Goal: Task Accomplishment & Management: Manage account settings

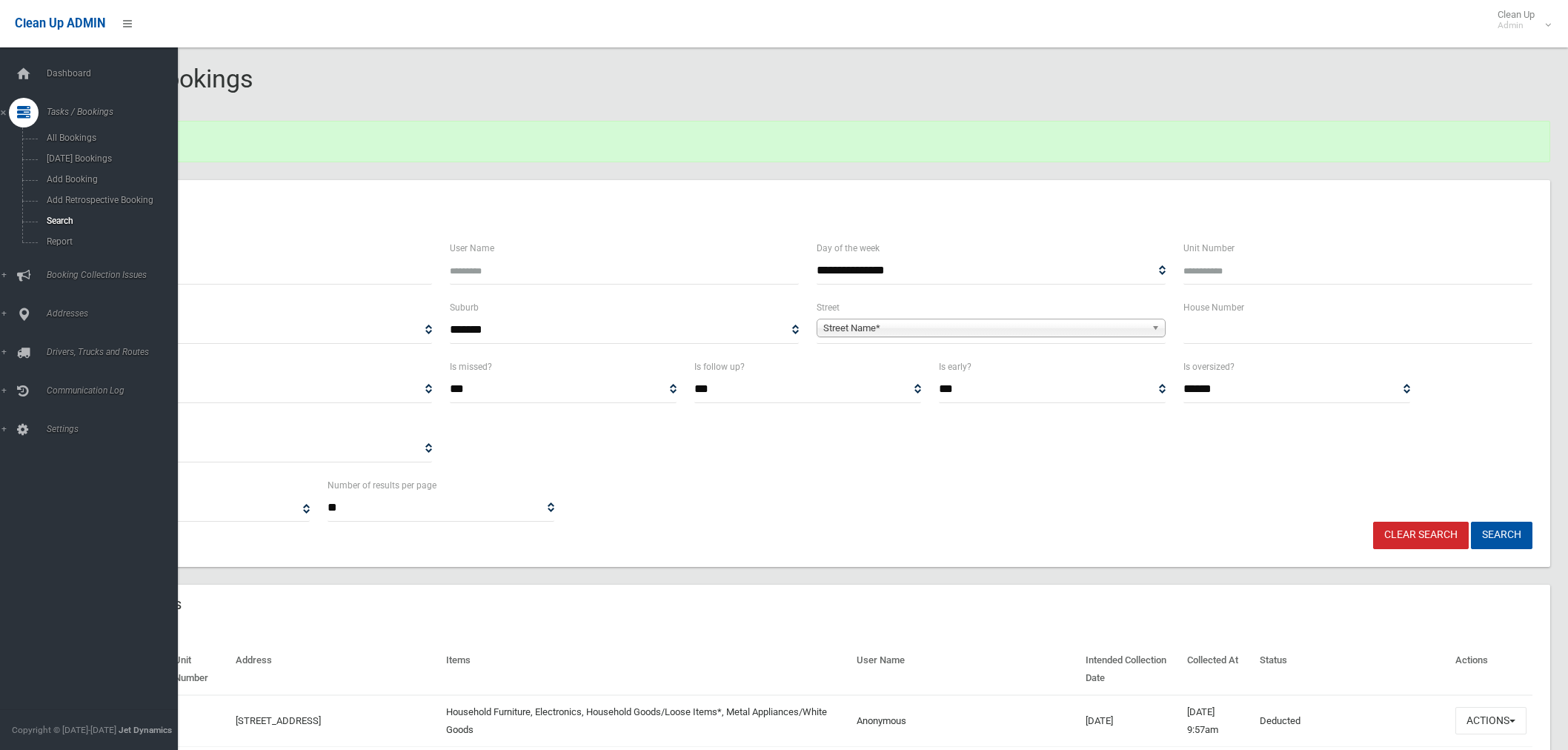
select select
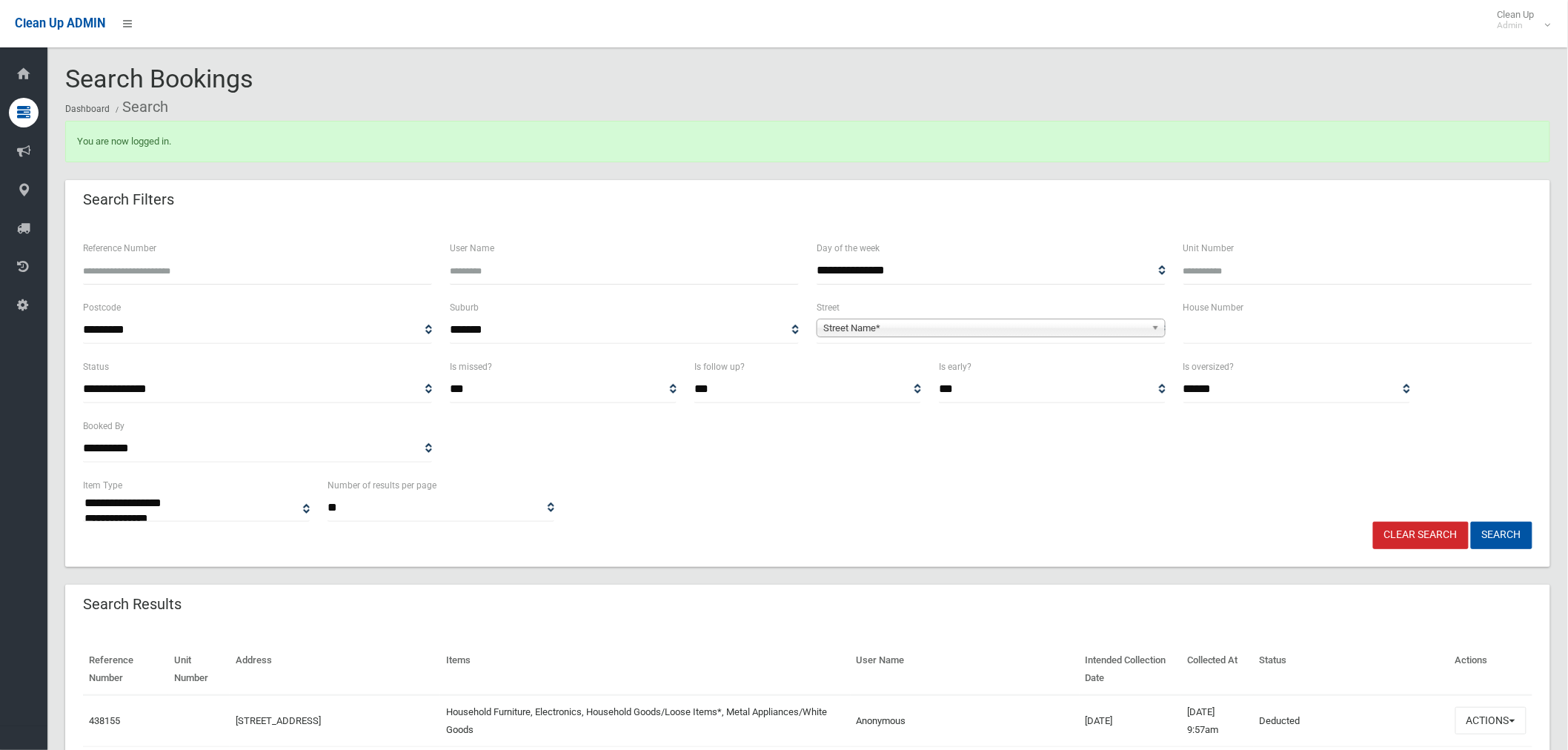
click at [1257, 337] on input "text" at bounding box center [1358, 330] width 349 height 27
type input "**"
click at [1066, 323] on span "Street Name*" at bounding box center [985, 328] width 323 height 18
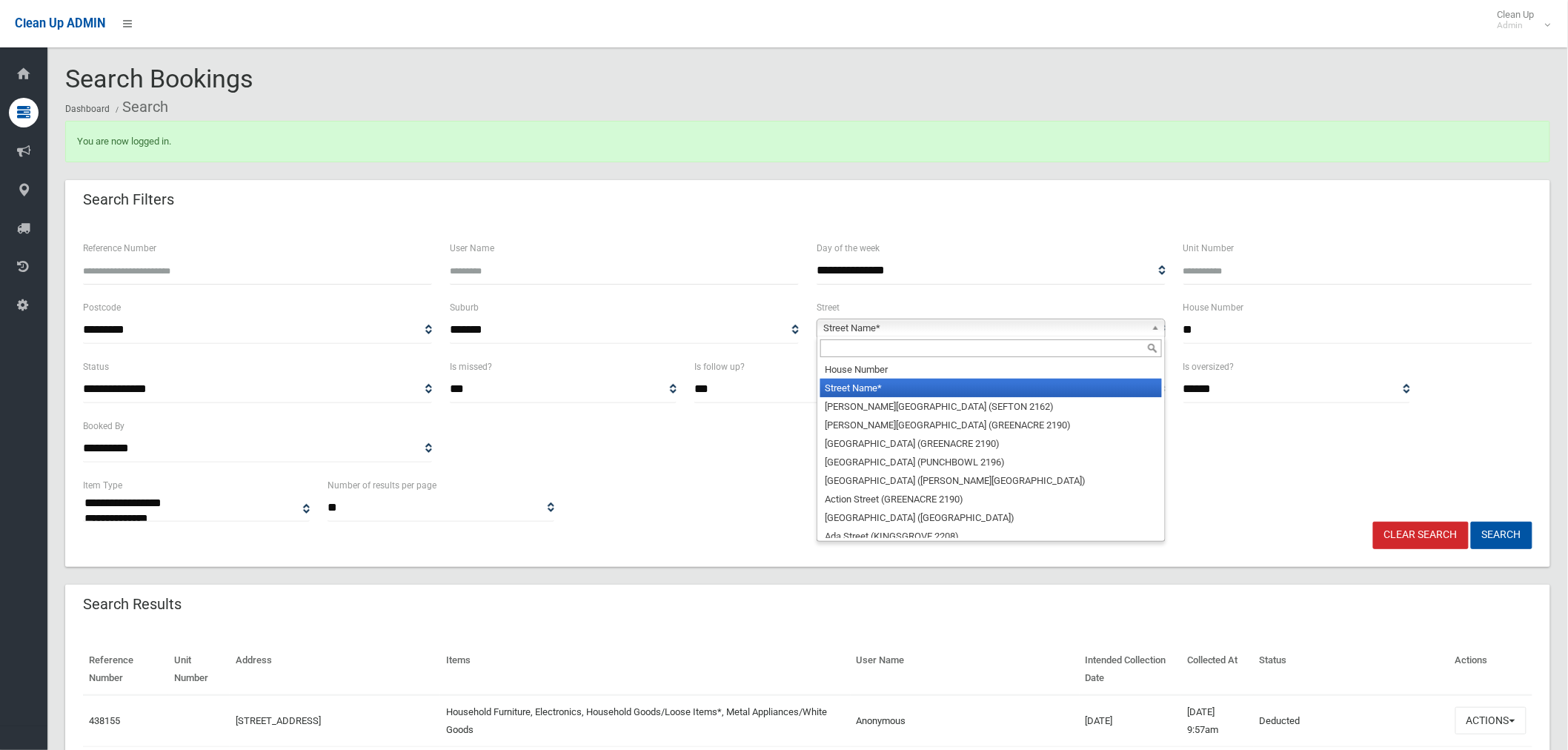
click at [979, 352] on input "text" at bounding box center [991, 348] width 342 height 18
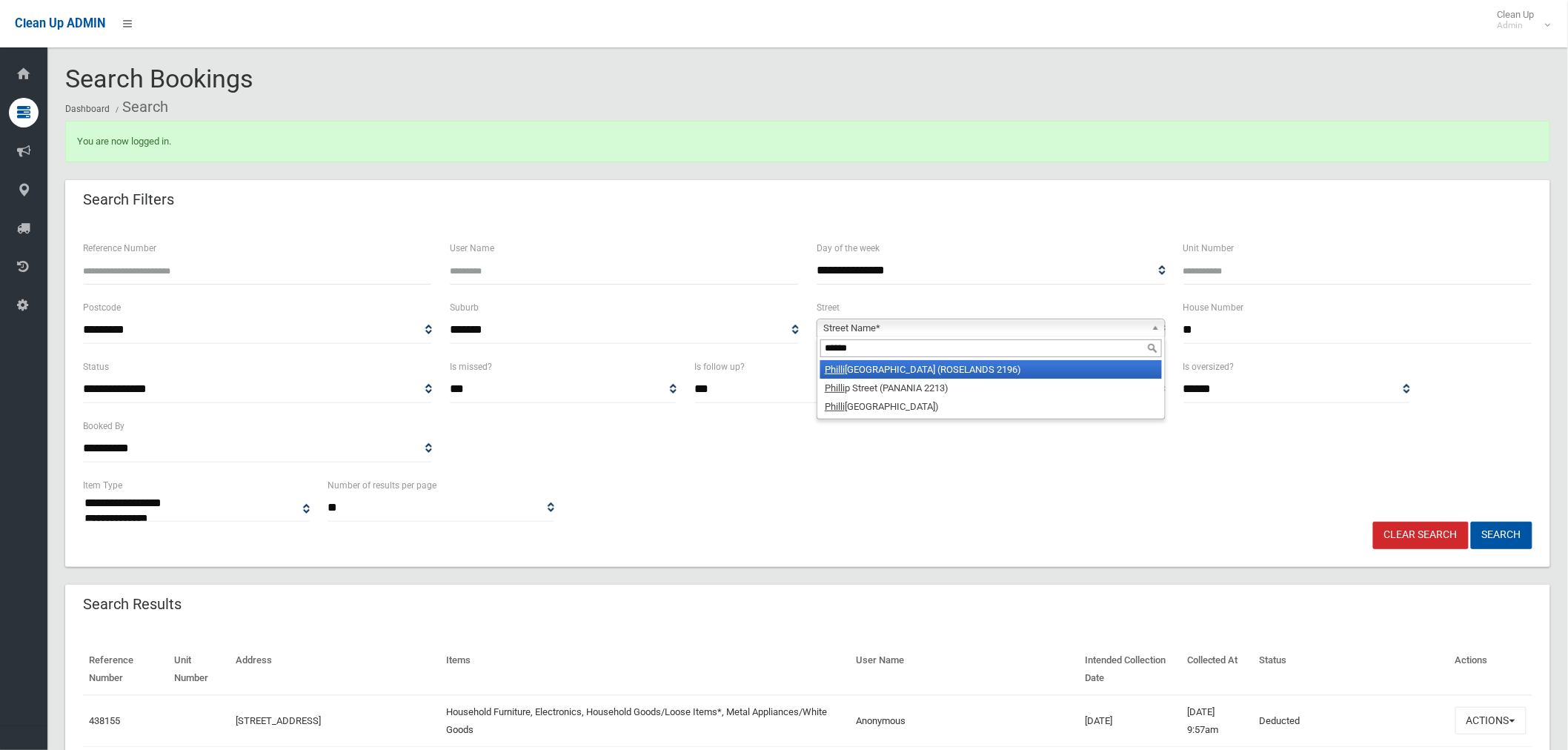
type input "******"
click at [984, 361] on li "Philli p Street (ROSELANDS 2196)" at bounding box center [991, 369] width 342 height 18
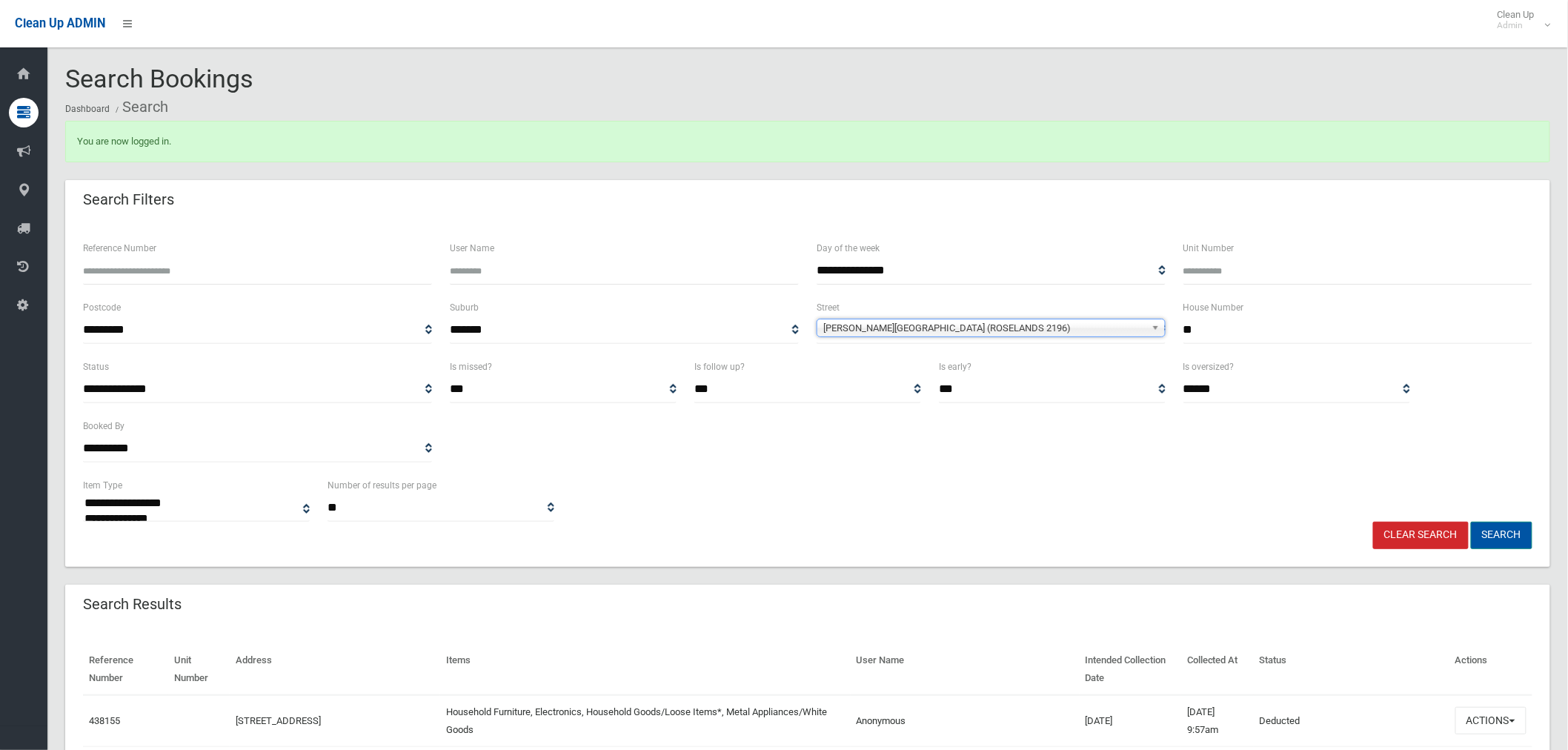
click at [1507, 528] on button "Search" at bounding box center [1502, 535] width 62 height 27
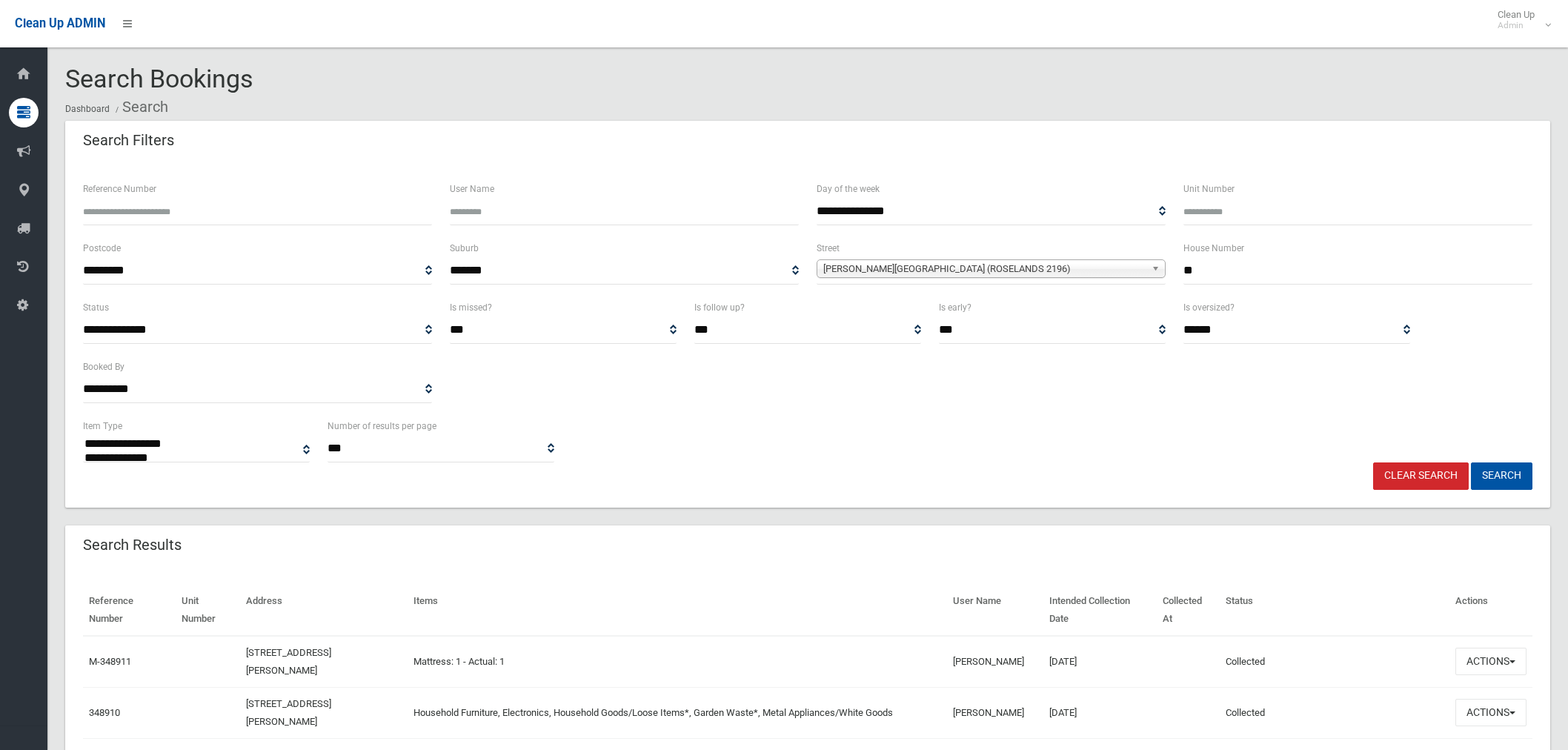
select select
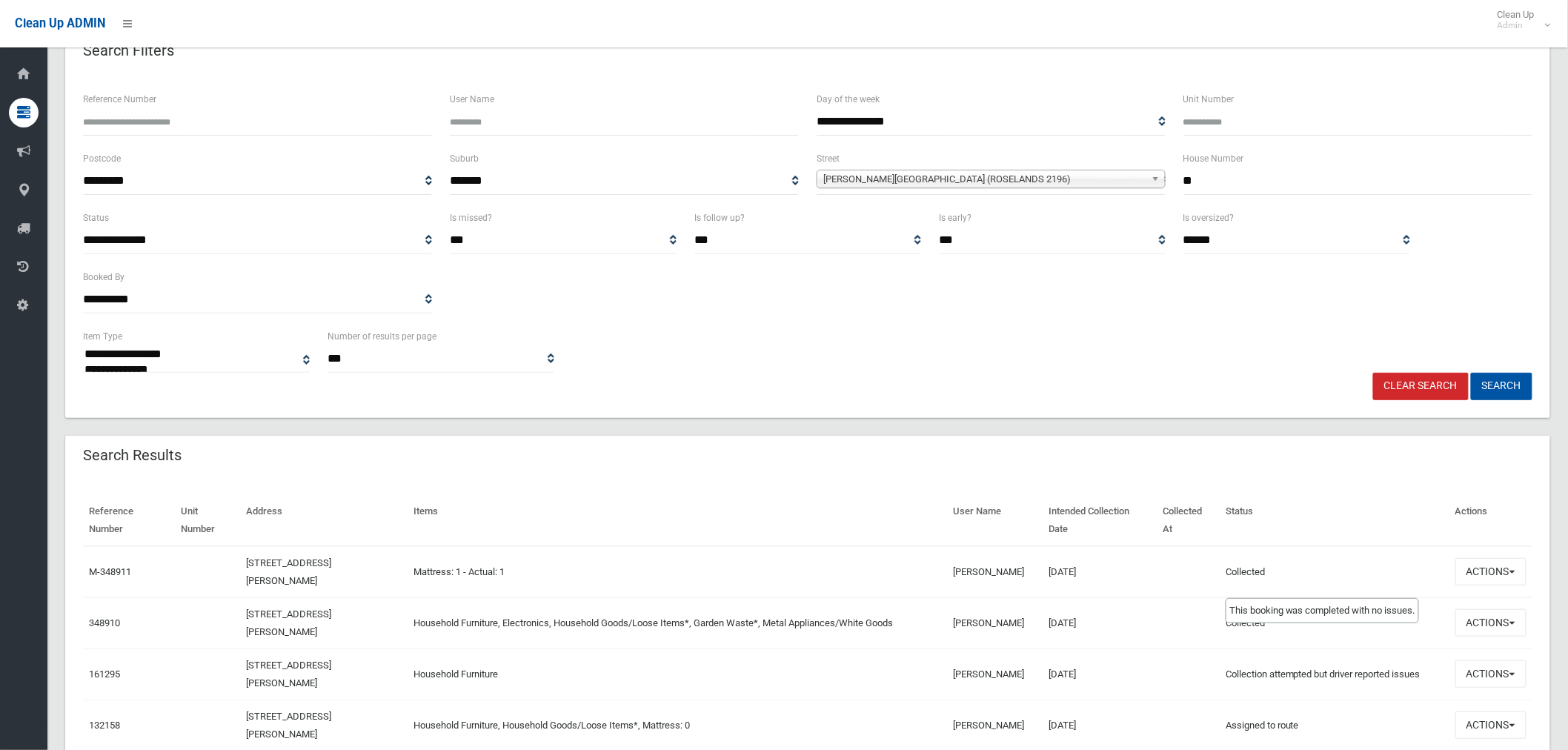
scroll to position [247, 0]
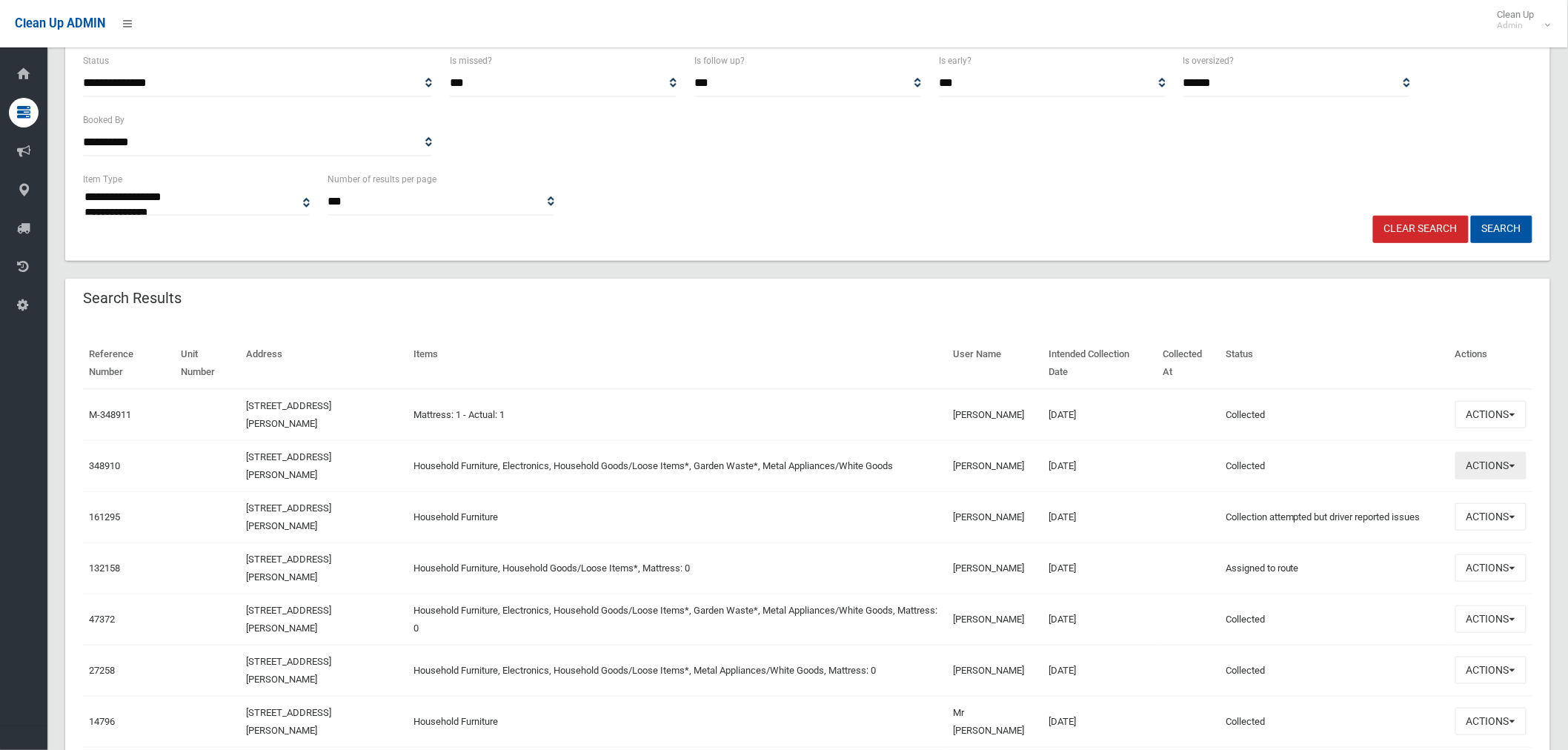
click at [1501, 465] on button "Actions" at bounding box center [1491, 466] width 71 height 27
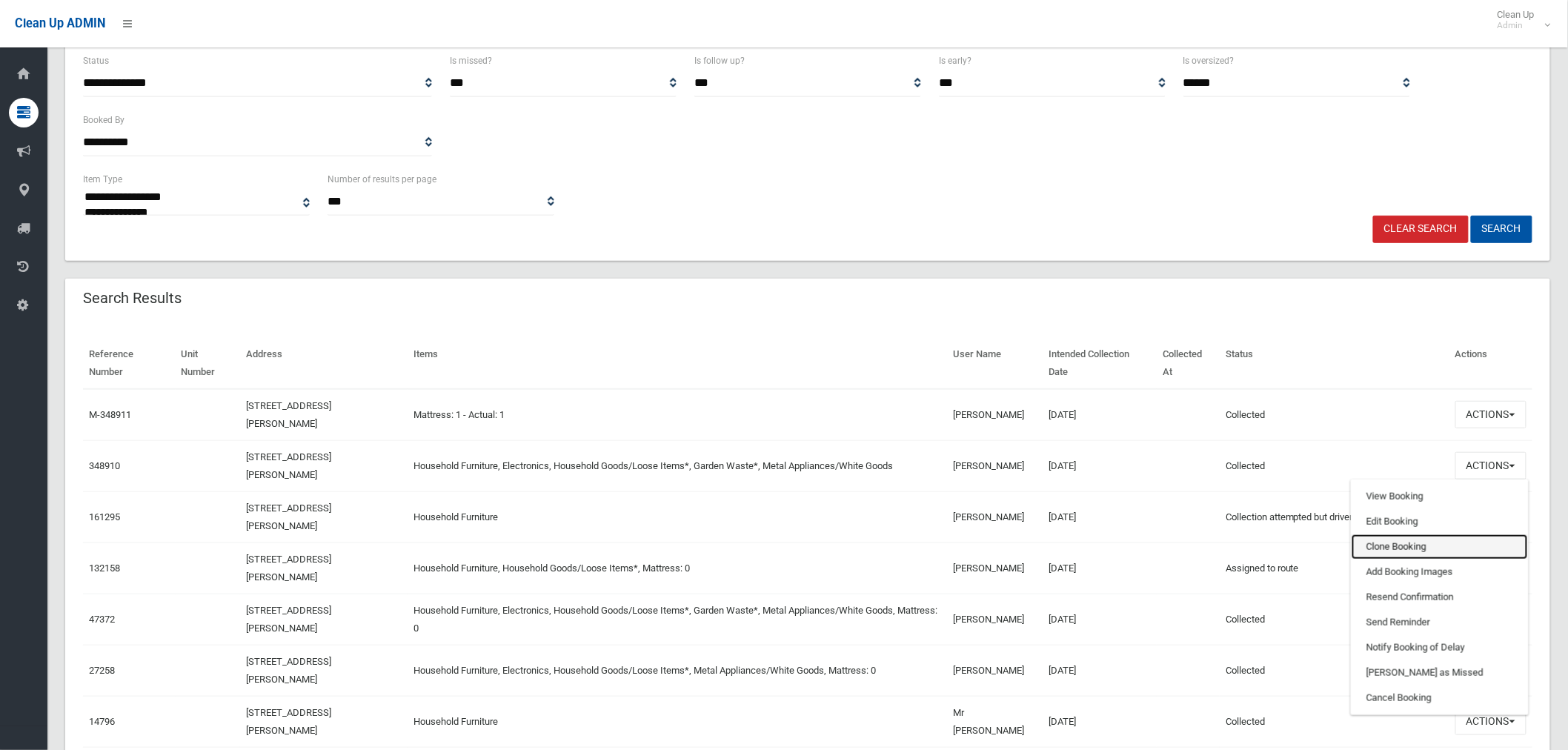
click at [1443, 539] on link "Clone Booking" at bounding box center [1439, 547] width 177 height 26
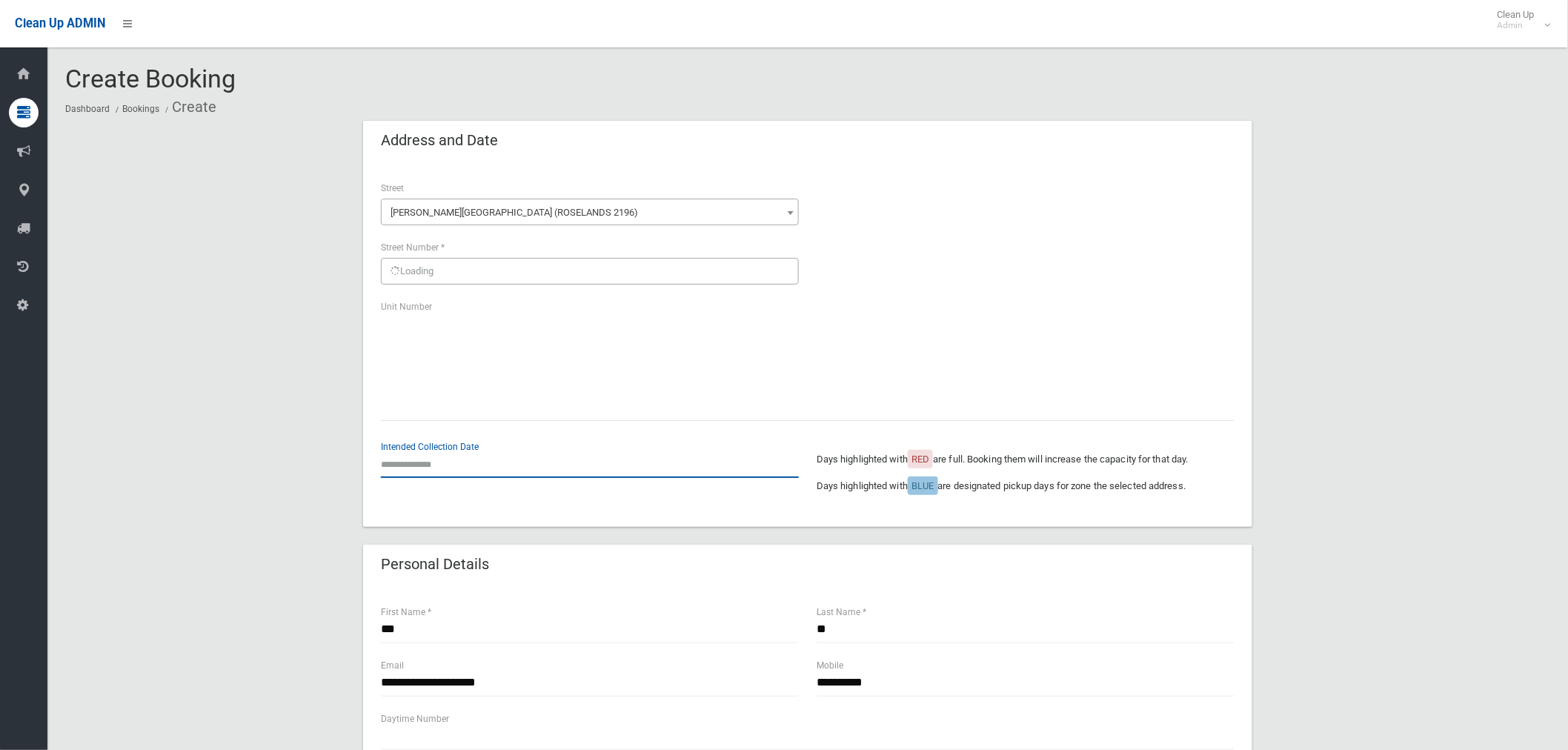
click at [427, 456] on input "text" at bounding box center [589, 464] width 418 height 27
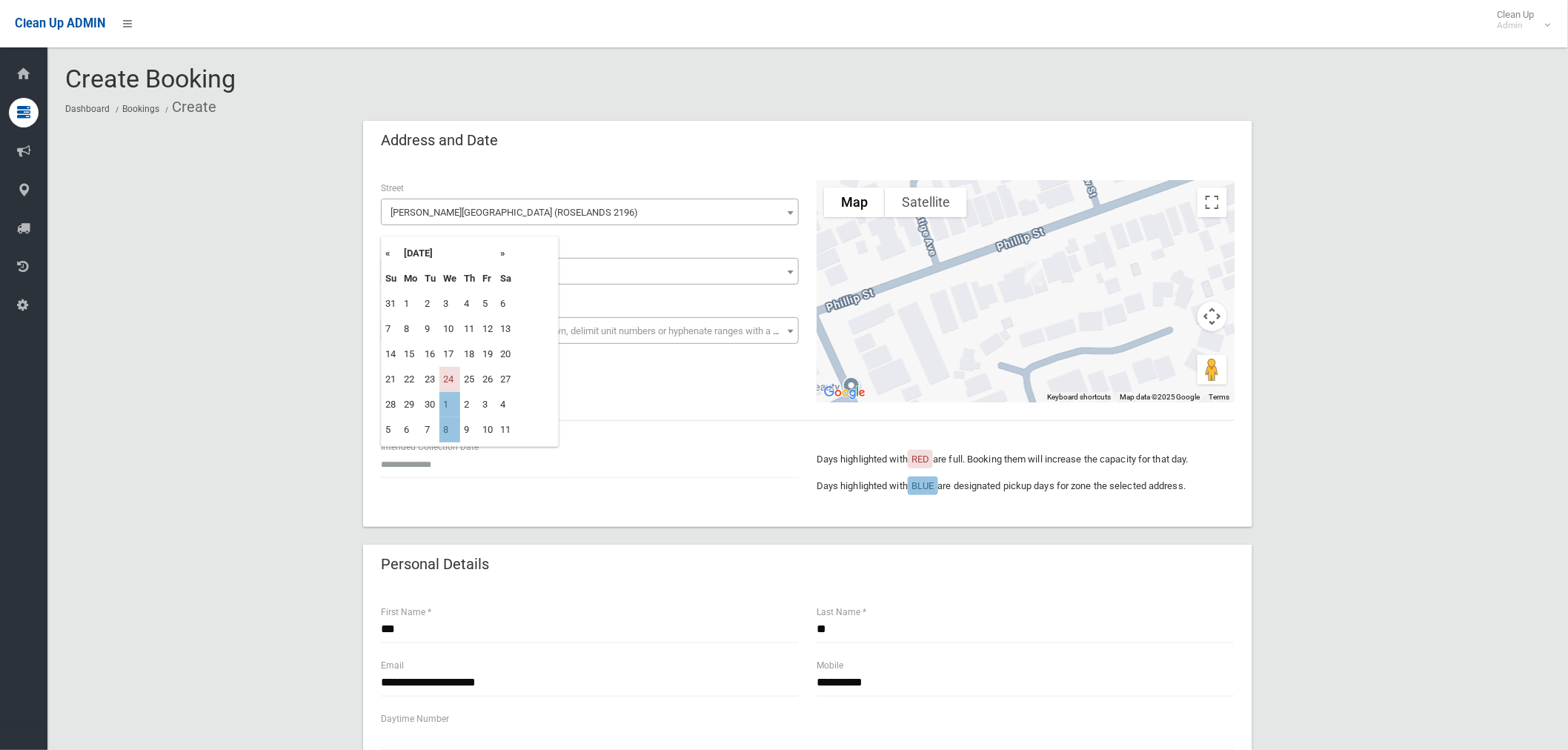
click at [453, 407] on td "1" at bounding box center [450, 405] width 21 height 26
type input "**********"
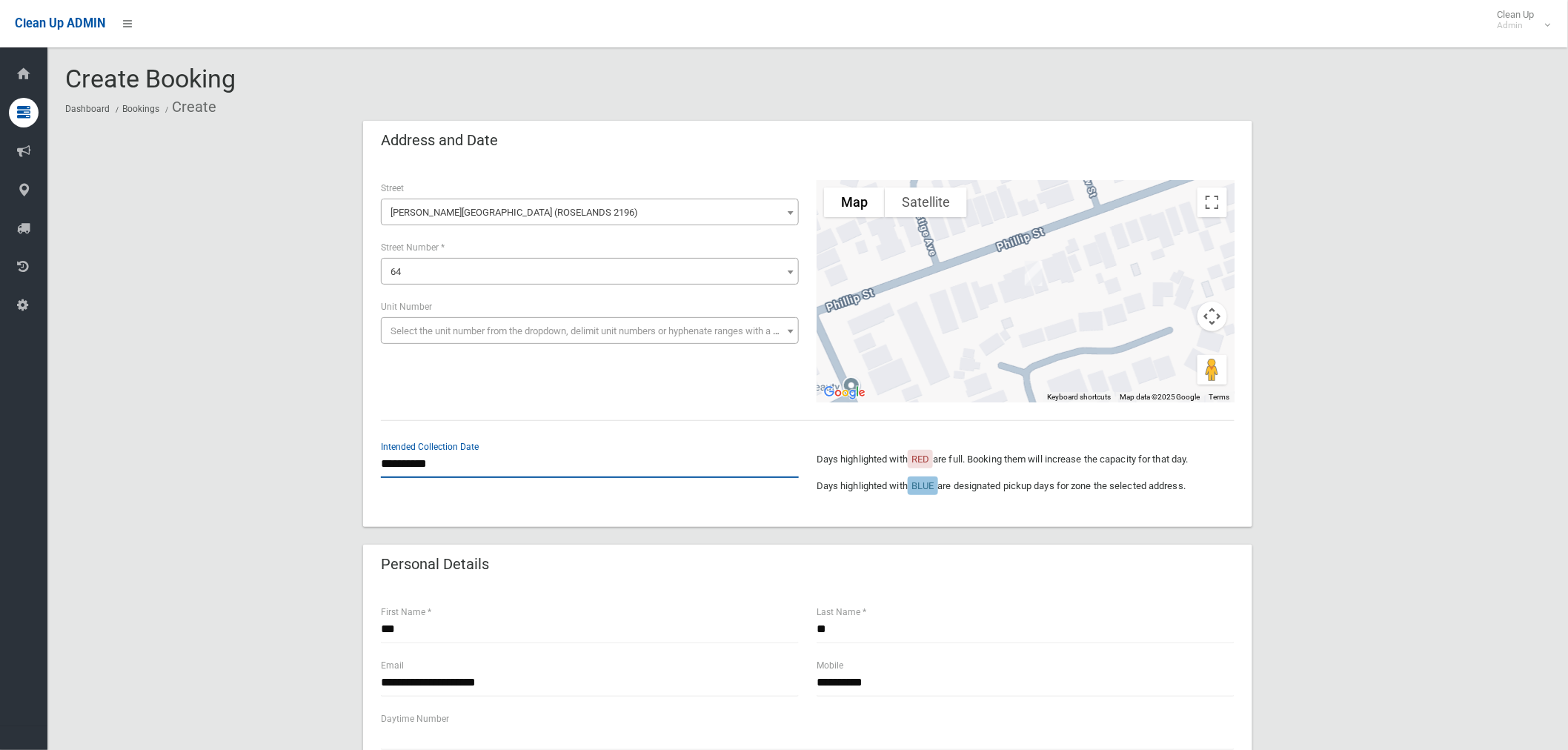
click at [446, 470] on input "**********" at bounding box center [589, 464] width 418 height 27
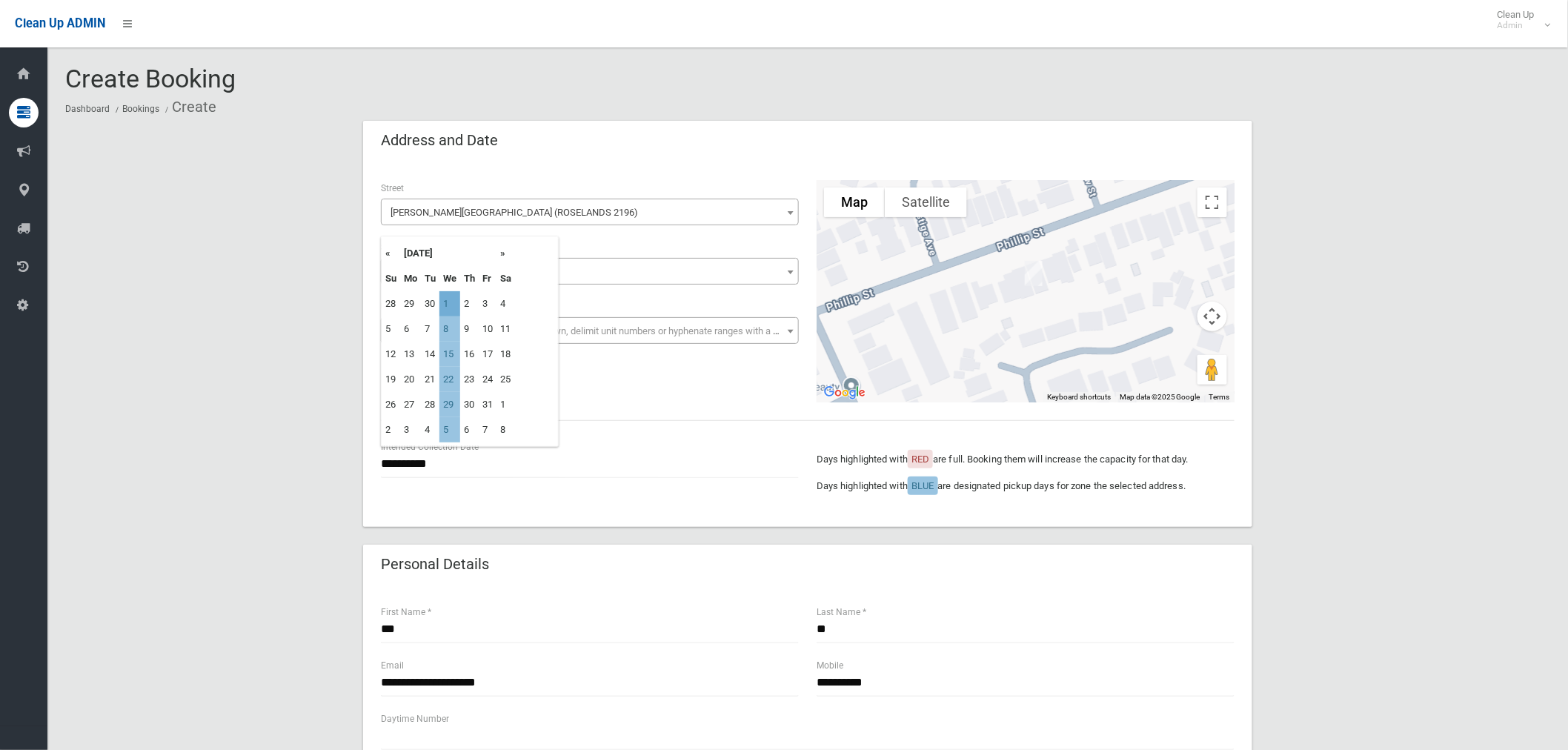
click at [451, 303] on td "1" at bounding box center [450, 304] width 21 height 26
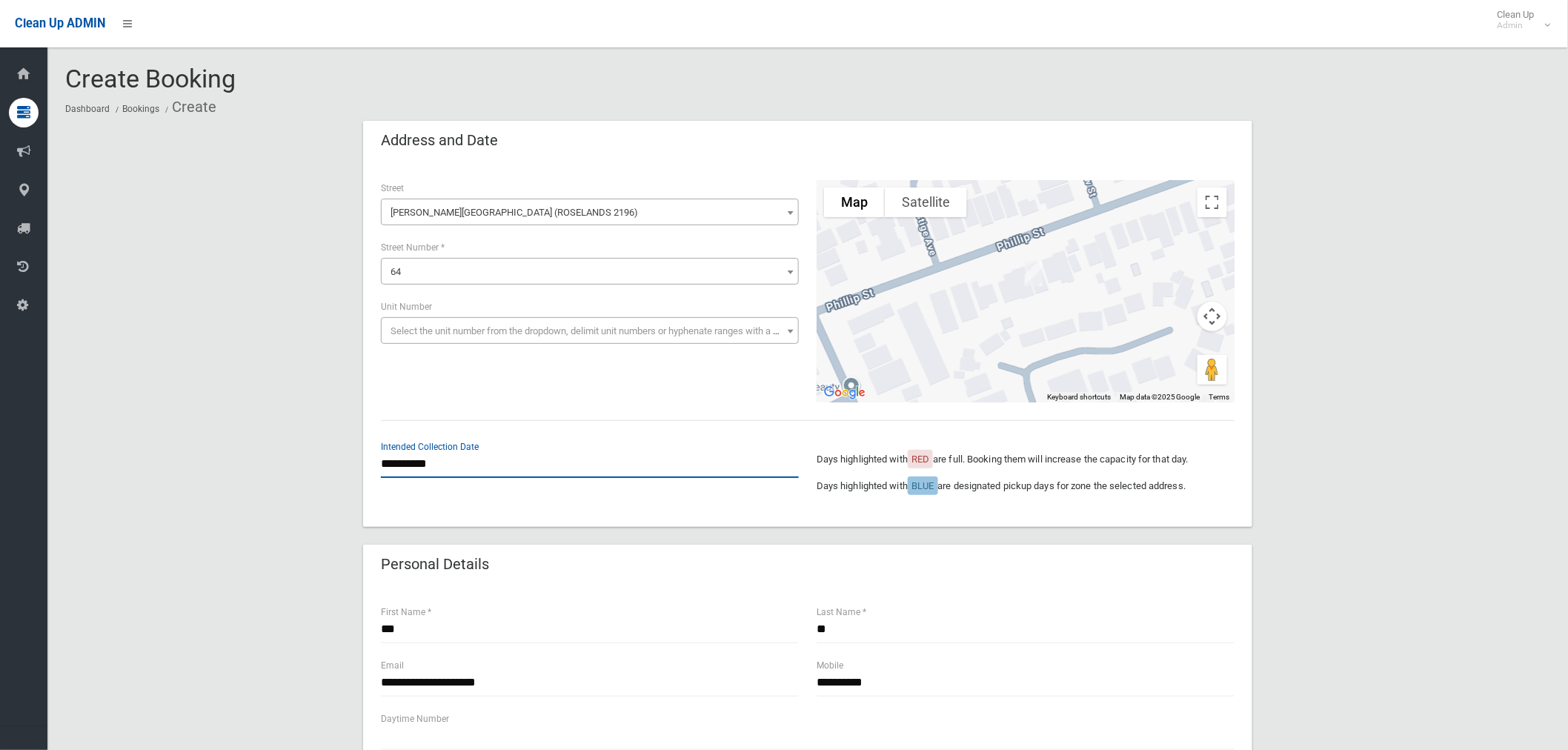
click at [423, 461] on input "**********" at bounding box center [589, 464] width 418 height 27
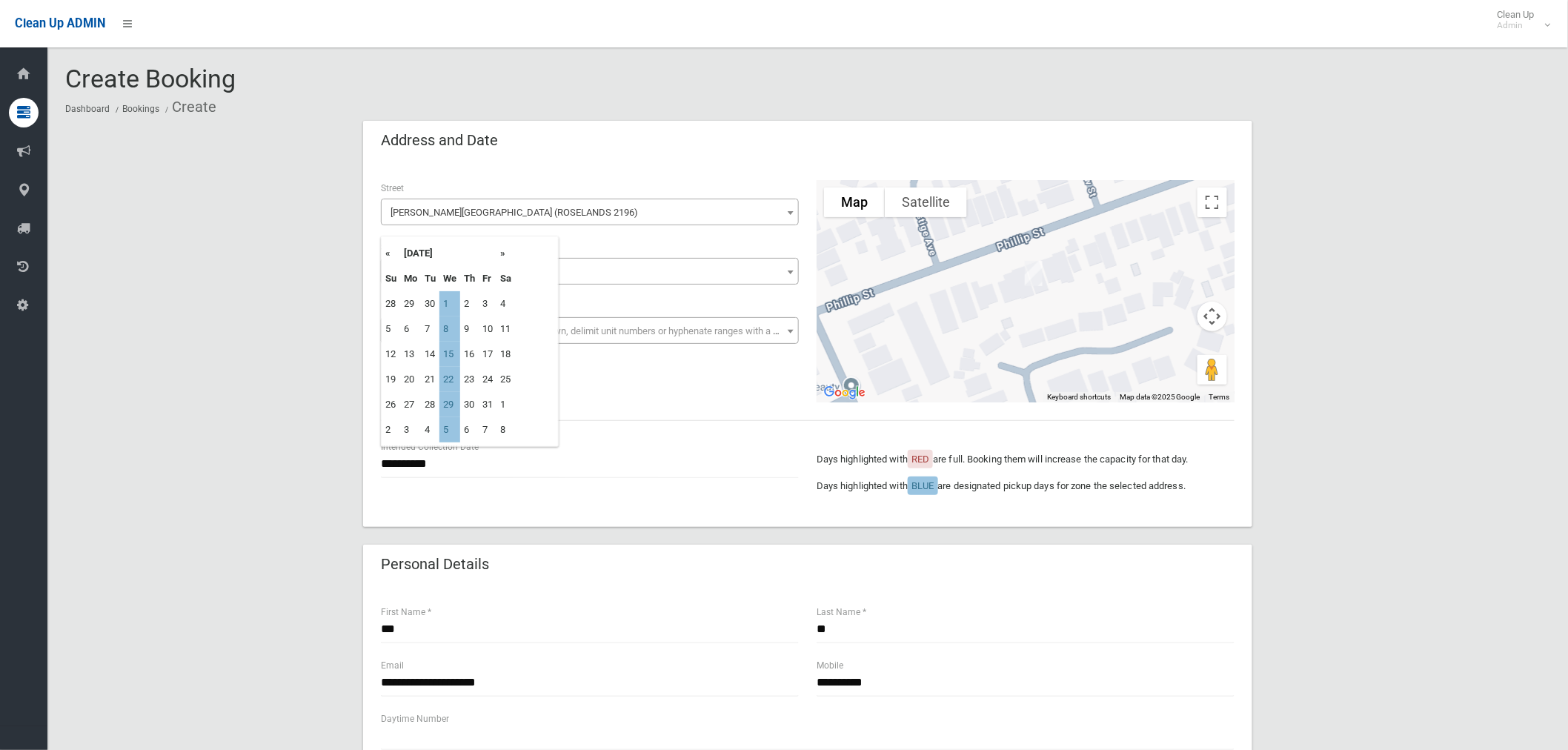
click at [388, 253] on th "«" at bounding box center [391, 254] width 18 height 26
click at [451, 405] on td "1" at bounding box center [450, 405] width 21 height 26
click at [416, 470] on input "**********" at bounding box center [589, 464] width 418 height 27
click at [452, 301] on td "1" at bounding box center [450, 304] width 21 height 26
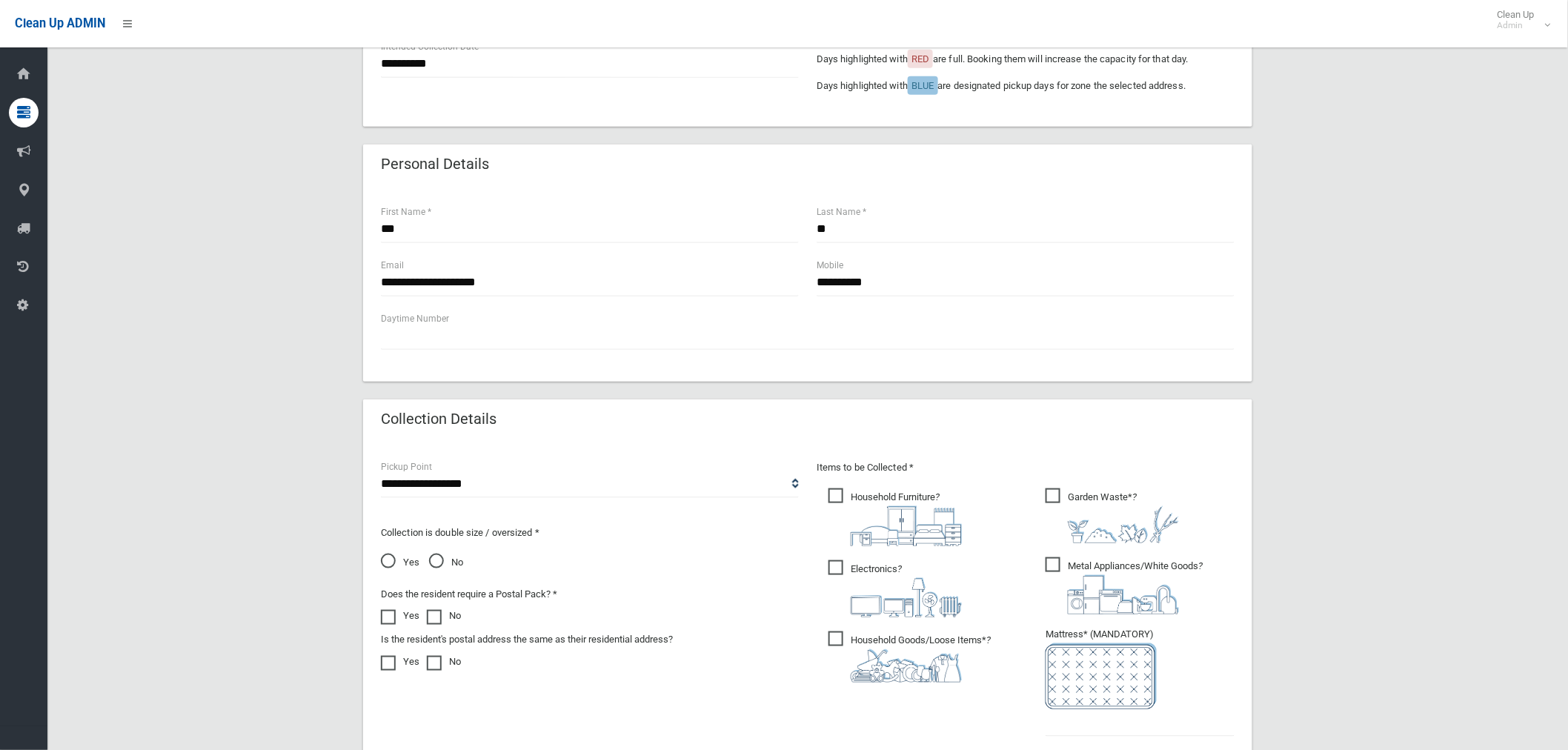
scroll to position [576, 0]
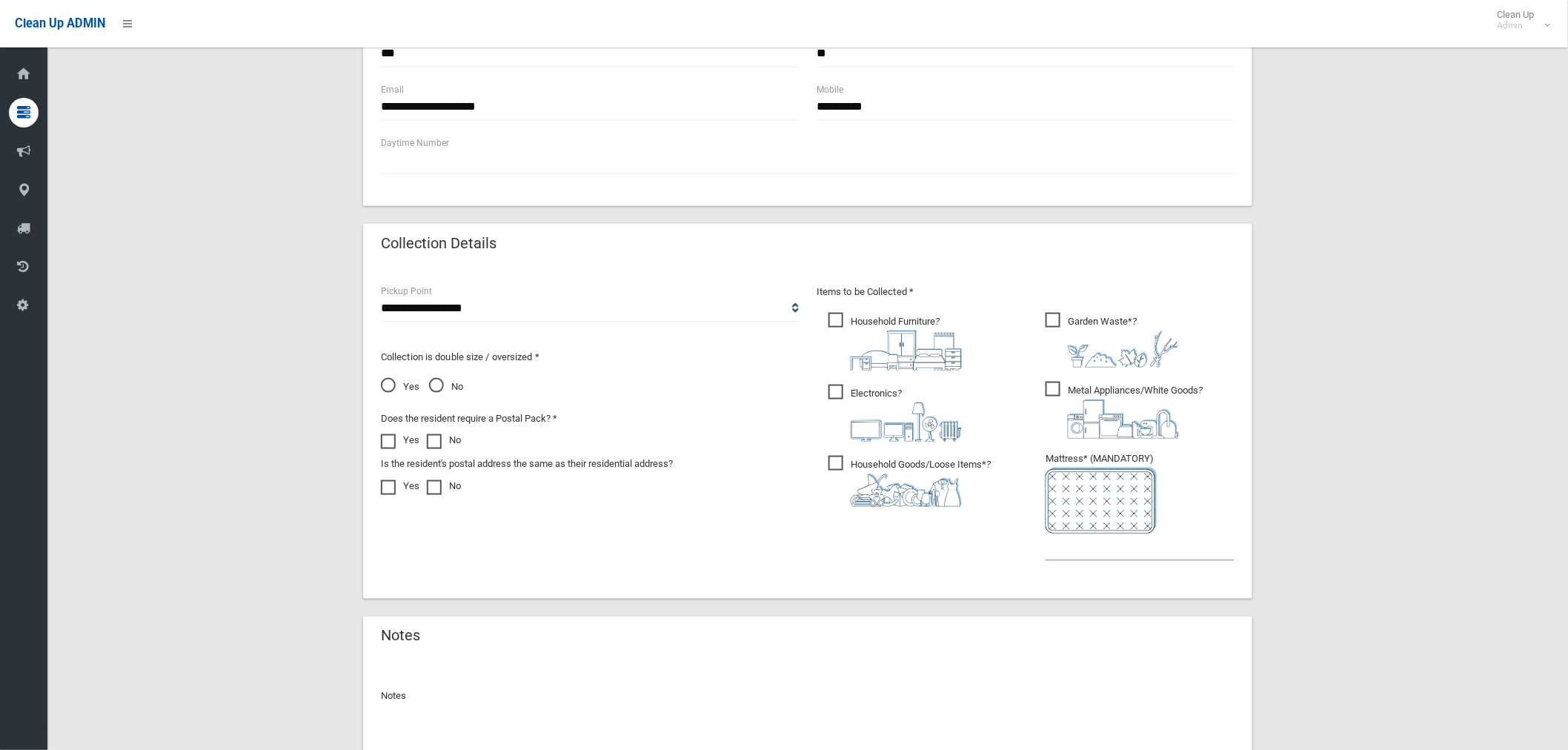
click at [1073, 554] on input "text" at bounding box center [1140, 547] width 189 height 27
type input "*"
click at [435, 383] on span "No" at bounding box center [446, 387] width 34 height 18
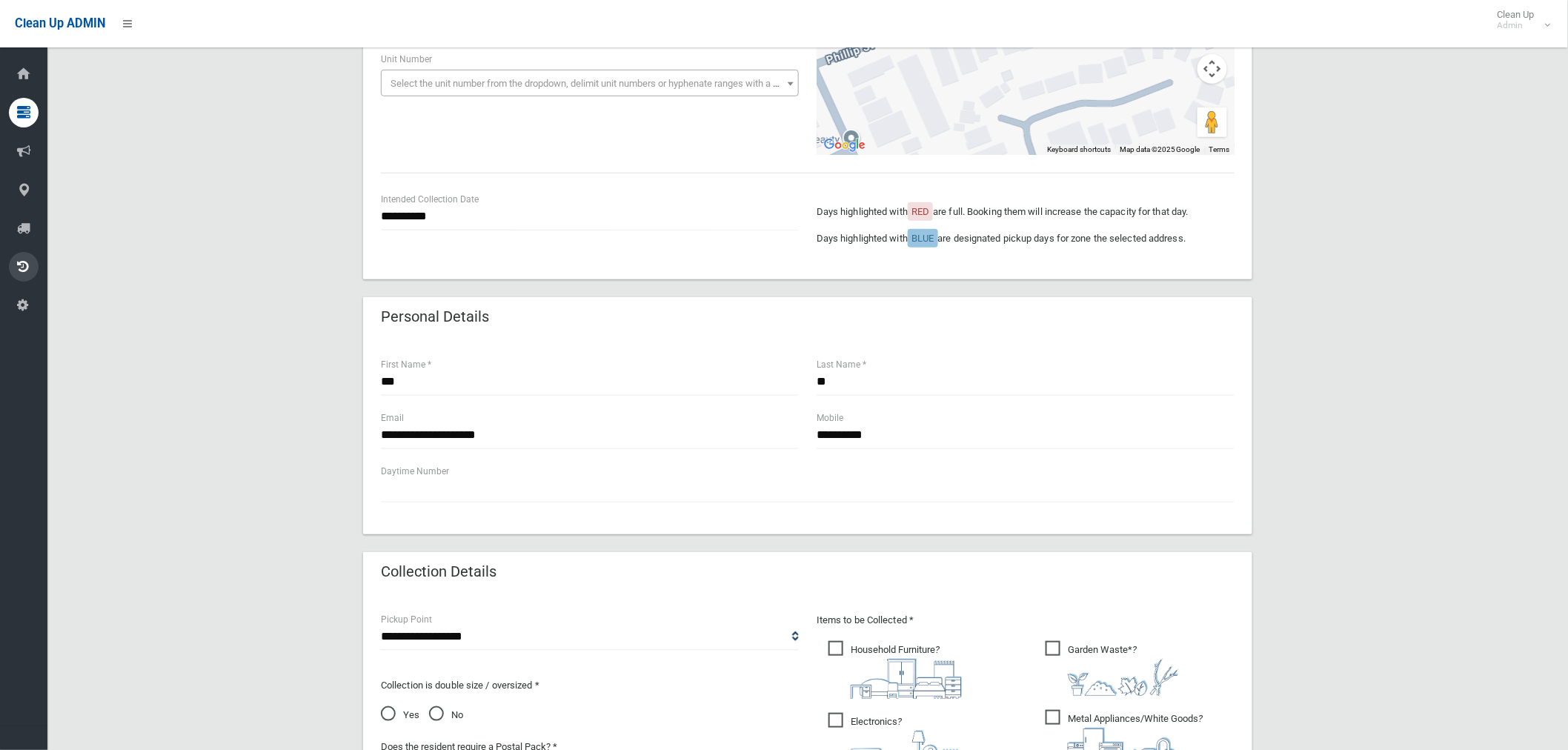
scroll to position [247, 0]
click at [919, 433] on input "**********" at bounding box center [1026, 436] width 418 height 27
paste input "**********"
click at [883, 430] on input "**********" at bounding box center [1026, 436] width 418 height 27
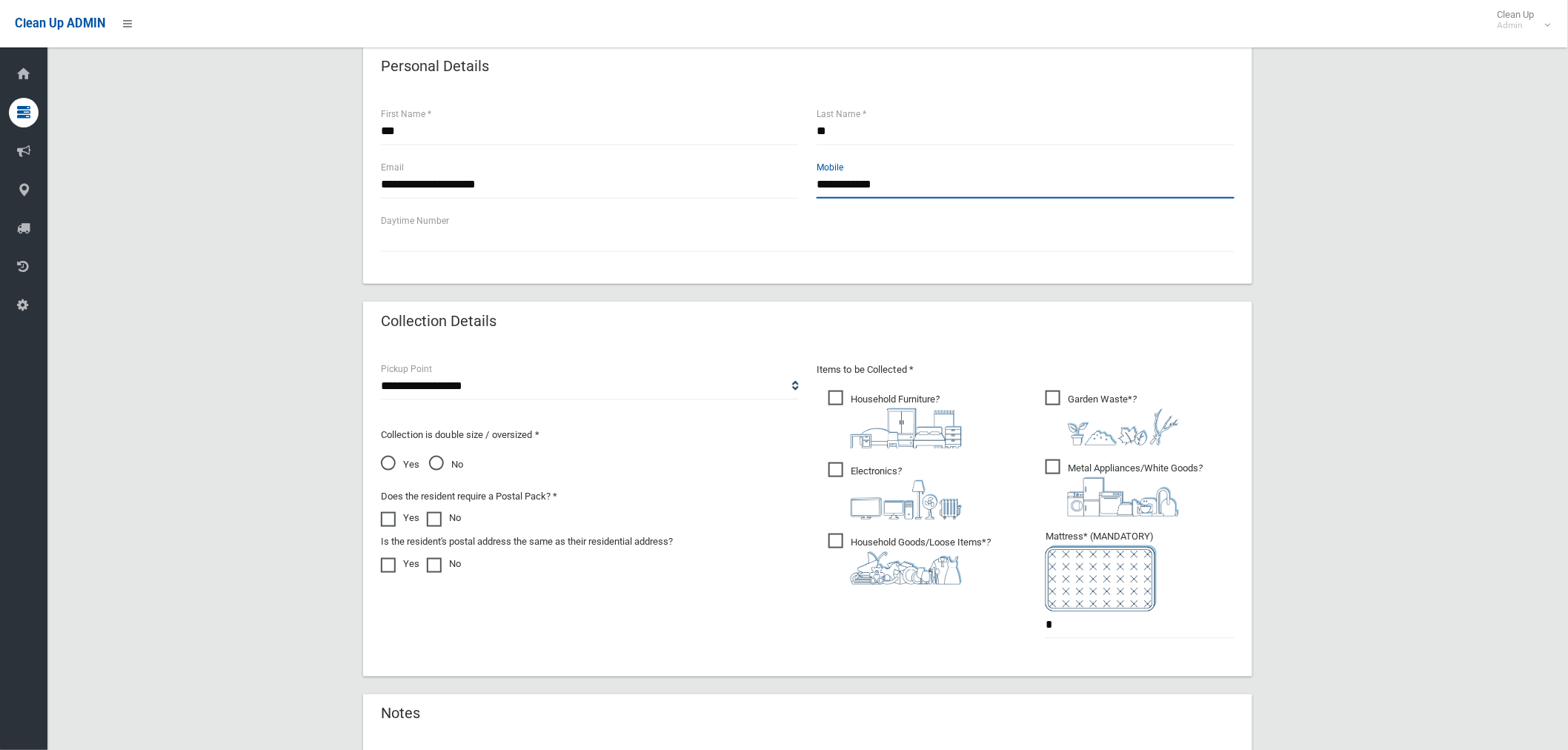
scroll to position [708, 0]
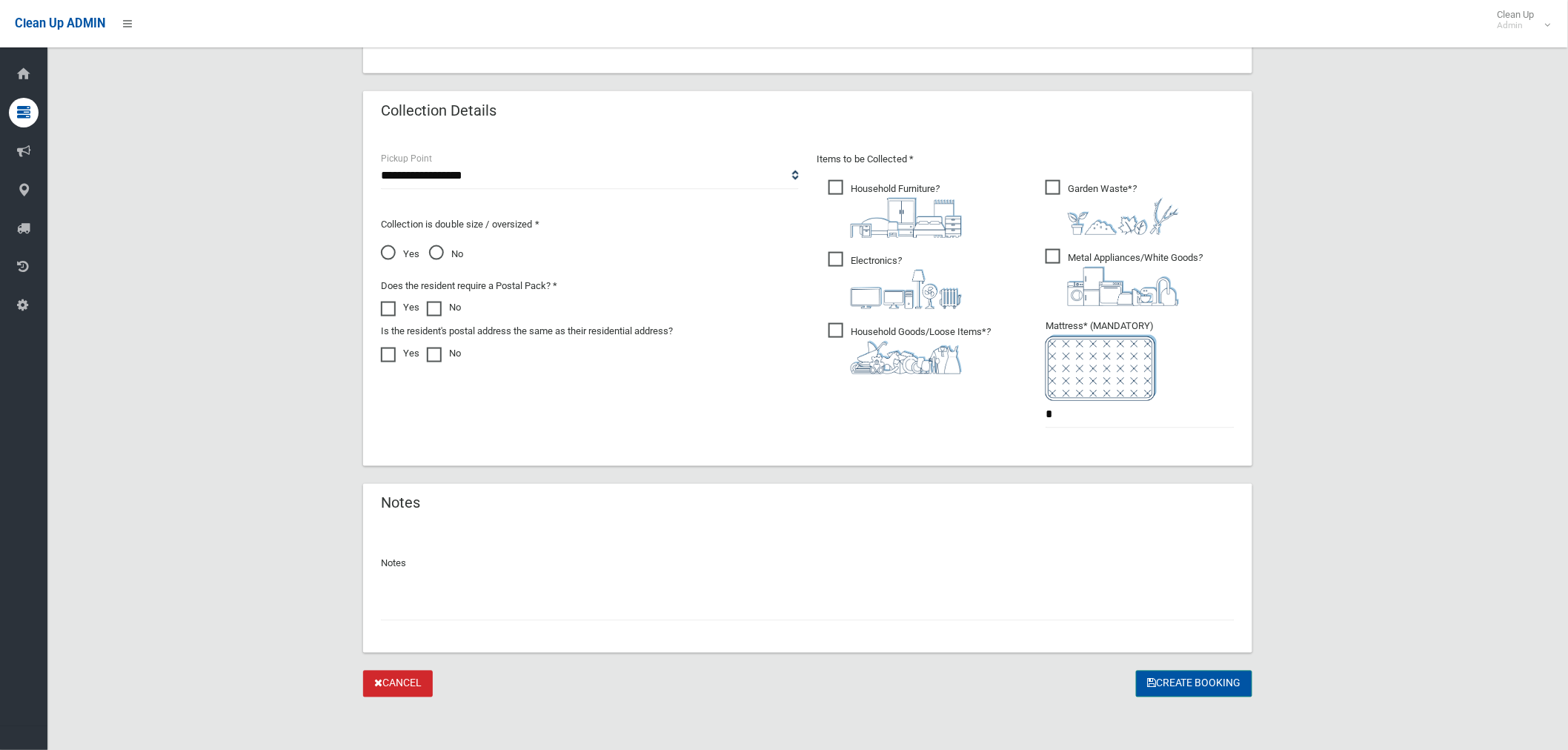
type input "**********"
click at [1183, 689] on button "Create Booking" at bounding box center [1194, 685] width 117 height 27
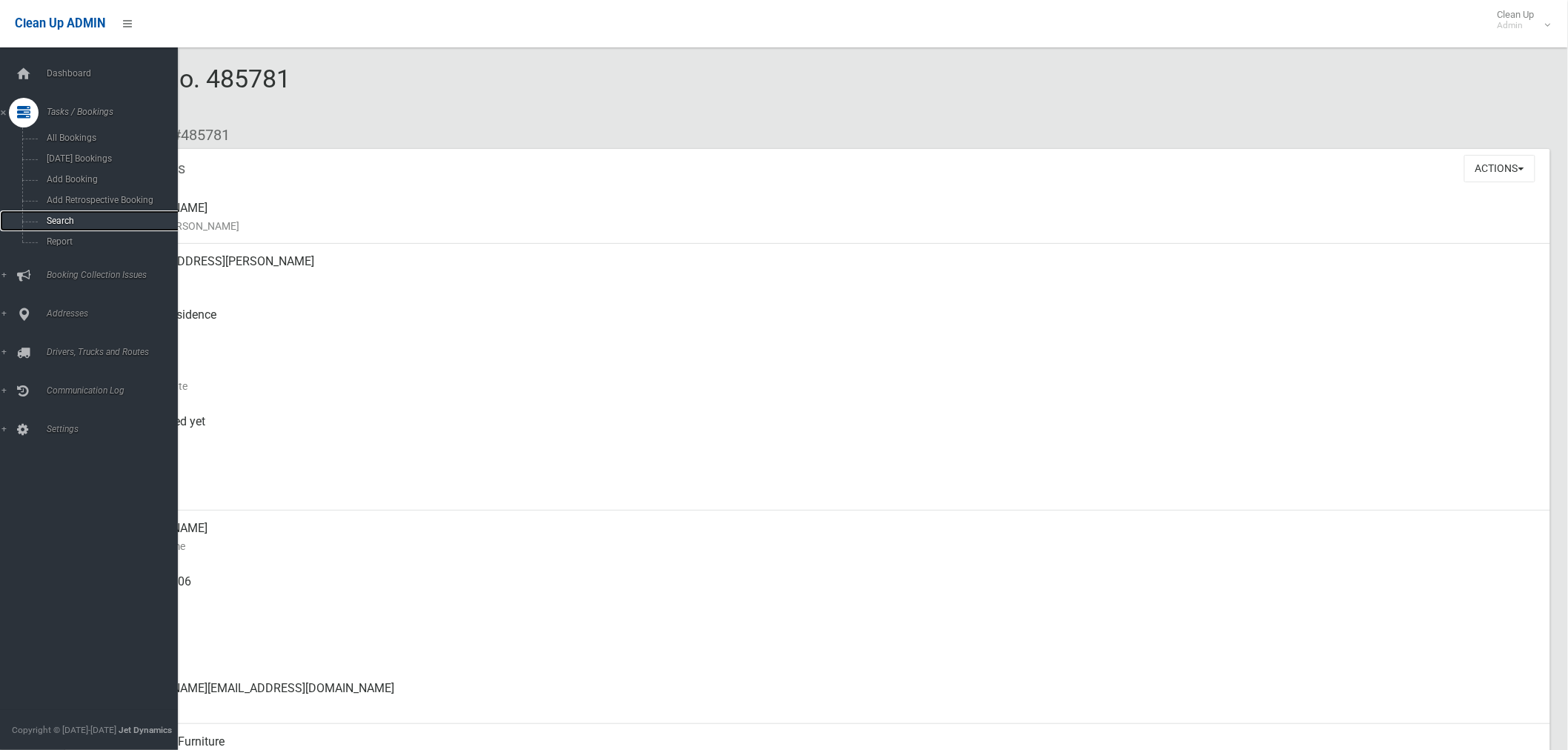
click at [90, 225] on span "Search" at bounding box center [110, 220] width 136 height 10
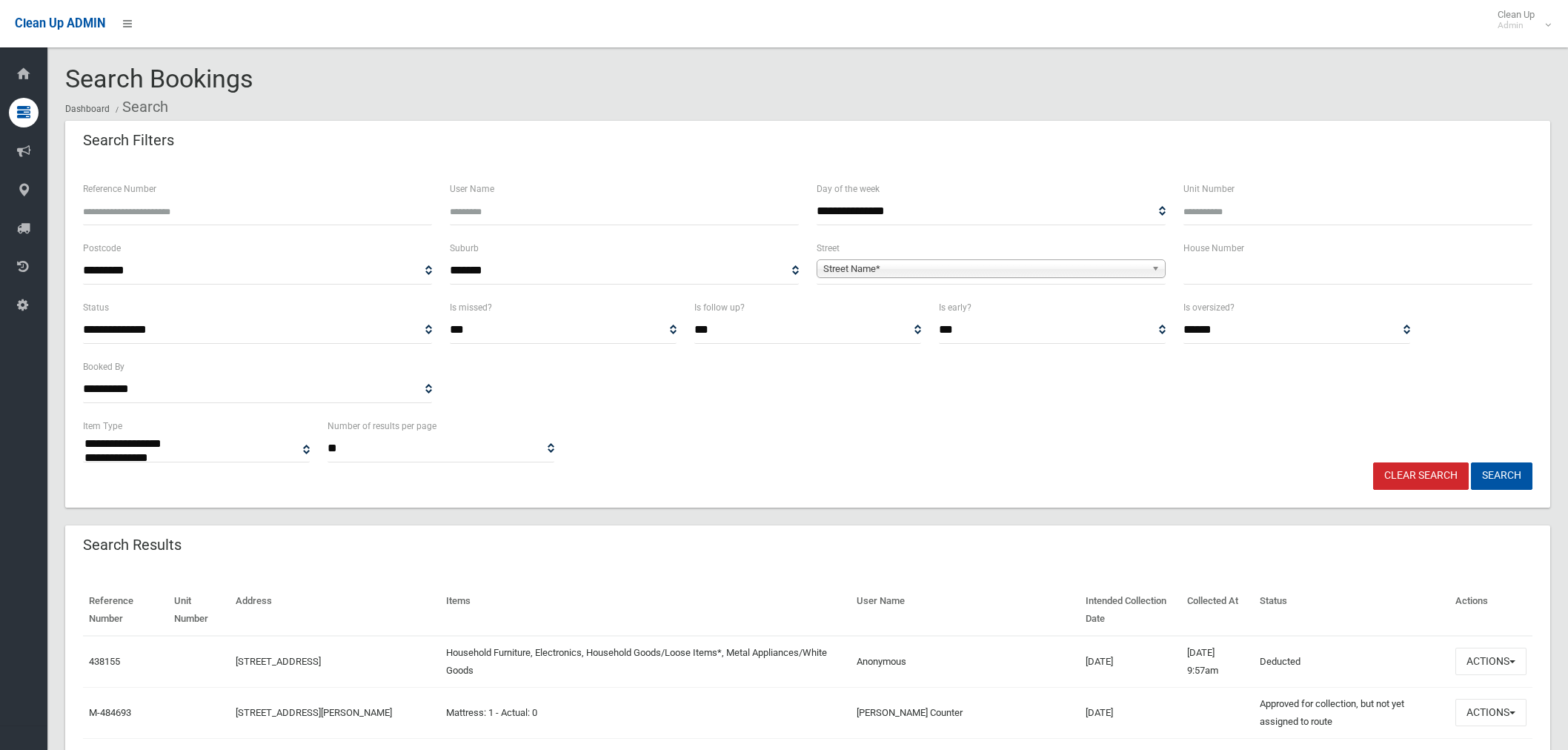
select select
click at [254, 205] on input "Reference Number" at bounding box center [257, 212] width 349 height 27
click at [1302, 276] on input "text" at bounding box center [1358, 271] width 349 height 27
type input "***"
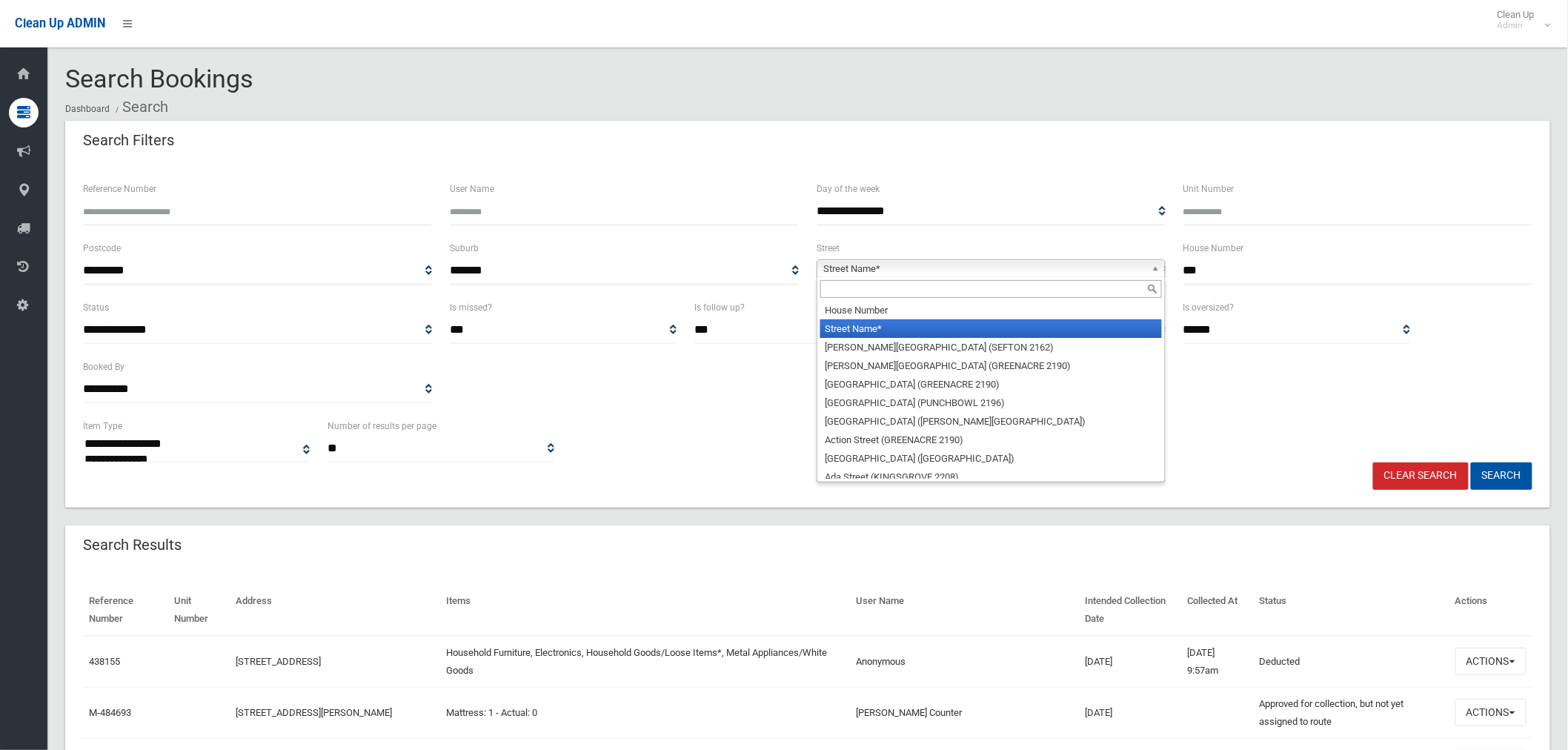
click at [1058, 275] on span "Street Name*" at bounding box center [985, 269] width 323 height 18
click at [989, 299] on div at bounding box center [990, 289] width 347 height 24
click at [982, 293] on input "text" at bounding box center [991, 289] width 342 height 18
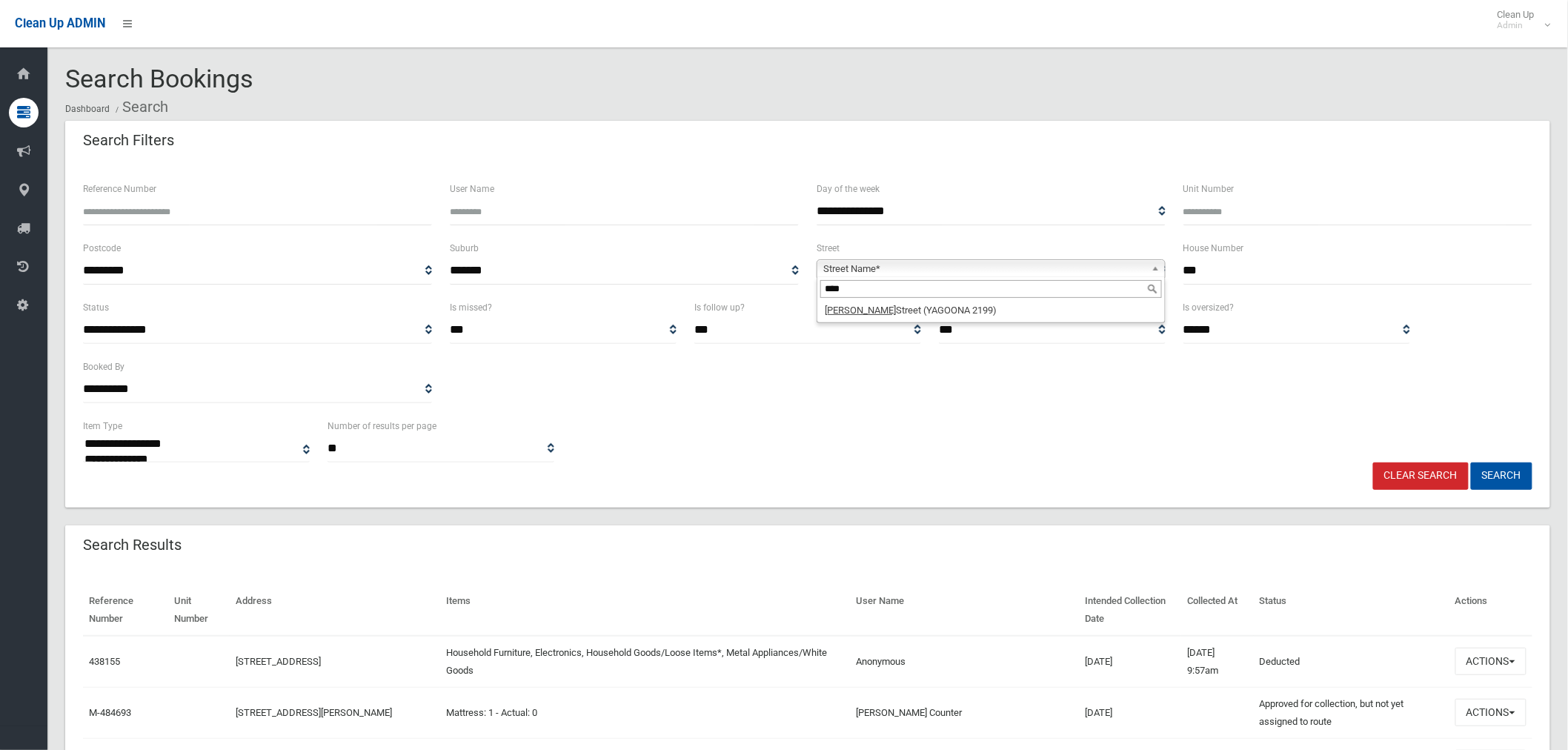
type input "****"
click at [993, 313] on li "Alan Street (YAGOONA 2199)" at bounding box center [991, 310] width 342 height 18
click at [1502, 470] on button "Search" at bounding box center [1502, 476] width 62 height 27
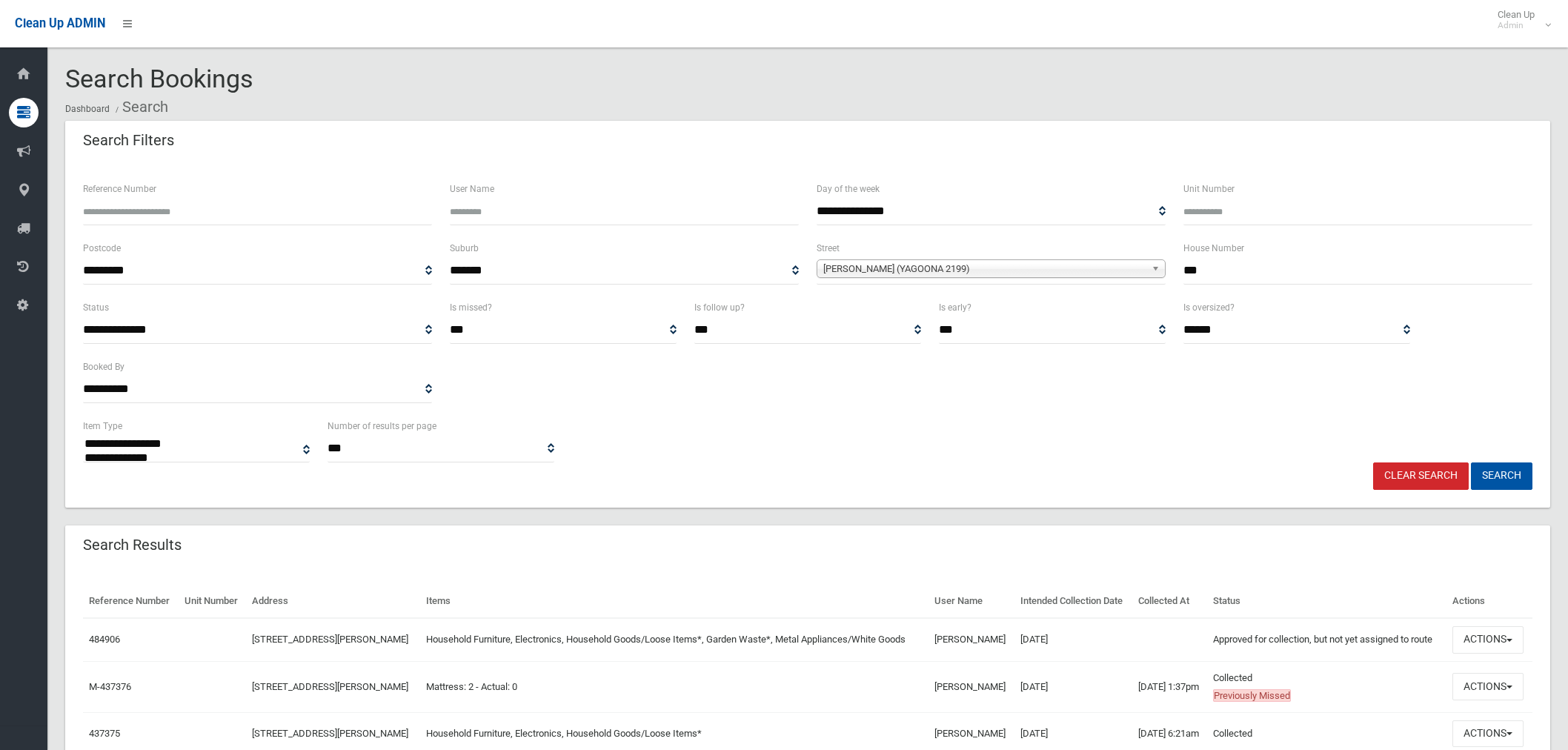
select select
click at [1512, 653] on button "Actions" at bounding box center [1488, 640] width 71 height 27
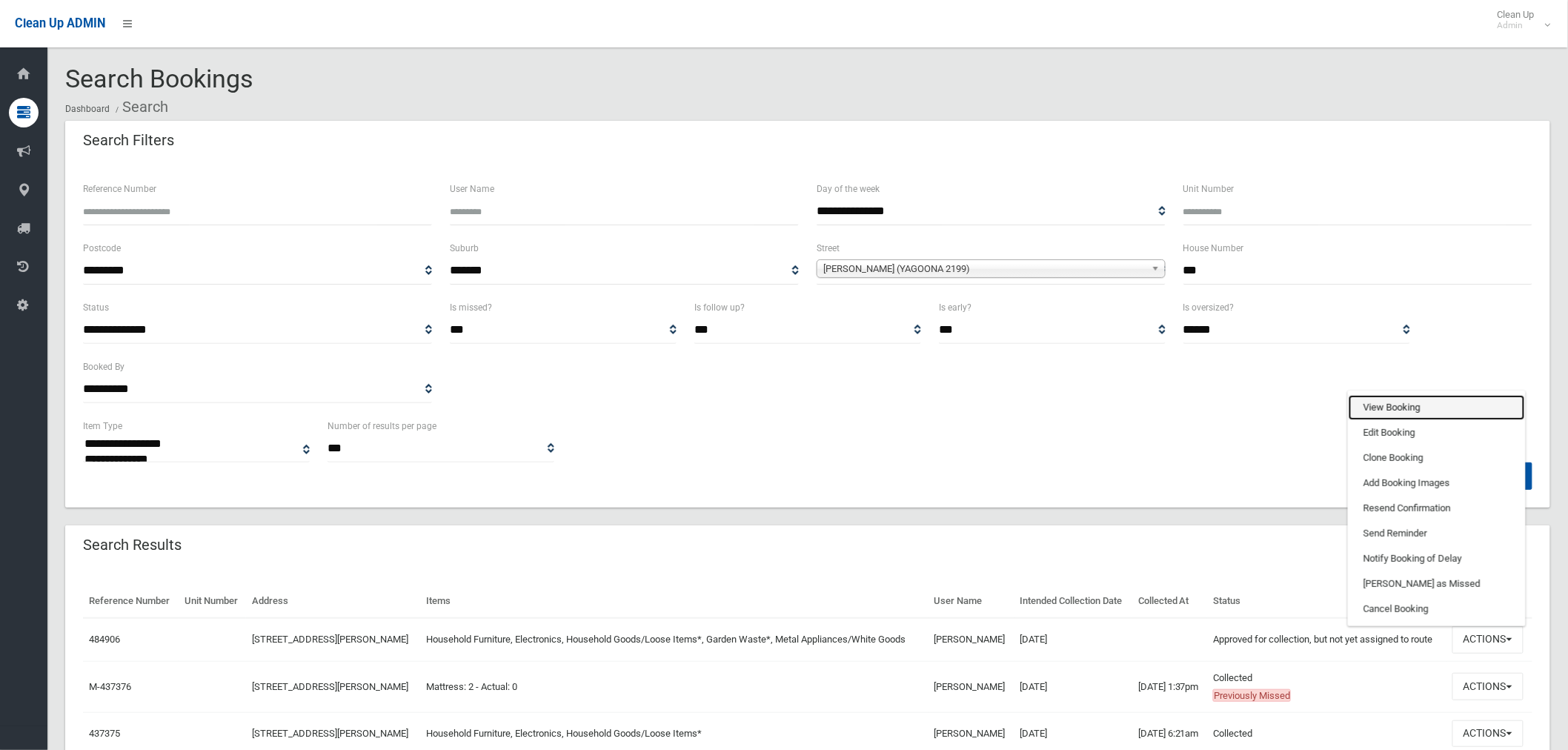
click at [1411, 420] on link "View Booking" at bounding box center [1437, 408] width 177 height 26
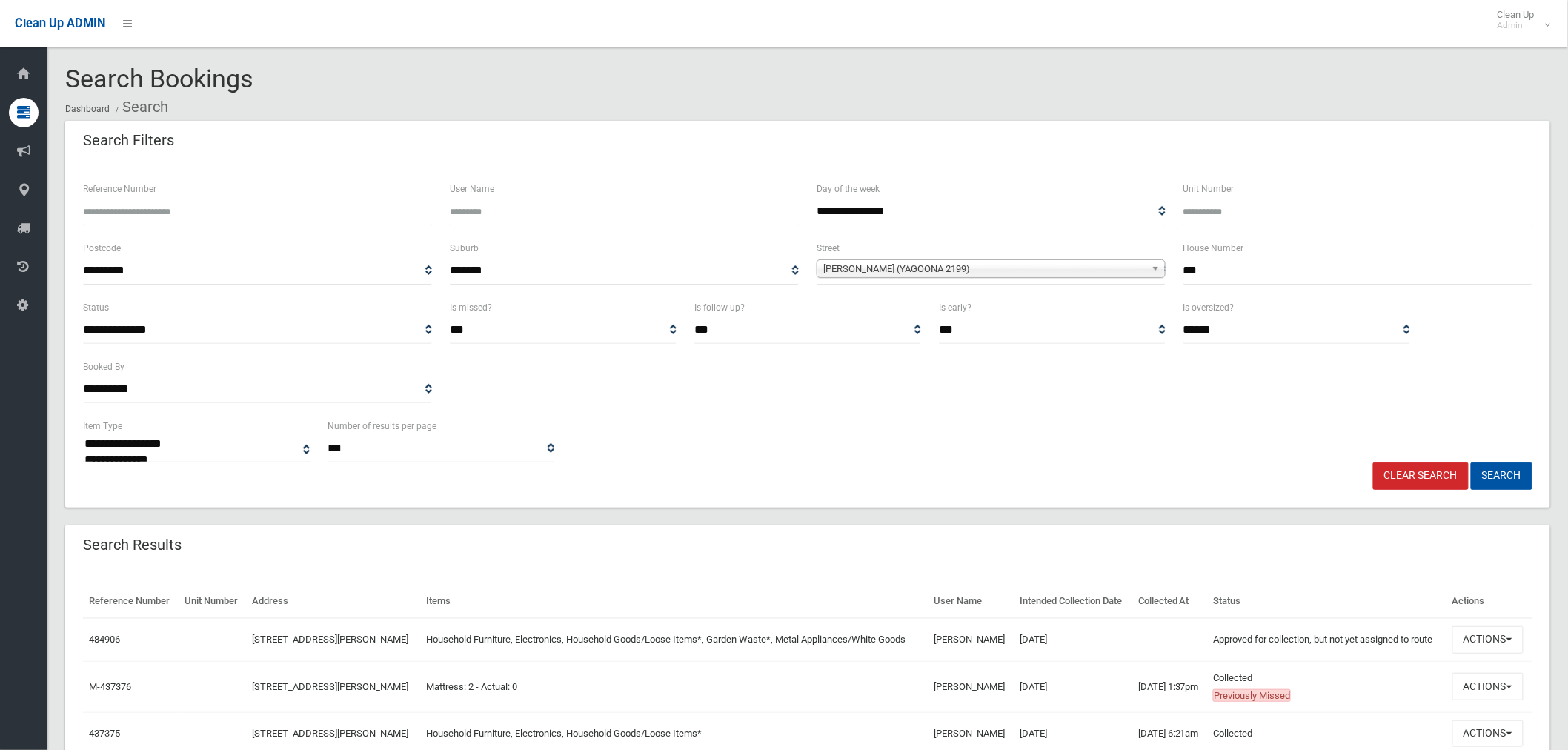
click at [1252, 264] on input "***" at bounding box center [1358, 271] width 349 height 27
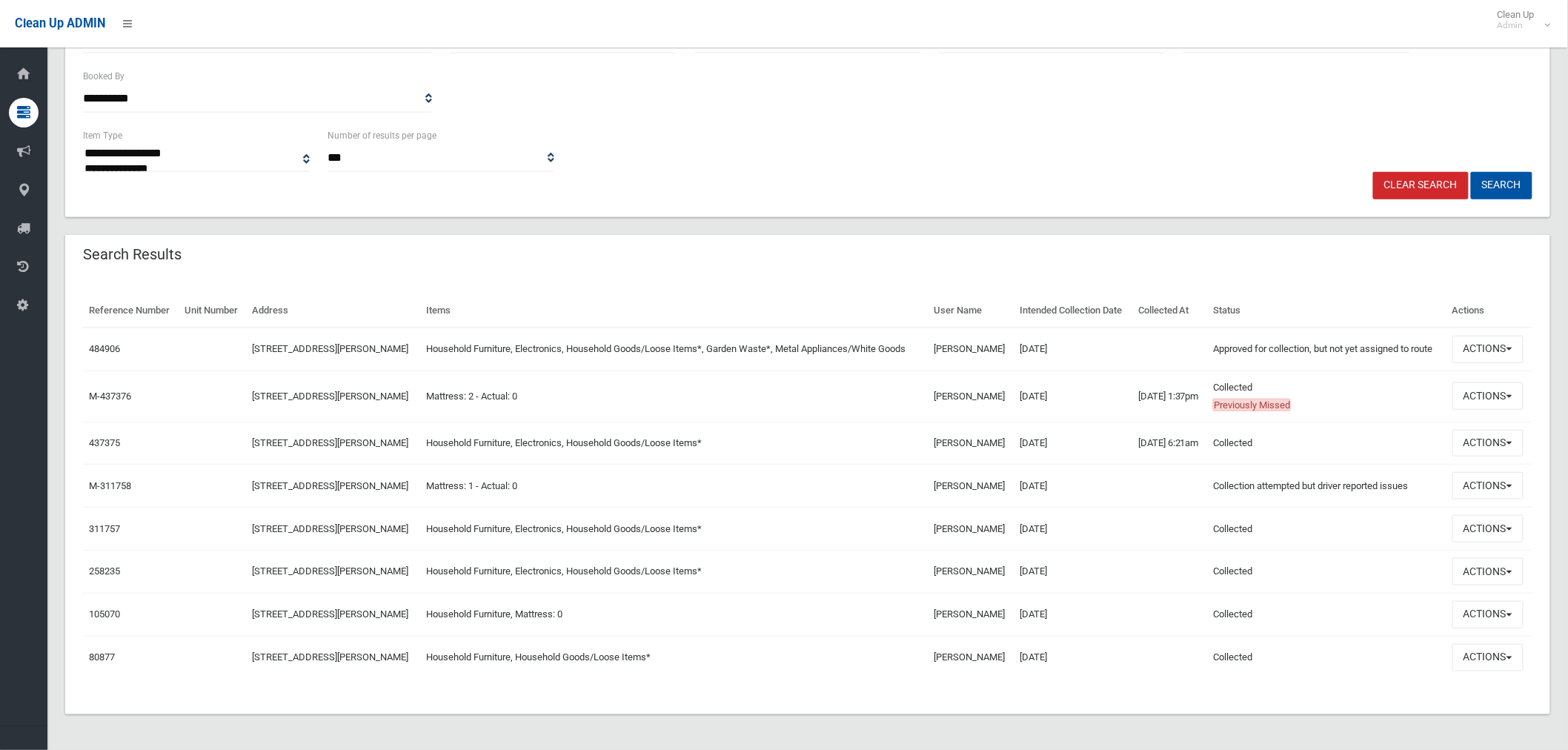
scroll to position [365, 0]
click at [879, 235] on div "Search Results" at bounding box center [808, 256] width 1485 height 42
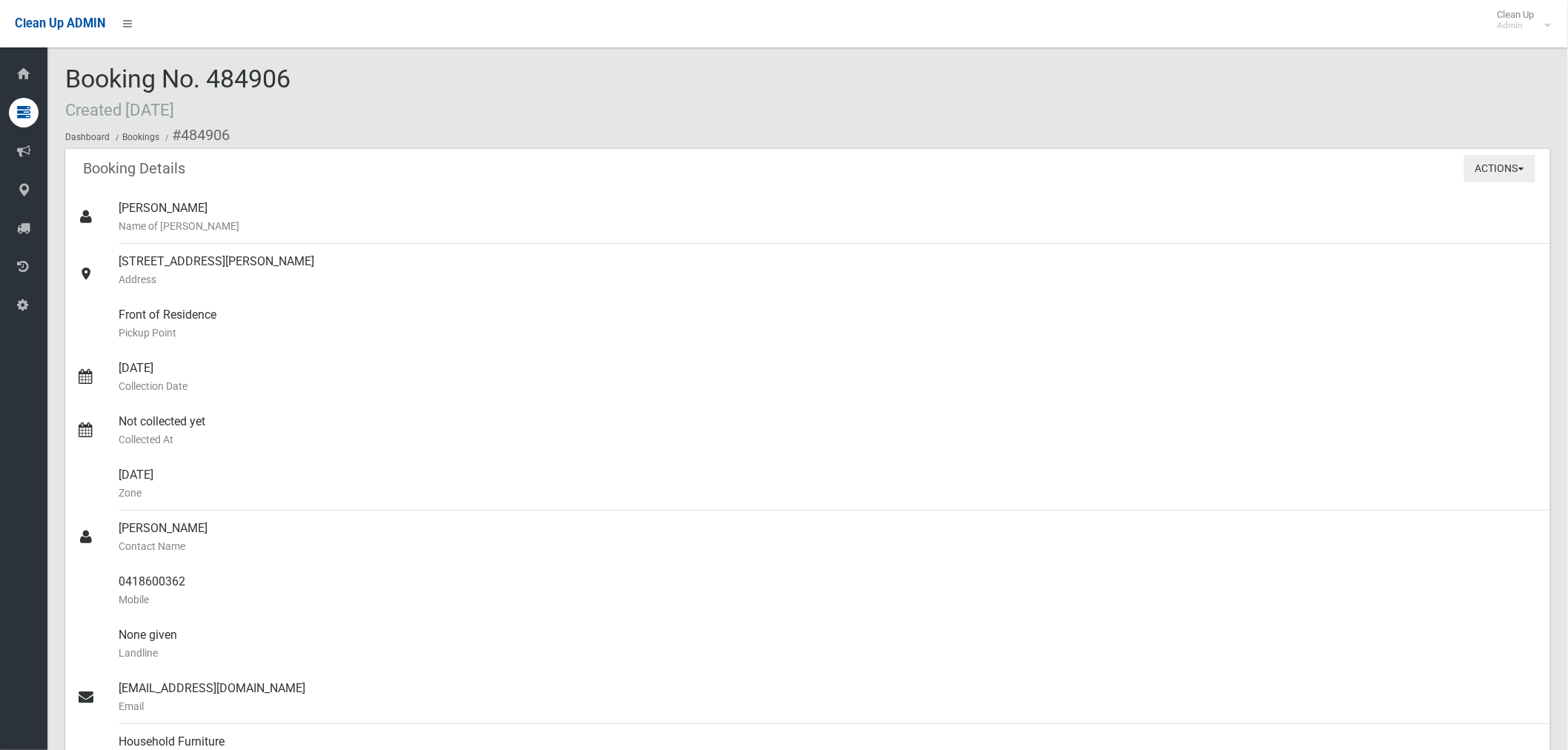
click at [1503, 169] on button "Actions" at bounding box center [1500, 169] width 71 height 27
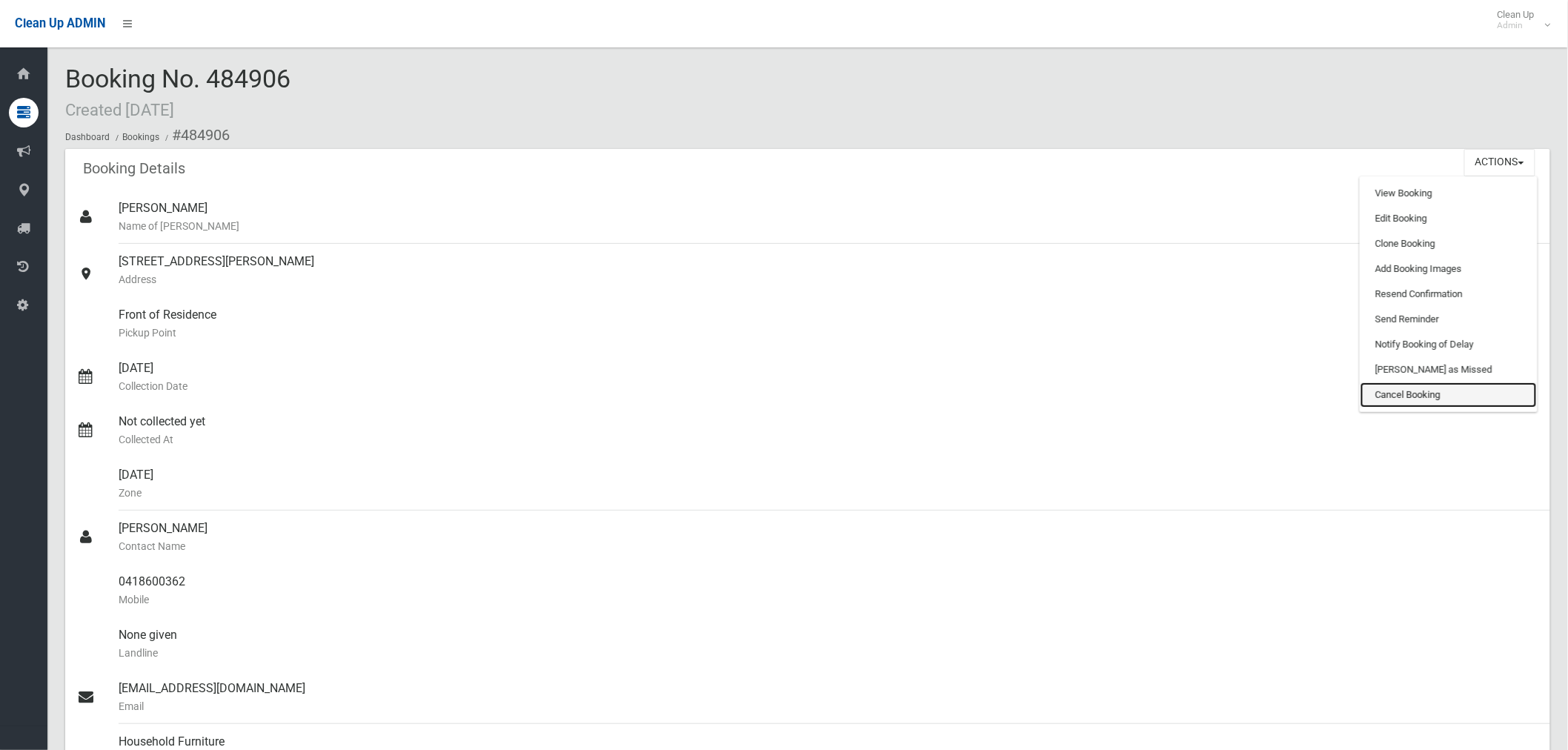
click at [1395, 399] on link "Cancel Booking" at bounding box center [1449, 395] width 177 height 26
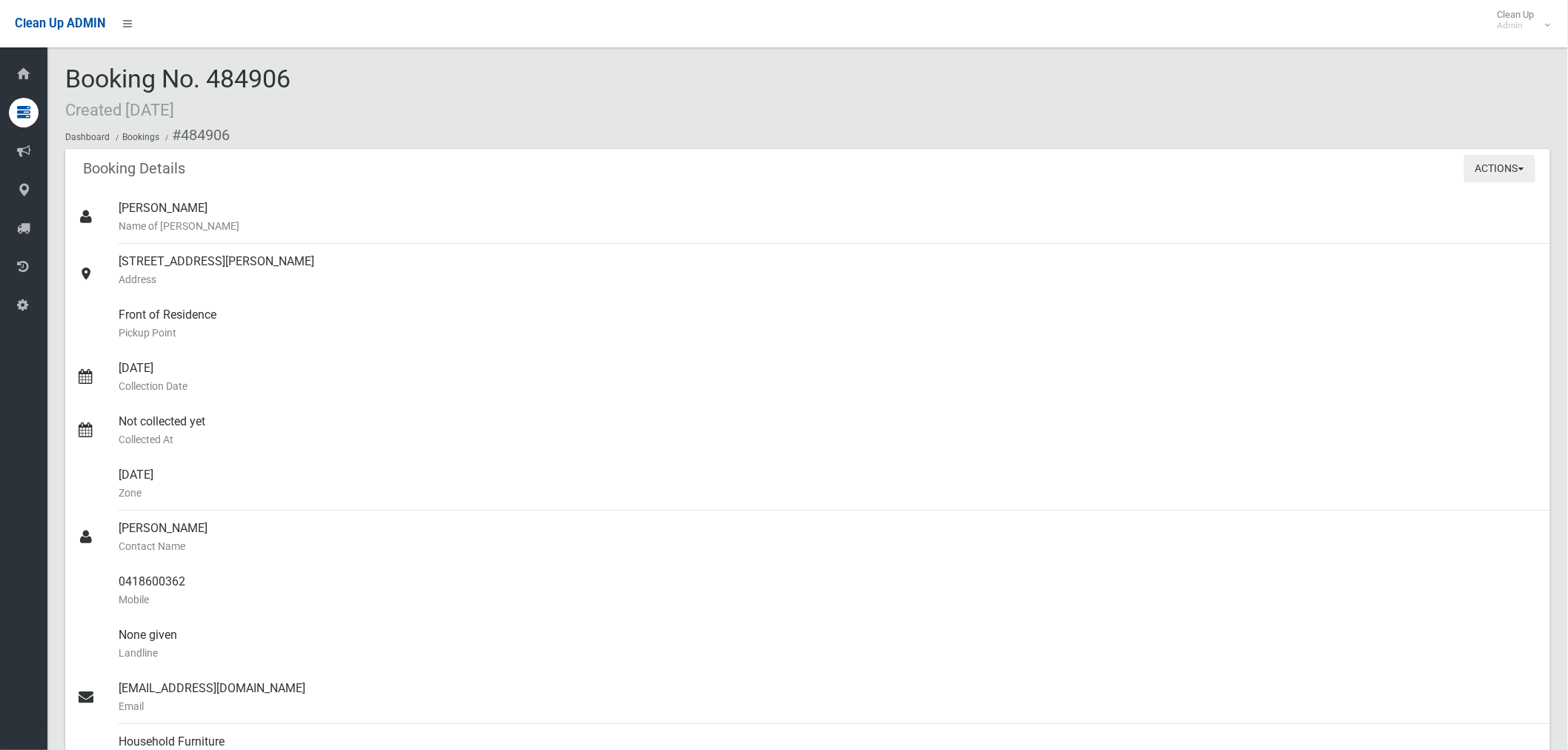
click at [1474, 173] on button "Actions" at bounding box center [1500, 169] width 71 height 27
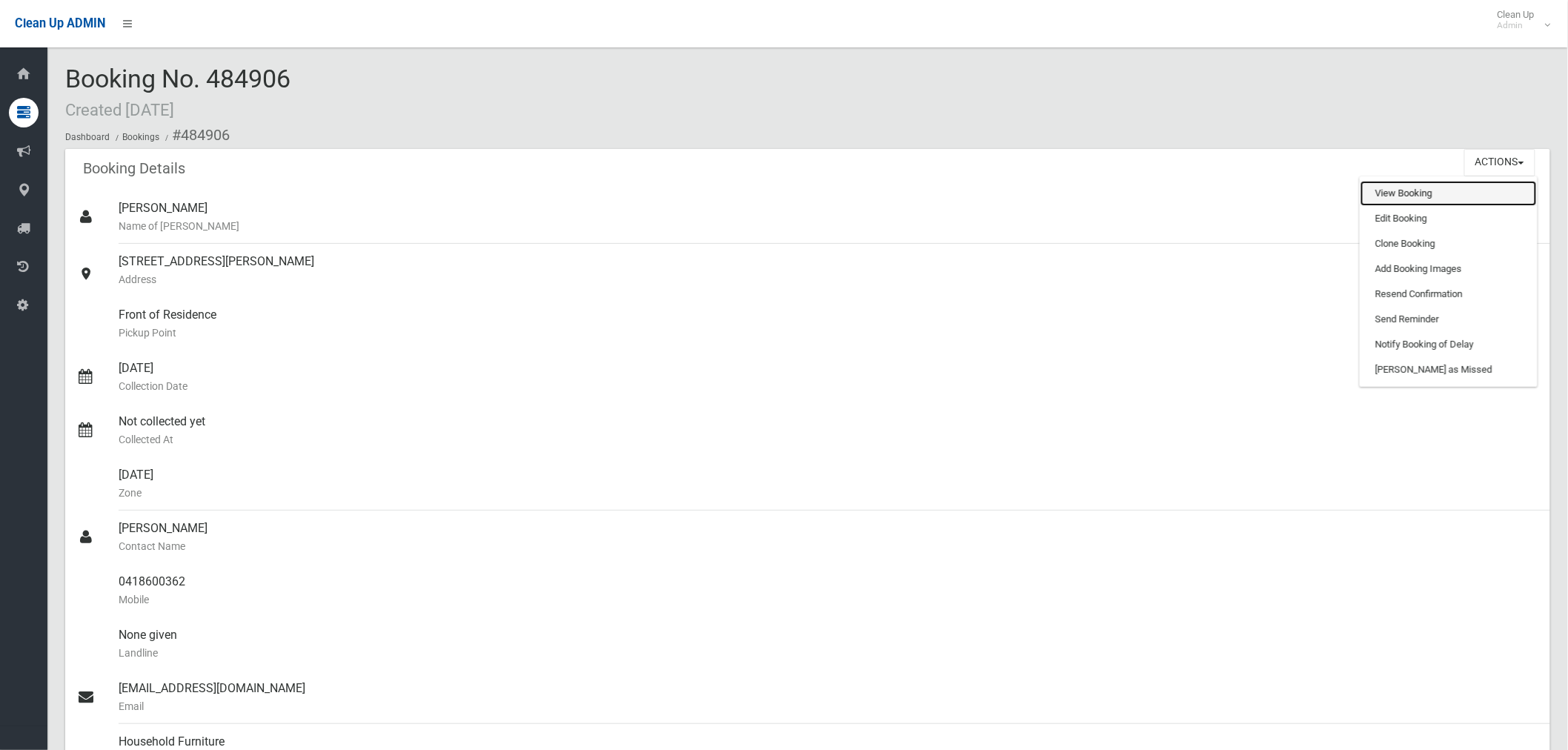
click at [1393, 192] on link "View Booking" at bounding box center [1449, 193] width 177 height 26
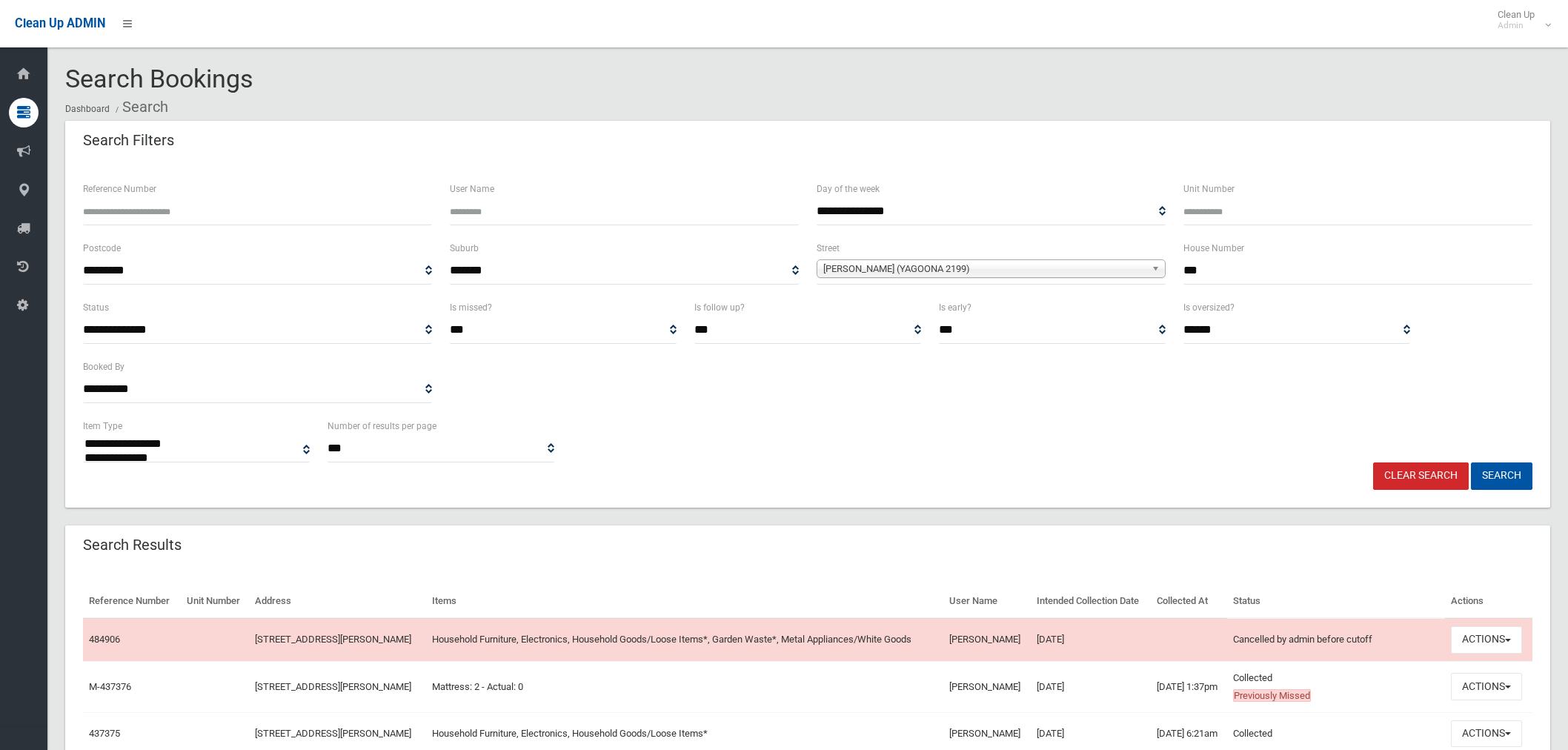
select select
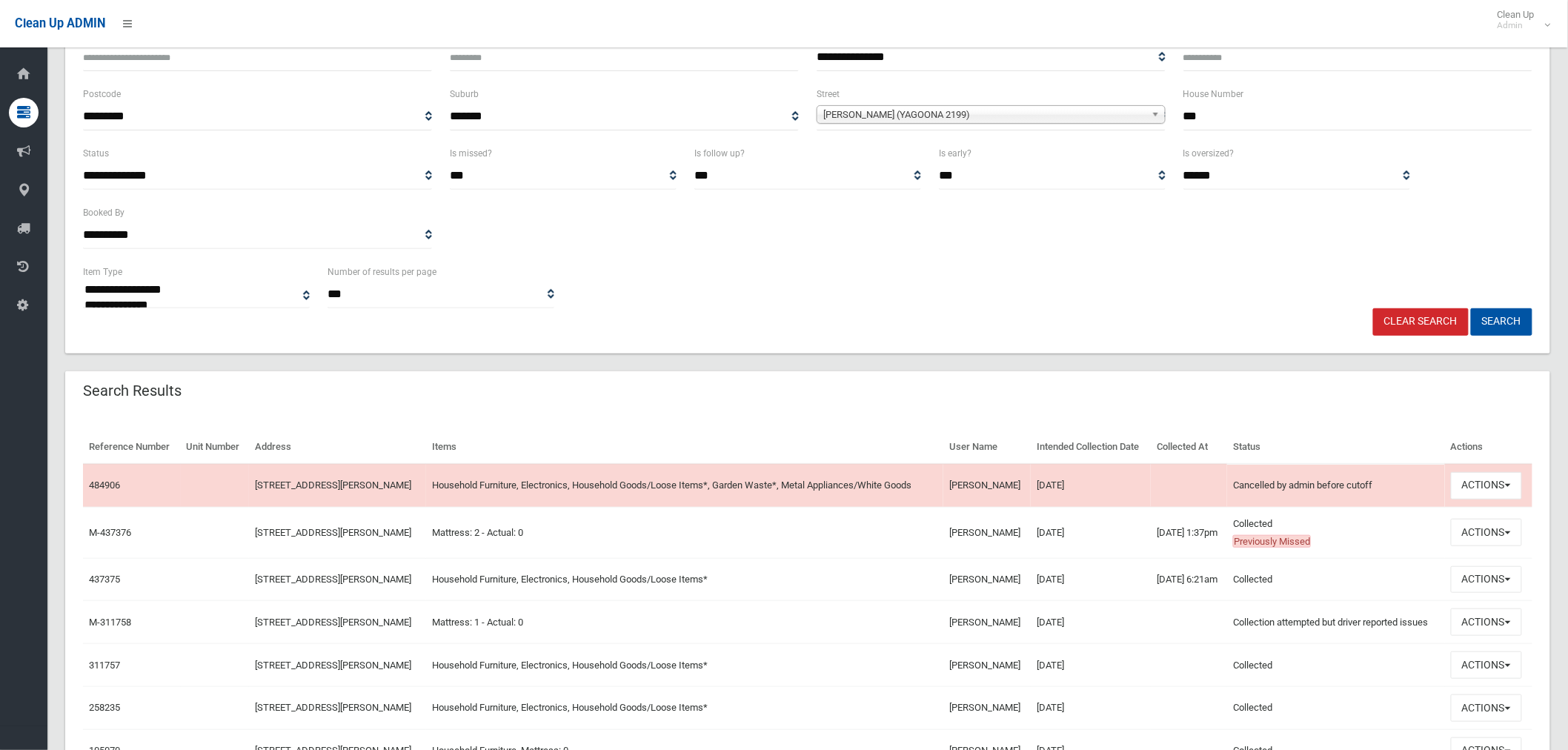
scroll to position [45, 0]
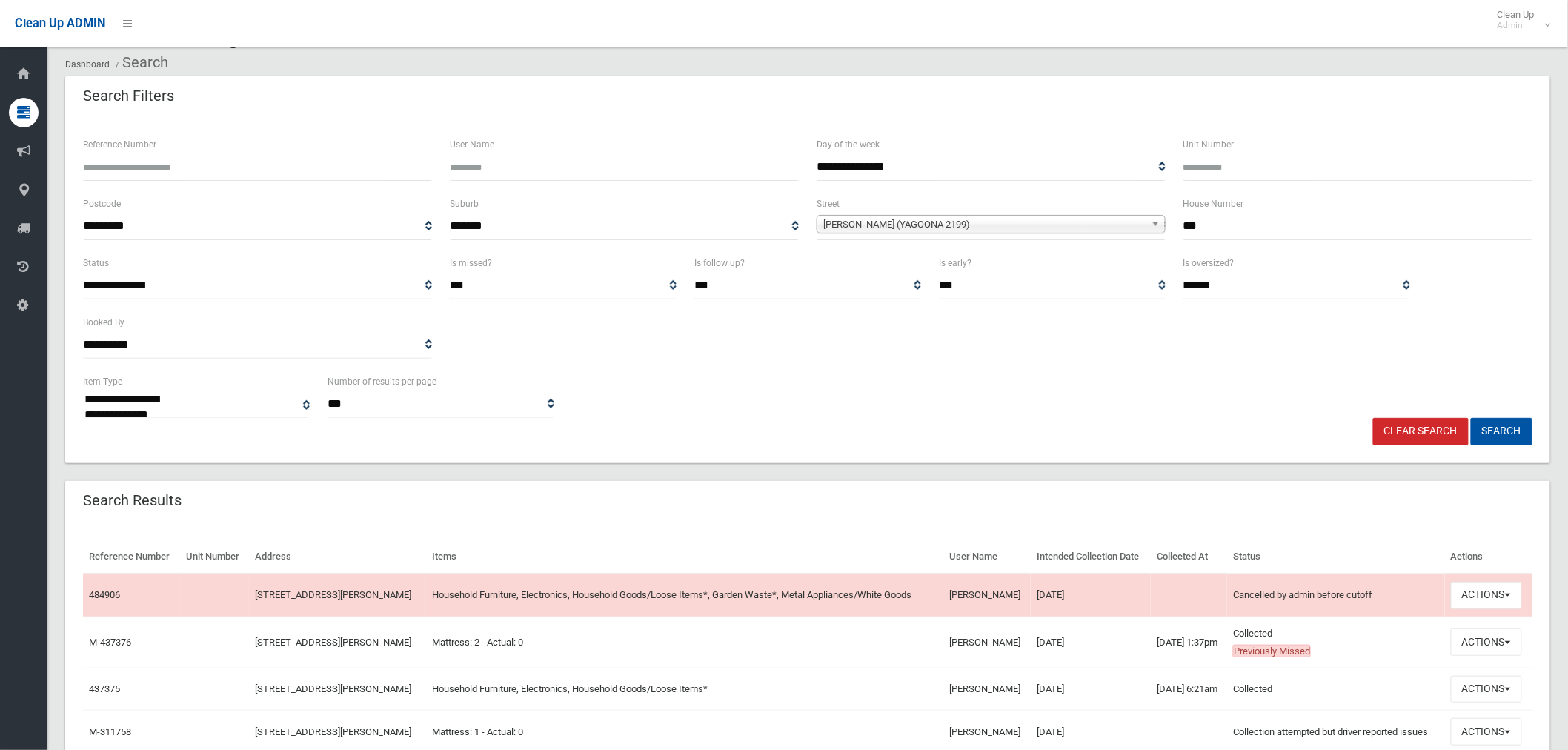
click at [1241, 219] on input "***" at bounding box center [1358, 226] width 349 height 27
type input "*"
type input "***"
click at [975, 220] on span "[PERSON_NAME] (YAGOONA 2199)" at bounding box center [985, 224] width 323 height 18
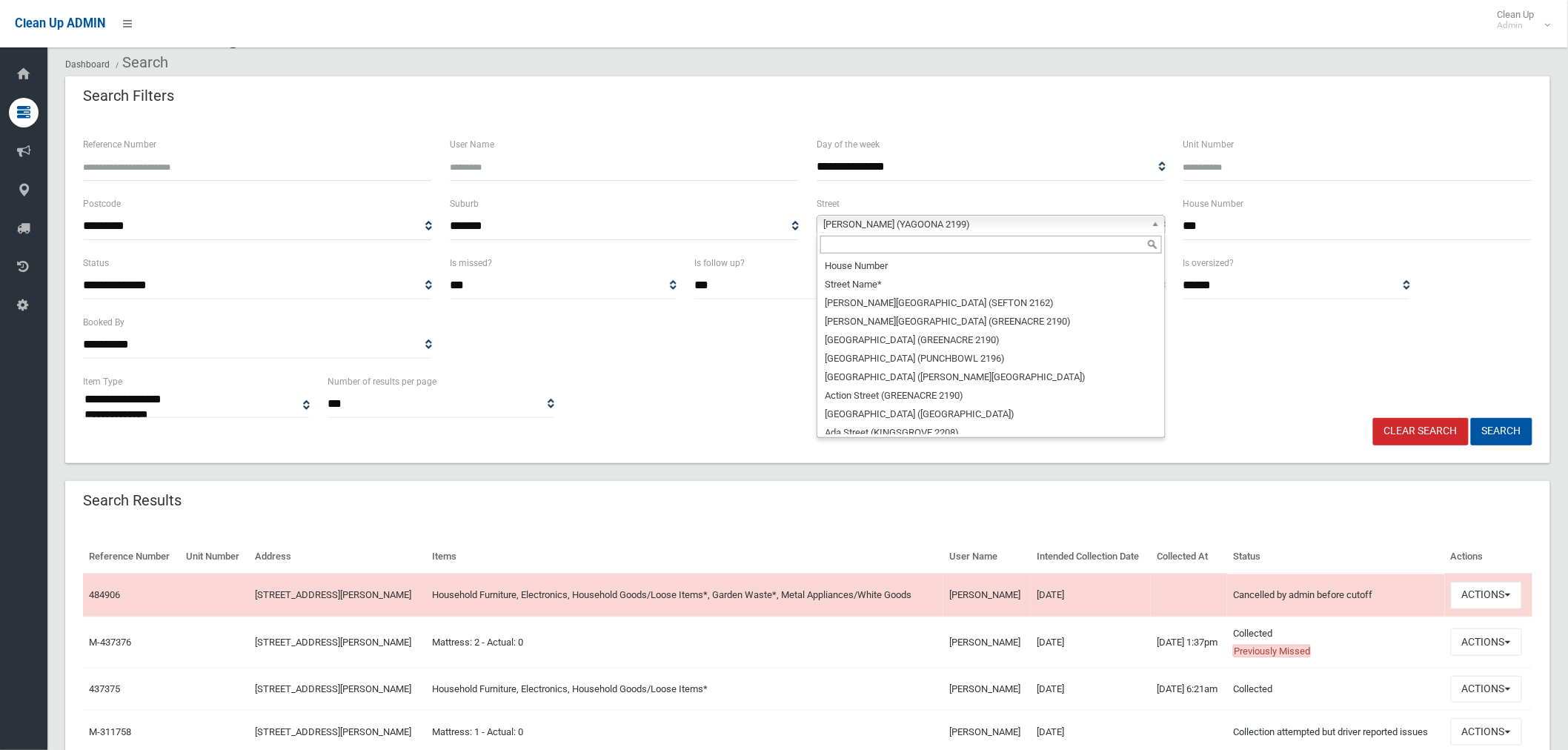
scroll to position [192, 0]
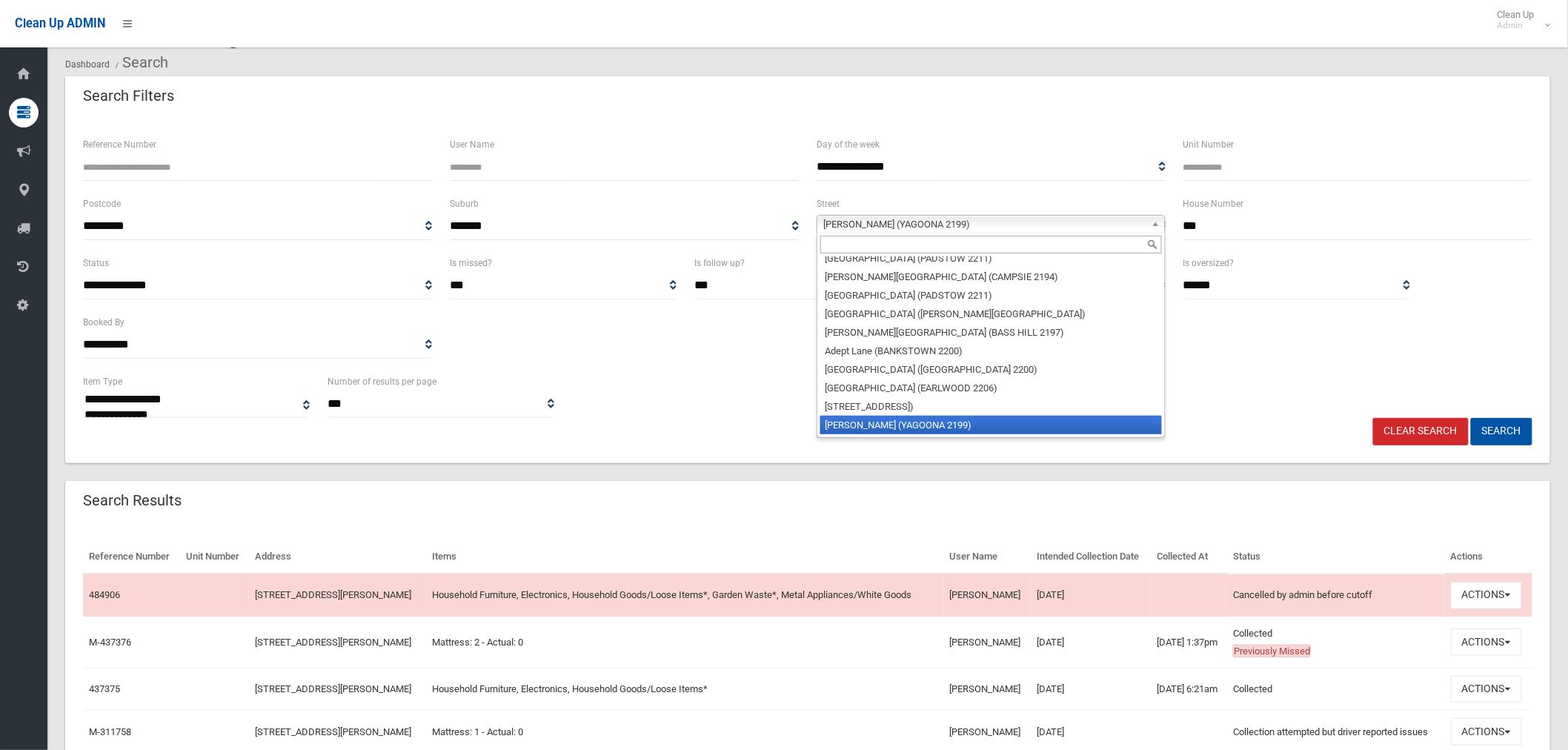
click at [848, 245] on input "text" at bounding box center [991, 244] width 342 height 18
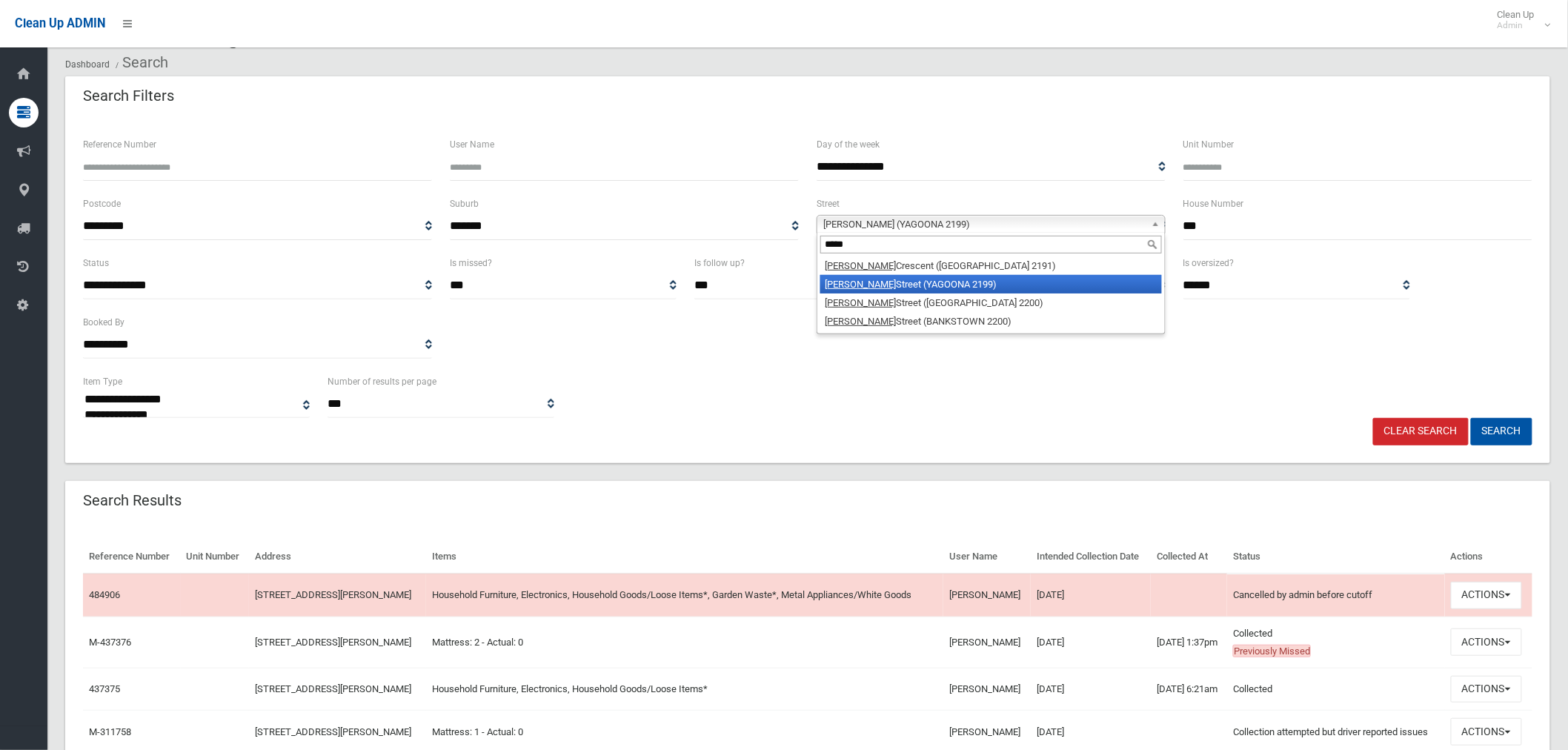
type input "*****"
click at [959, 278] on li "Edgar Street (YAGOONA 2199)" at bounding box center [991, 284] width 342 height 18
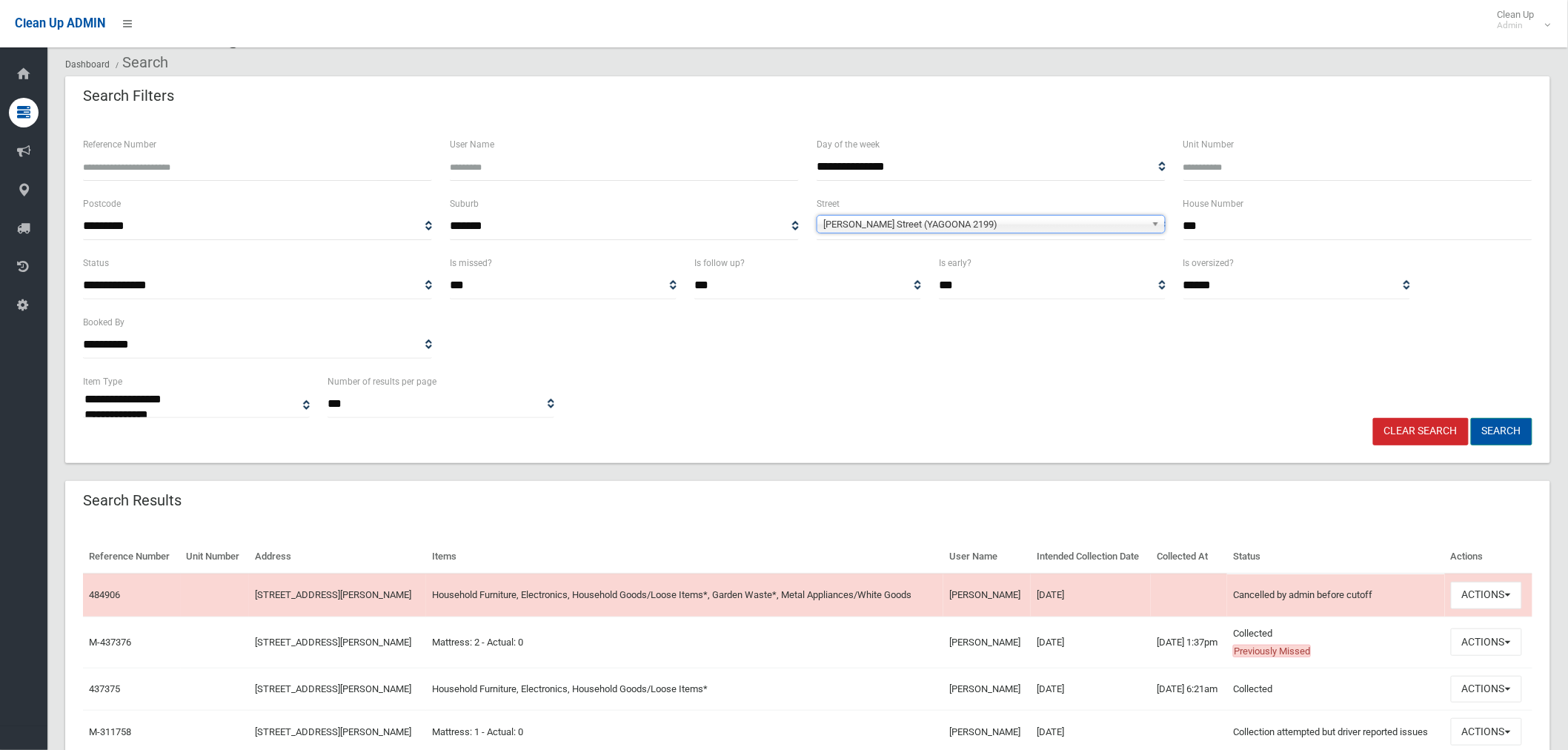
click at [1501, 427] on button "Search" at bounding box center [1502, 431] width 62 height 27
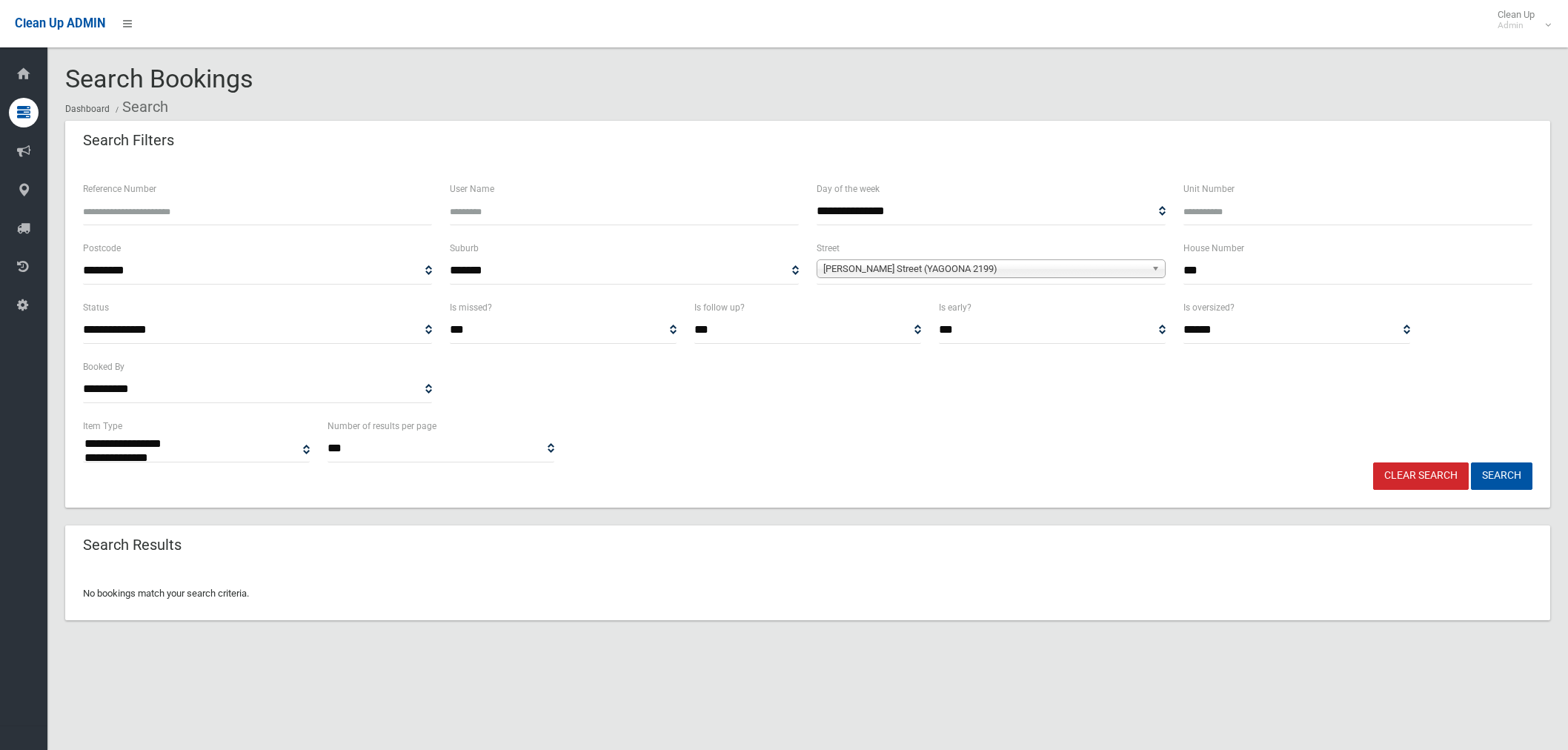
select select
click at [1090, 272] on span "Edgar Street (YAGOONA 2199)" at bounding box center [985, 269] width 323 height 18
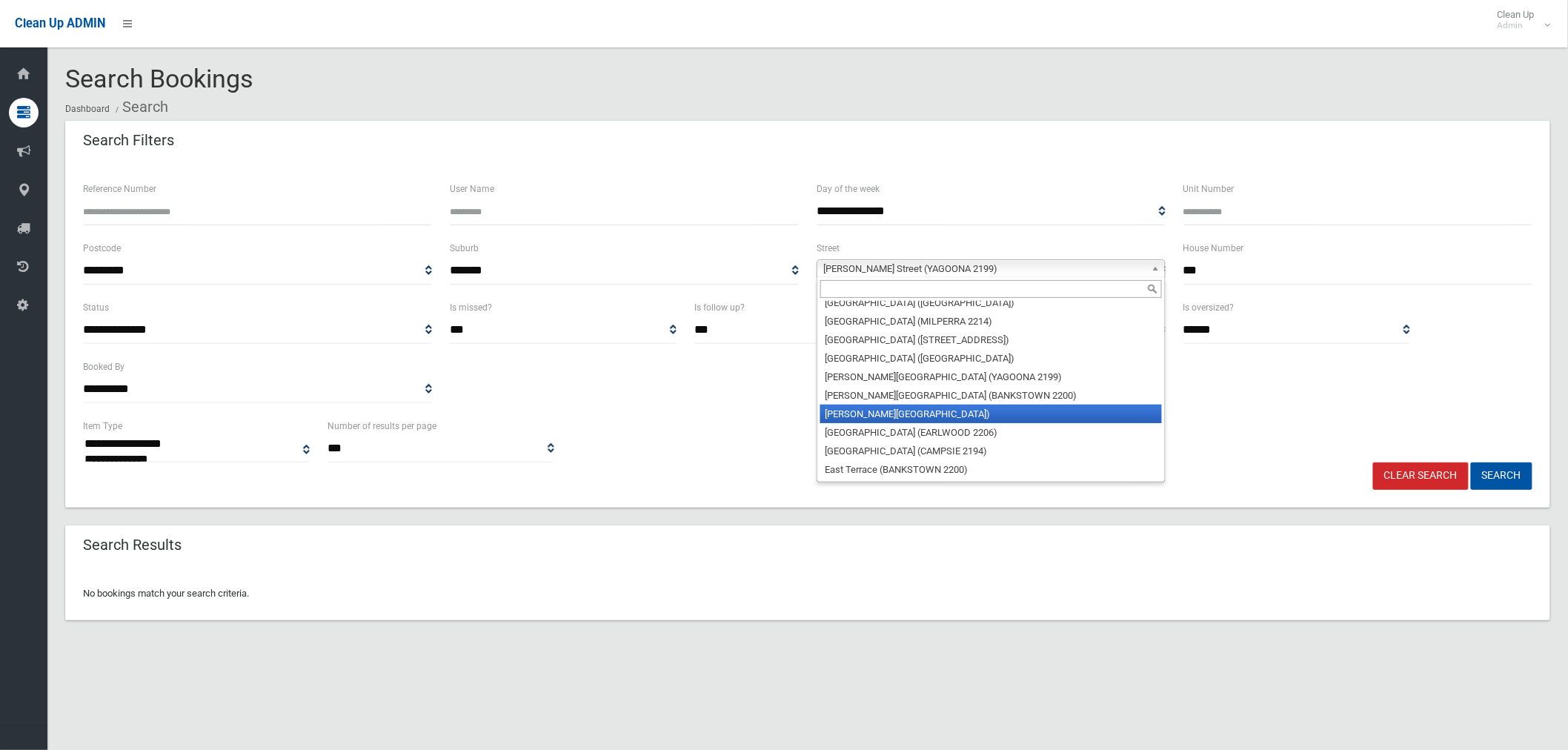
scroll to position [11876, 0]
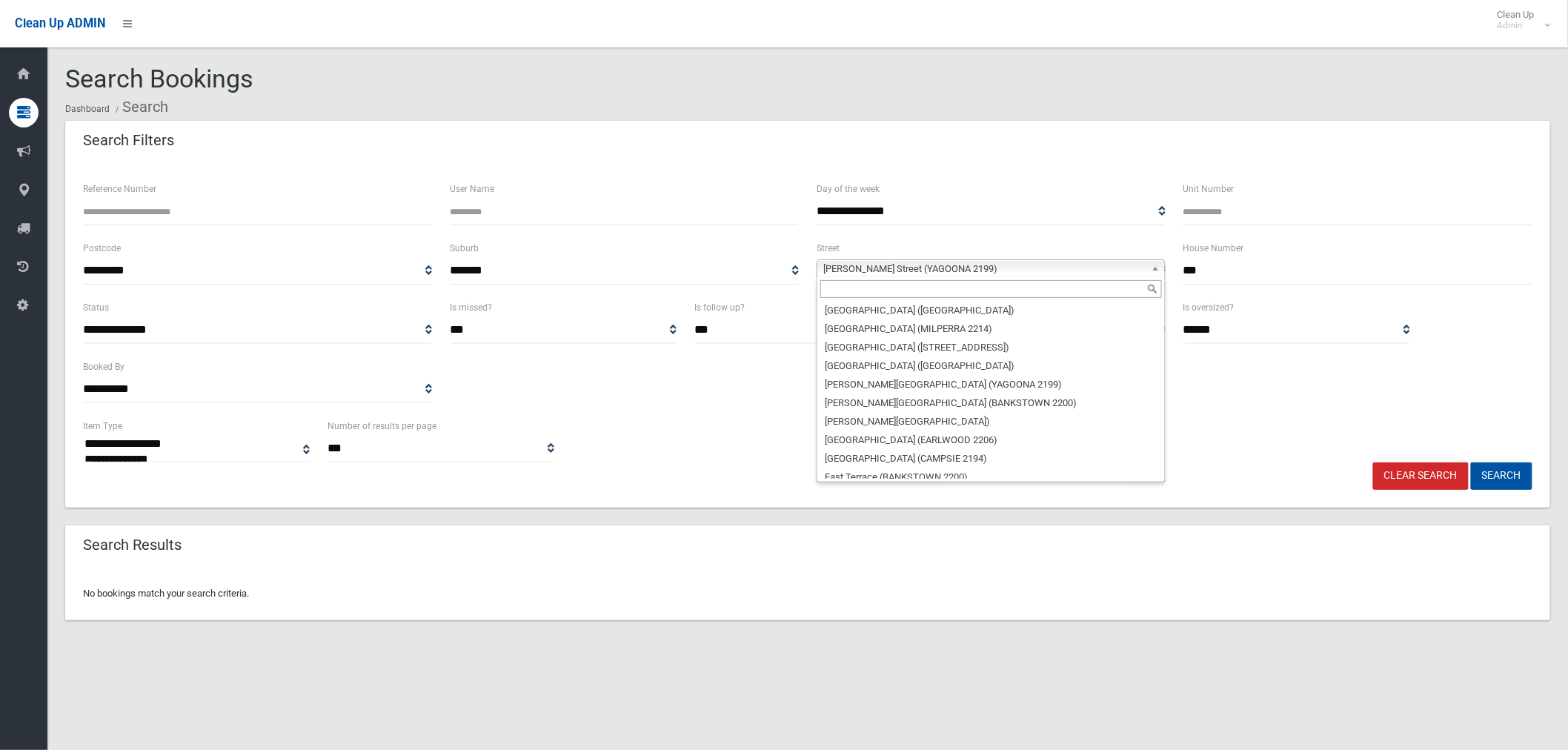
click at [899, 291] on input "text" at bounding box center [991, 289] width 342 height 18
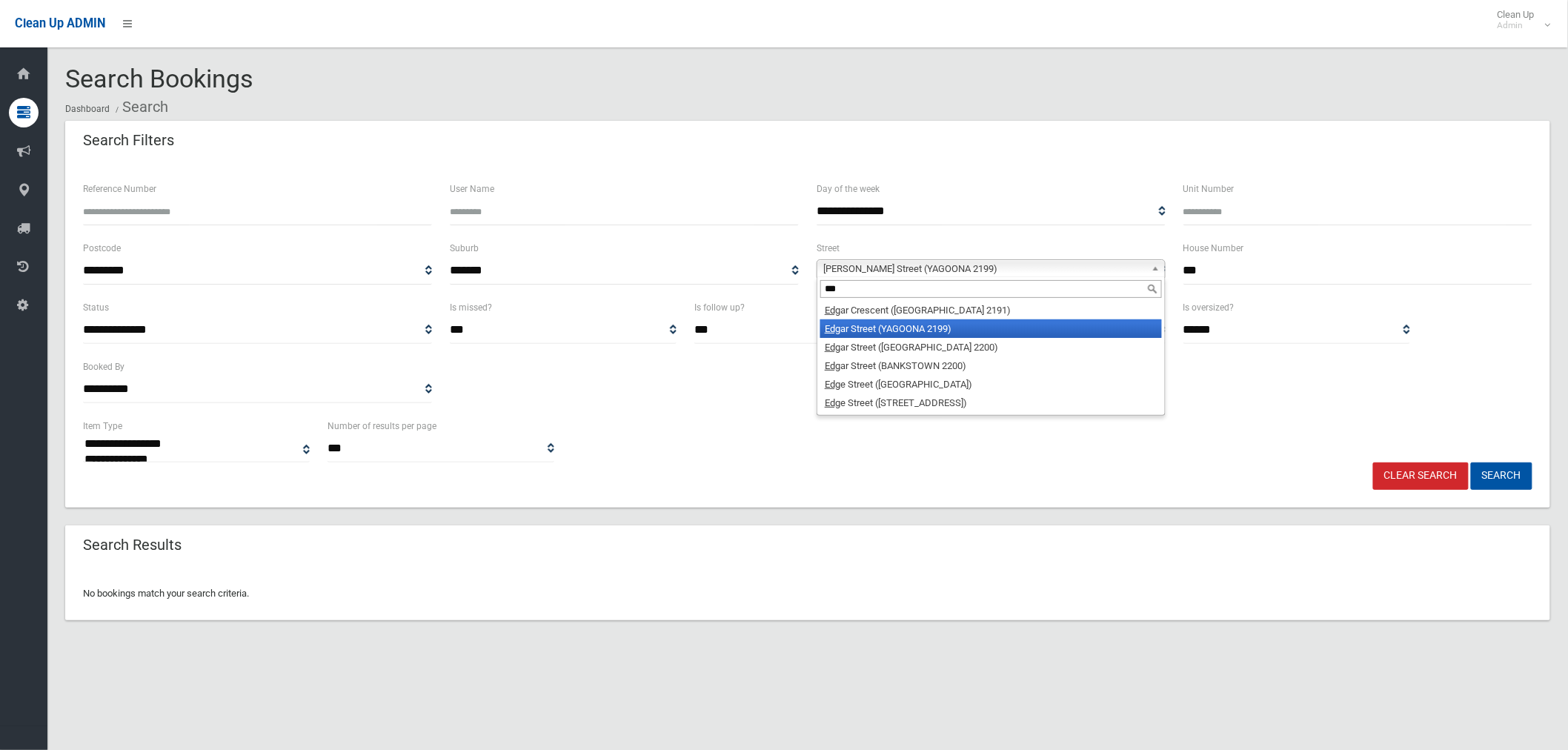
scroll to position [0, 0]
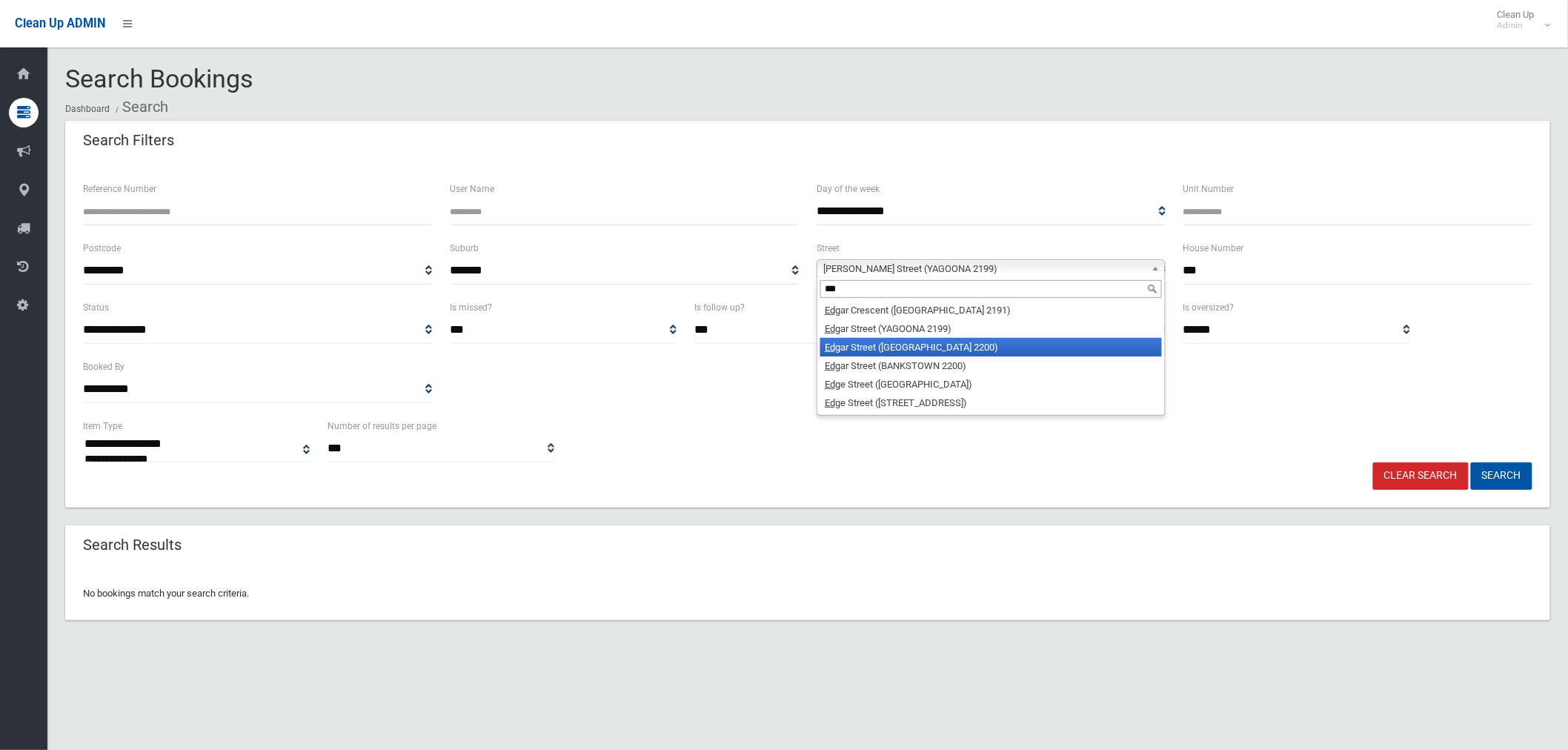
type input "***"
click at [930, 339] on li "Edg ar Street (CONDELL PARK 2200)" at bounding box center [991, 347] width 342 height 18
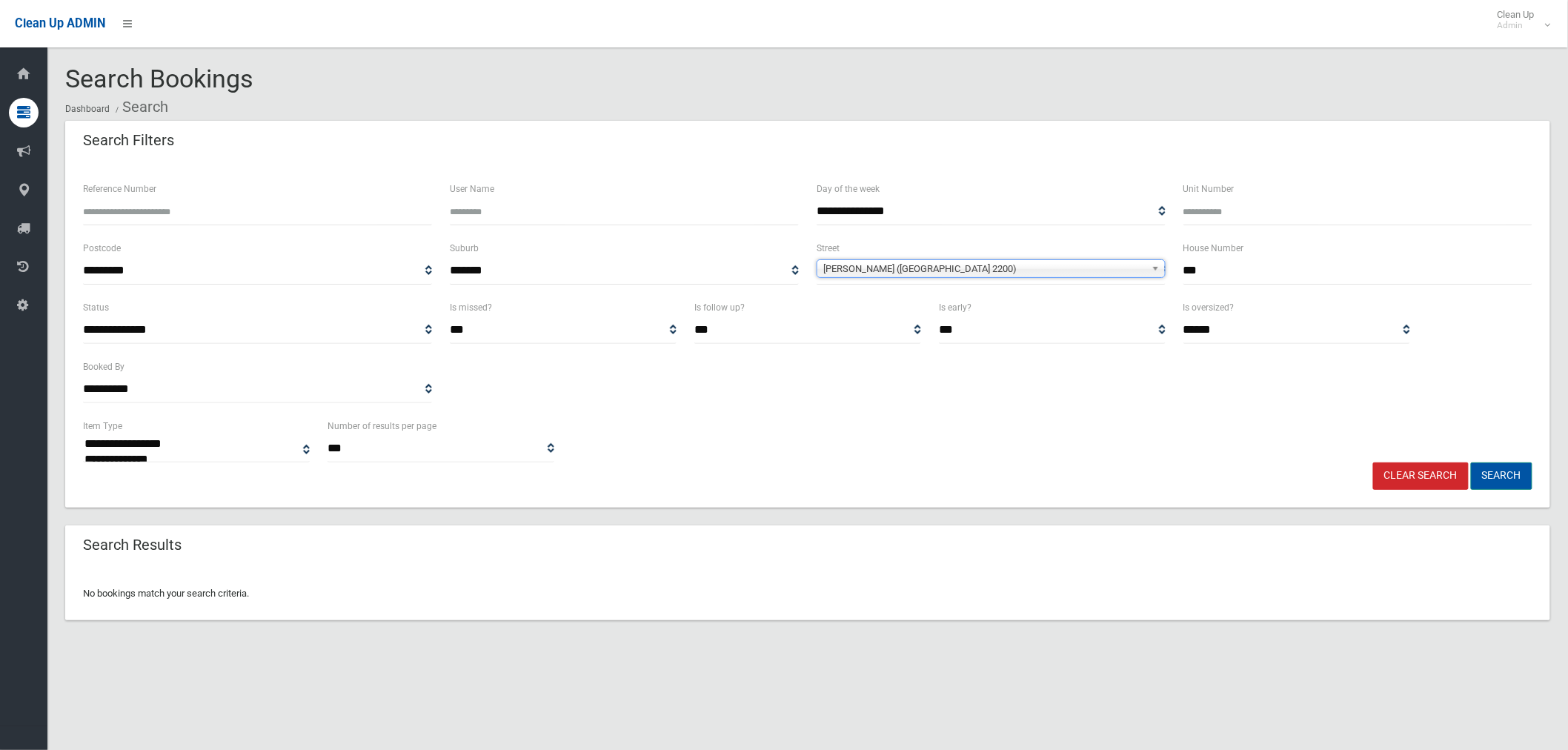
click at [1520, 474] on button "Search" at bounding box center [1502, 476] width 62 height 27
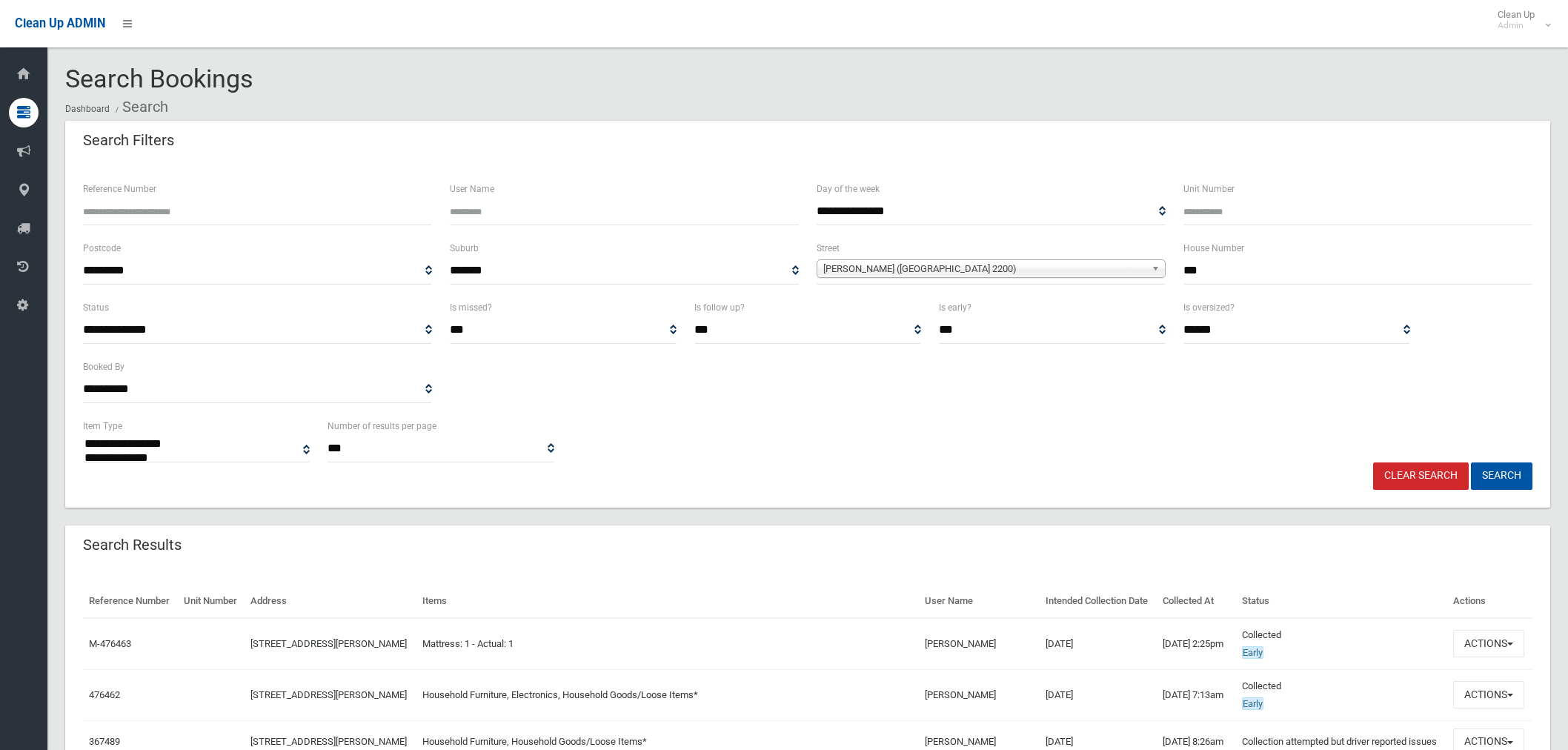
select select
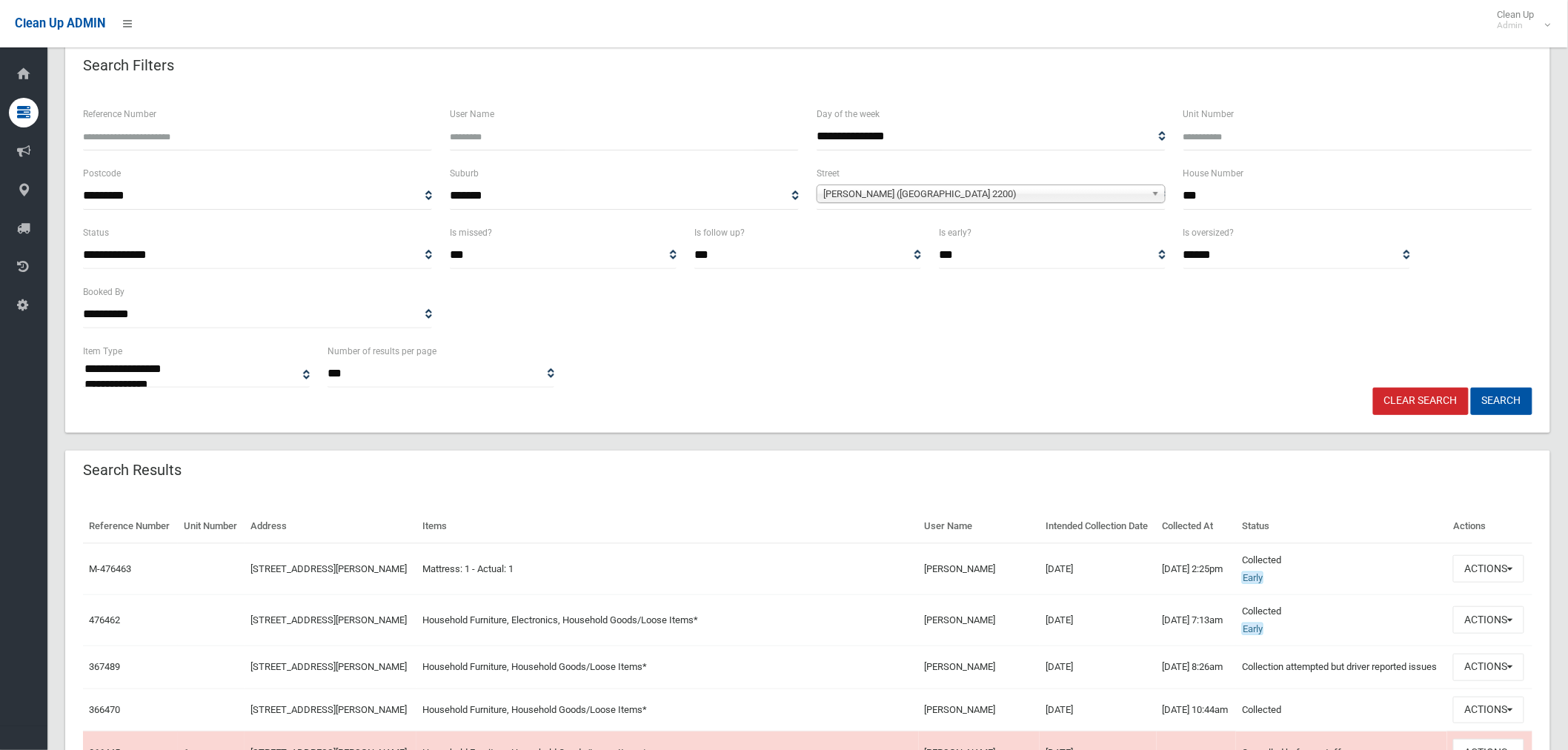
scroll to position [165, 0]
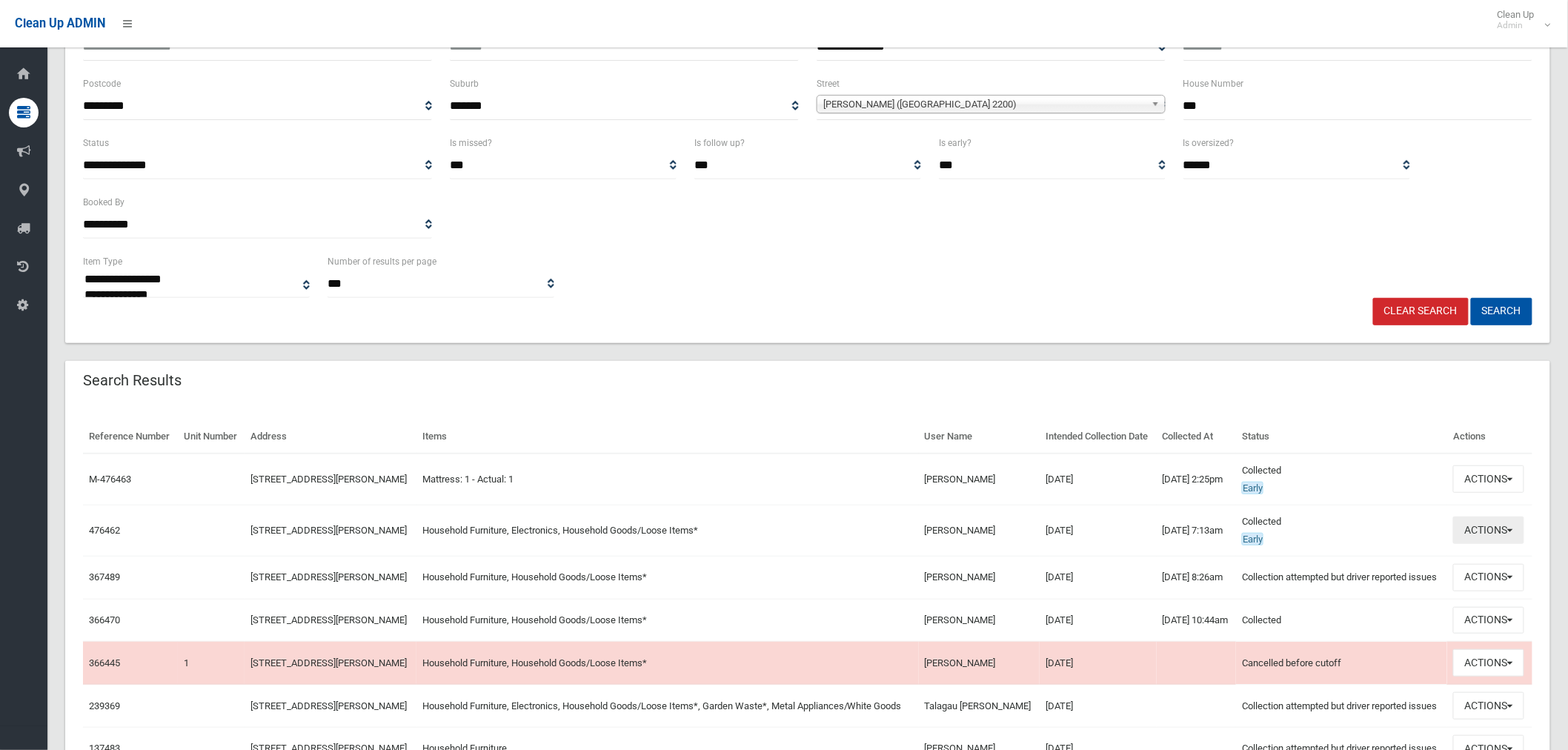
click at [1490, 544] on button "Actions" at bounding box center [1489, 530] width 71 height 27
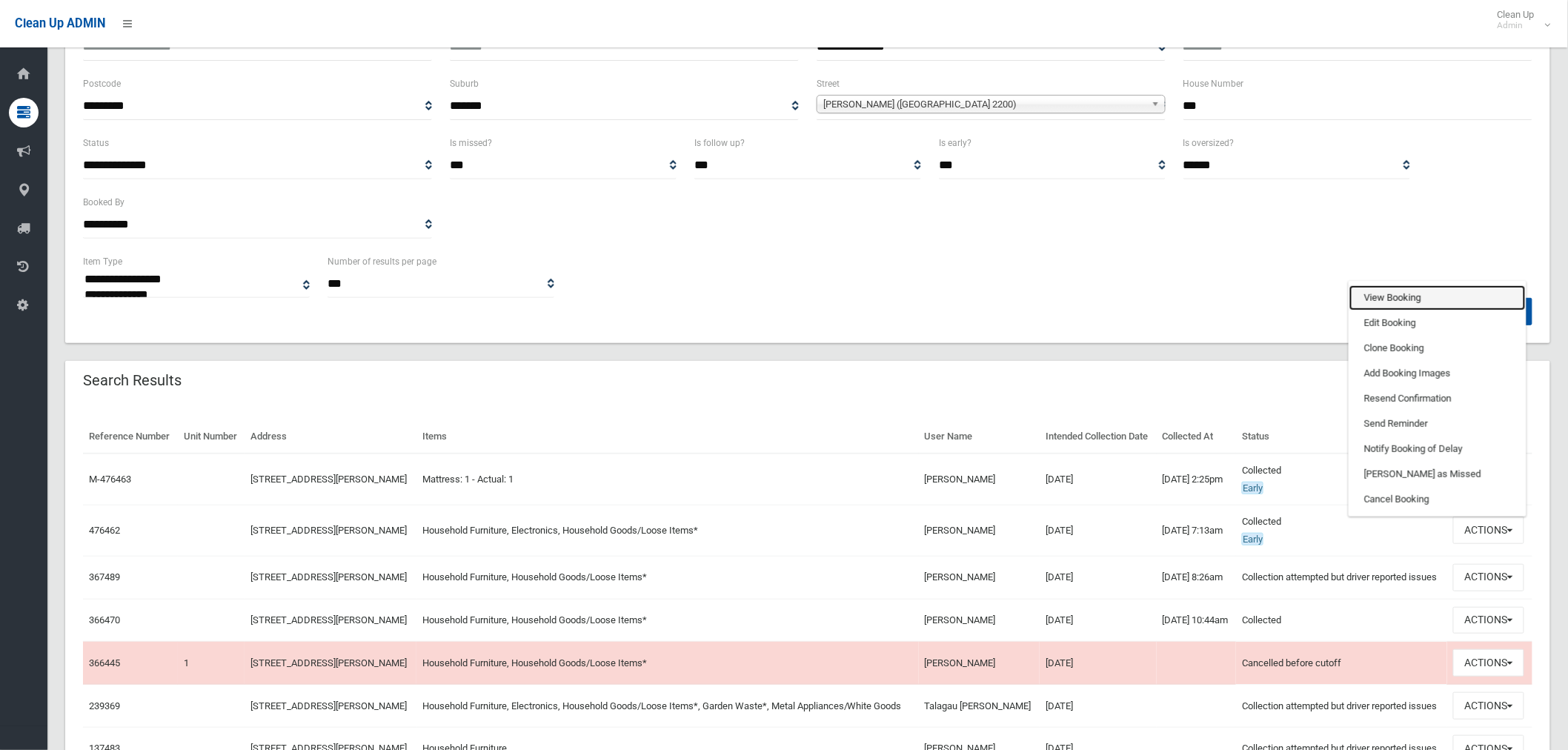
click at [1418, 311] on link "View Booking" at bounding box center [1438, 298] width 177 height 26
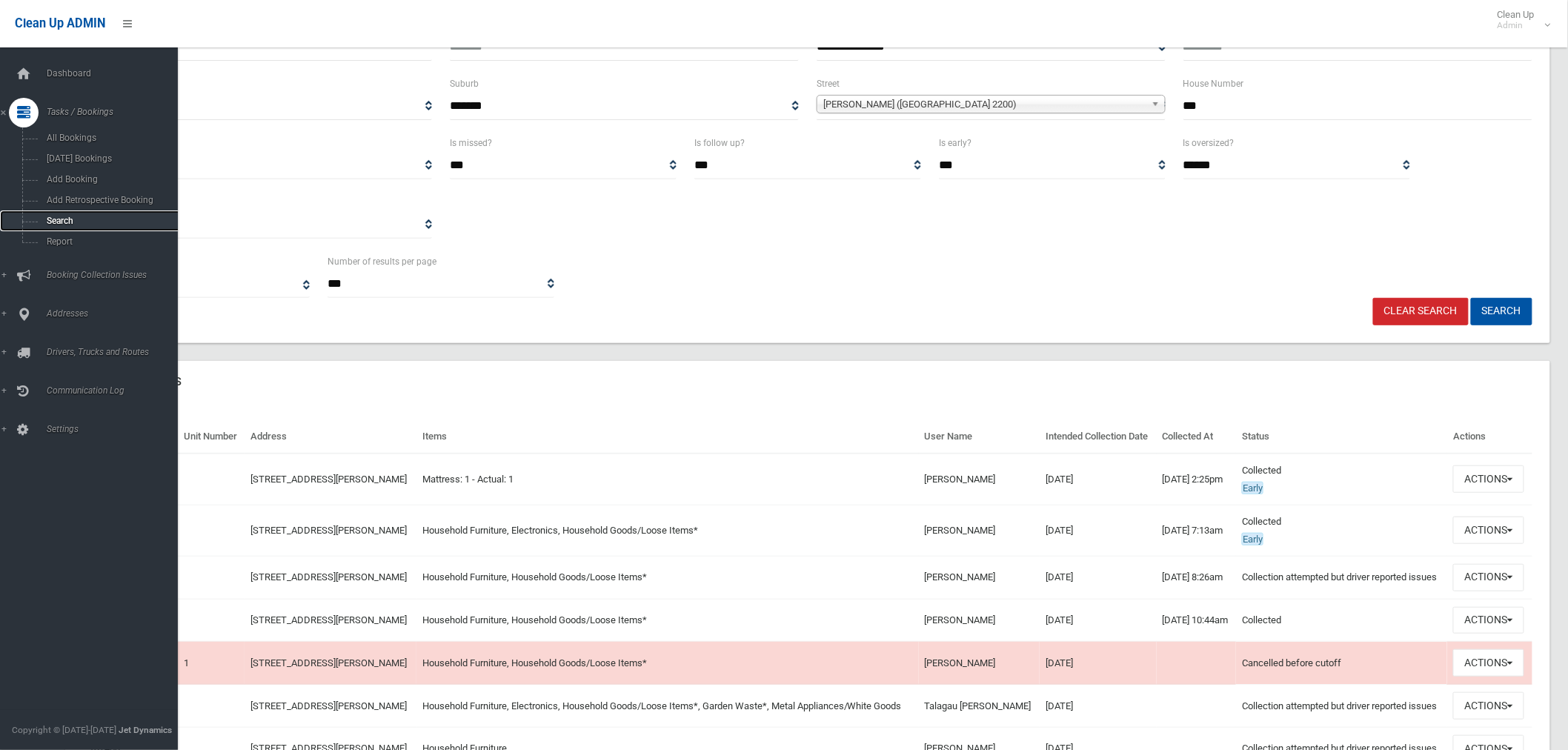
click at [76, 218] on span "Search" at bounding box center [110, 220] width 136 height 10
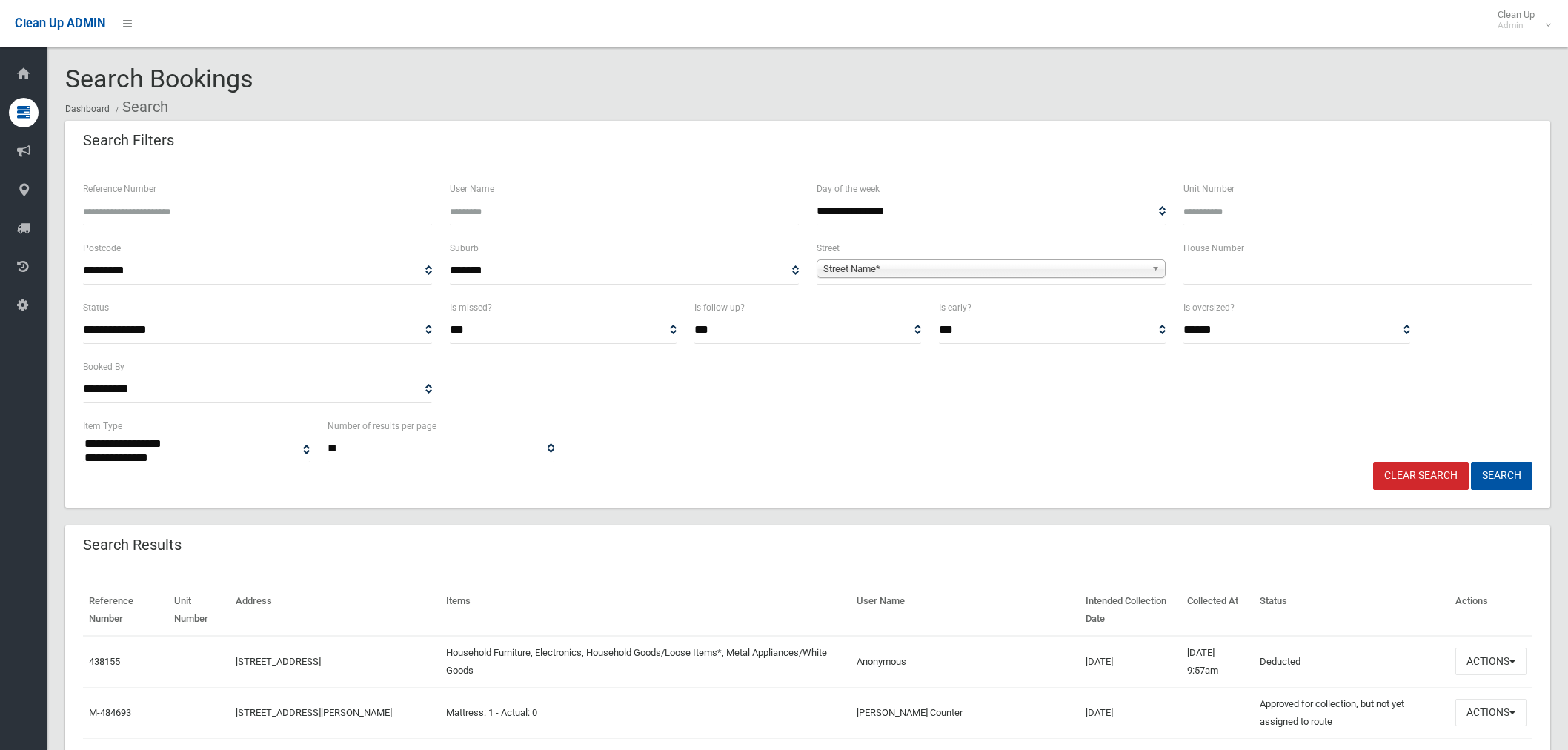
select select
drag, startPoint x: 276, startPoint y: 203, endPoint x: 286, endPoint y: 212, distance: 13.5
click at [276, 203] on input "Reference Number" at bounding box center [257, 212] width 349 height 27
click at [1198, 268] on input "text" at bounding box center [1358, 271] width 349 height 27
click at [194, 195] on div "Reference Number" at bounding box center [257, 202] width 349 height 46
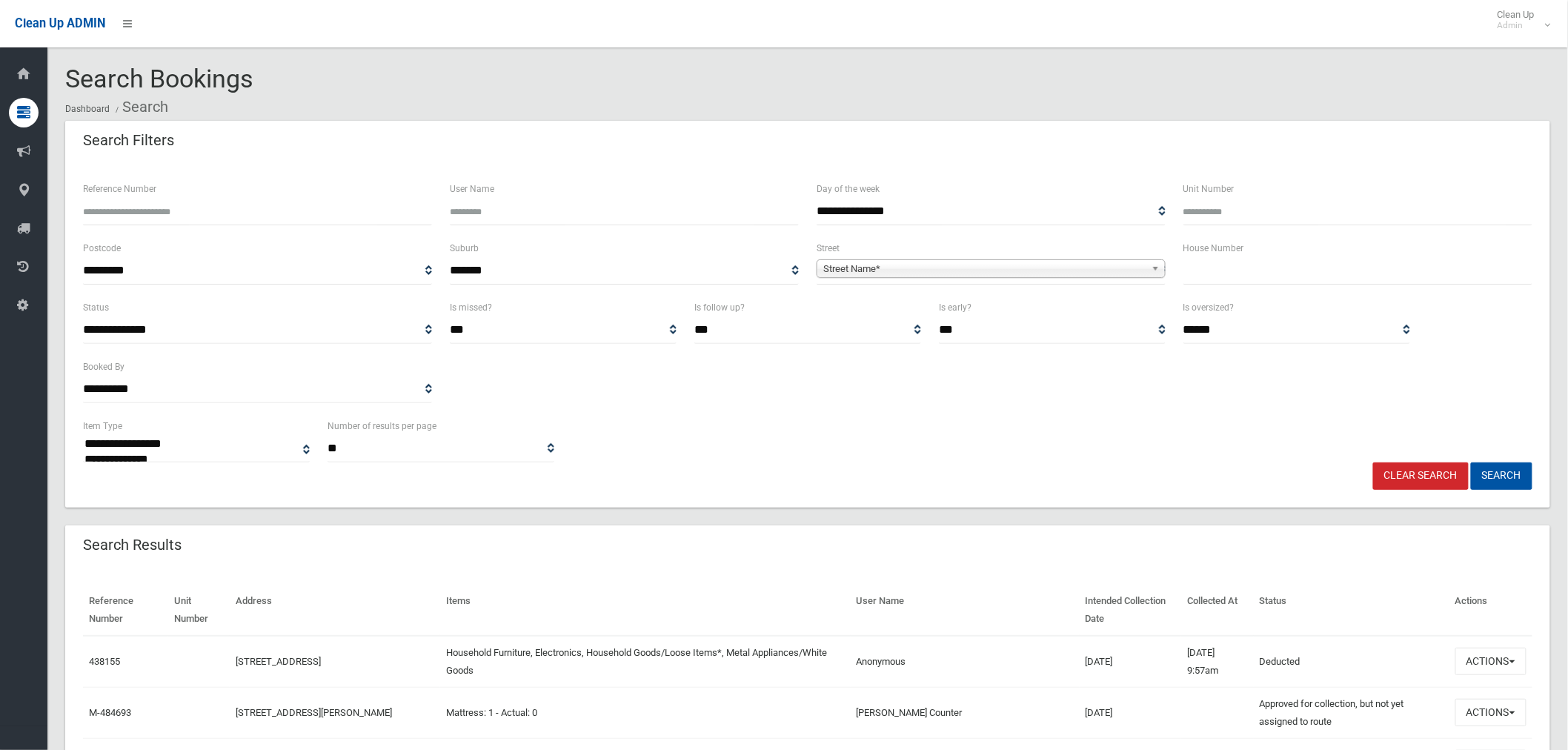
drag, startPoint x: 246, startPoint y: 211, endPoint x: 915, endPoint y: 240, distance: 669.6
click at [252, 208] on input "Reference Number" at bounding box center [257, 212] width 349 height 27
click at [1210, 265] on input "text" at bounding box center [1358, 271] width 349 height 27
type input "*"
click at [885, 263] on span "Street Name*" at bounding box center [985, 269] width 323 height 18
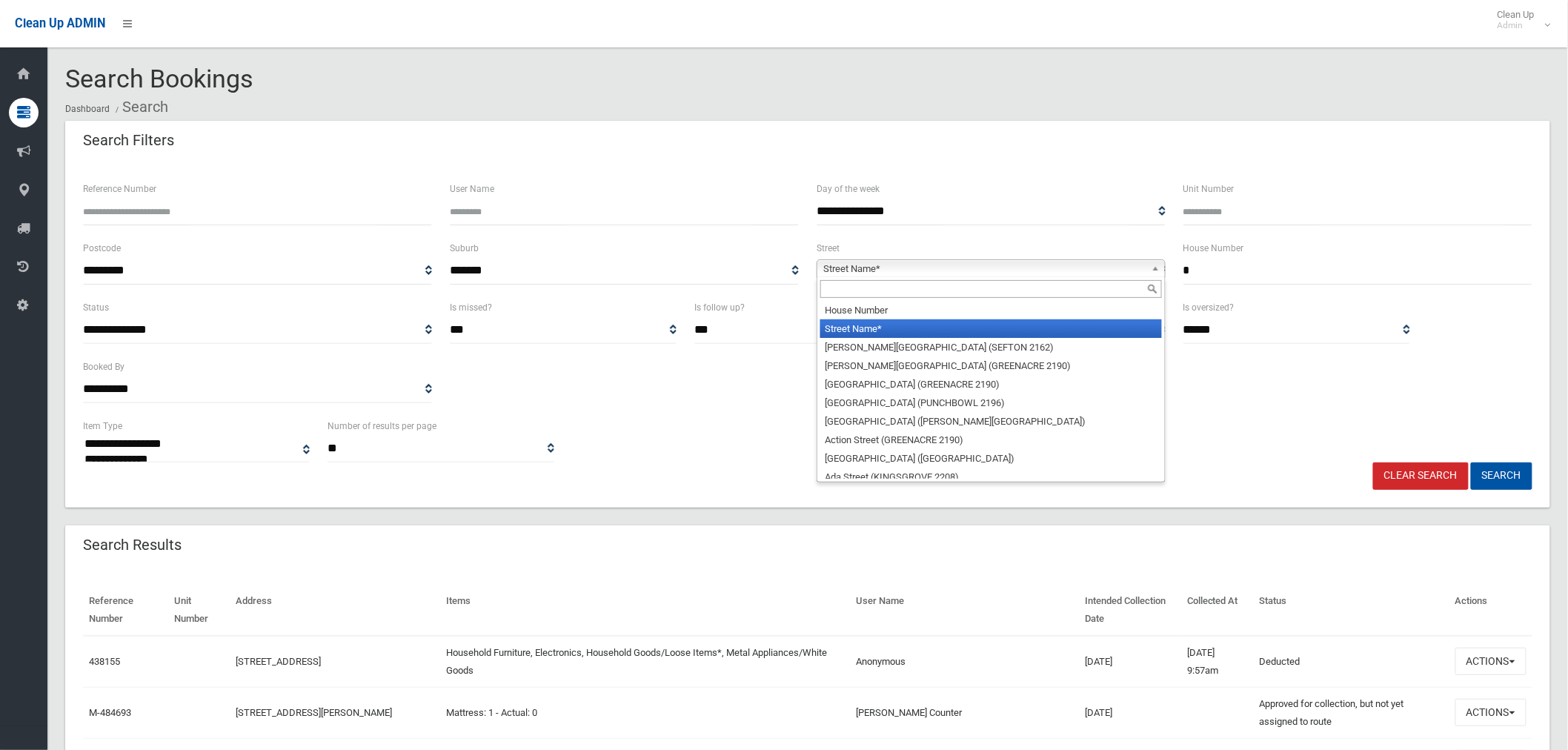
click at [883, 292] on input "text" at bounding box center [991, 289] width 342 height 18
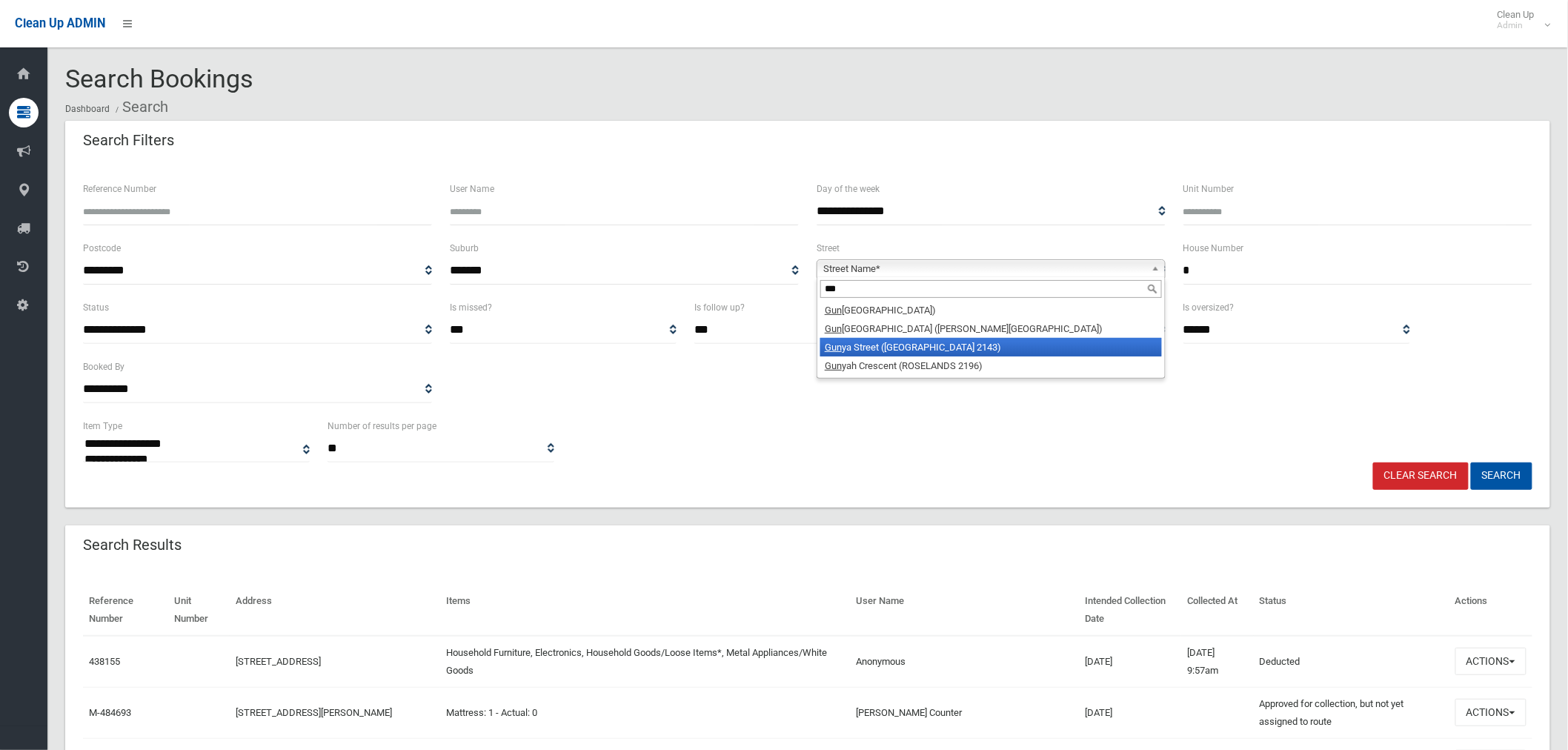
type input "***"
click at [900, 349] on li "Gun ya Street (REGENTS PARK 2143)" at bounding box center [991, 347] width 342 height 18
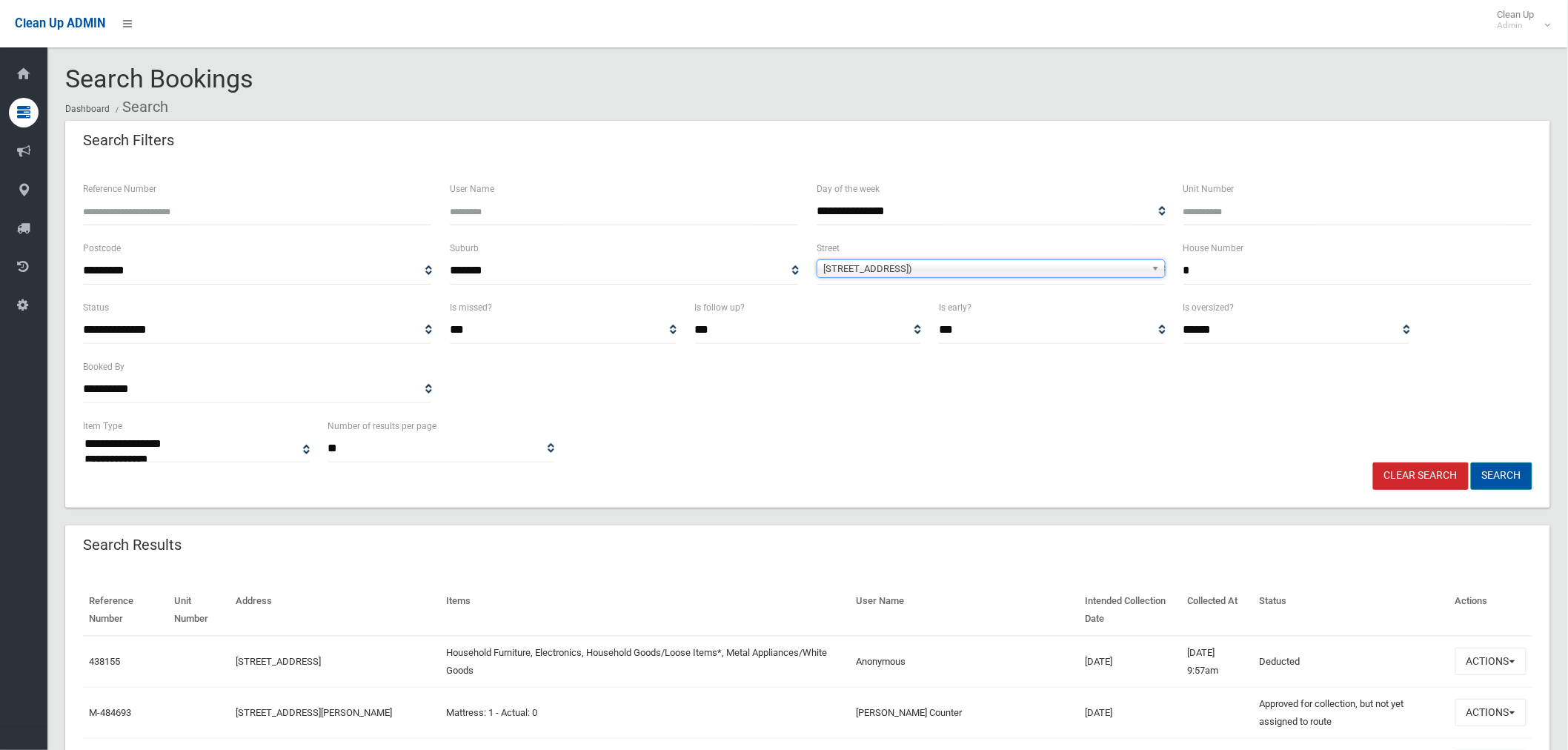
click at [1503, 478] on button "Search" at bounding box center [1502, 476] width 62 height 27
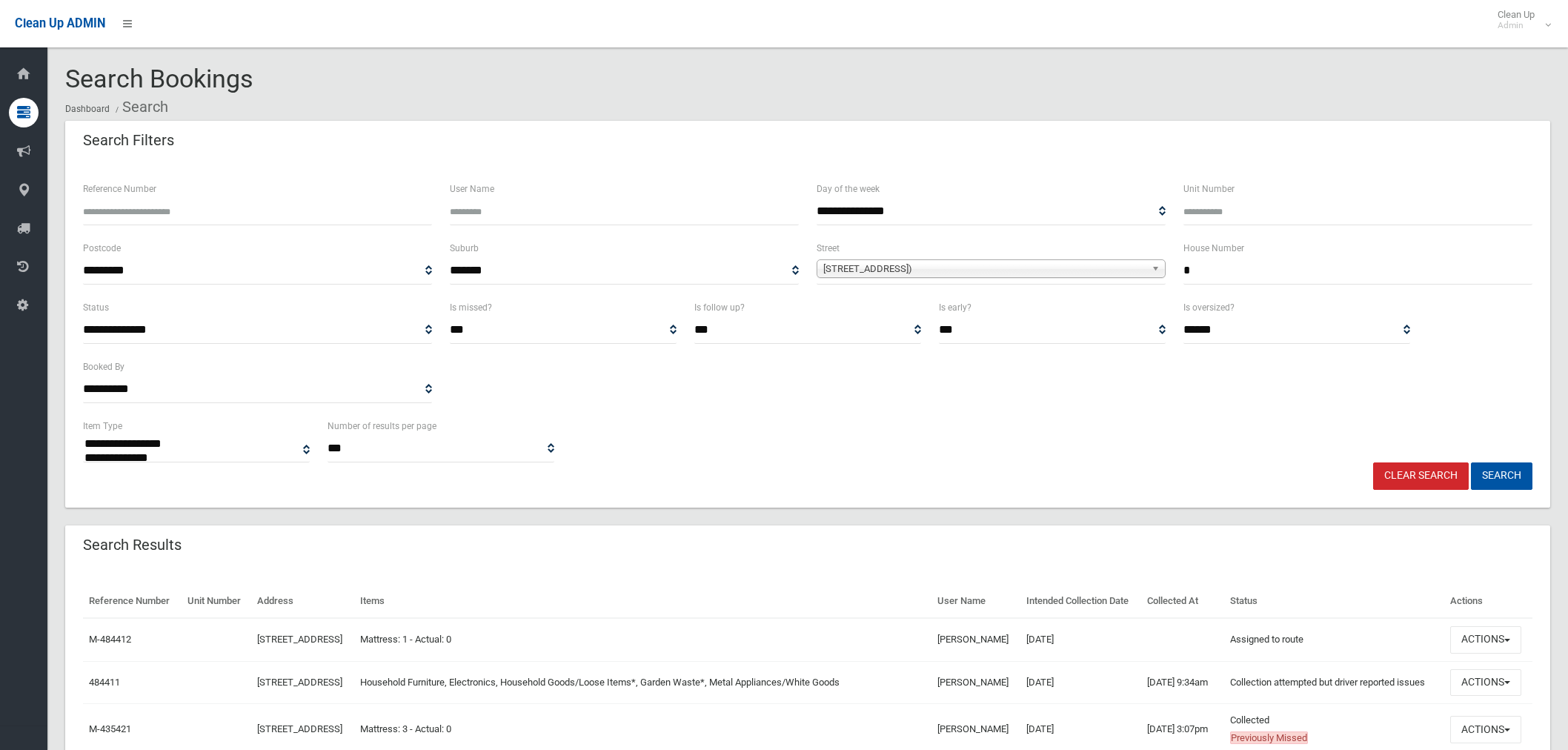
select select
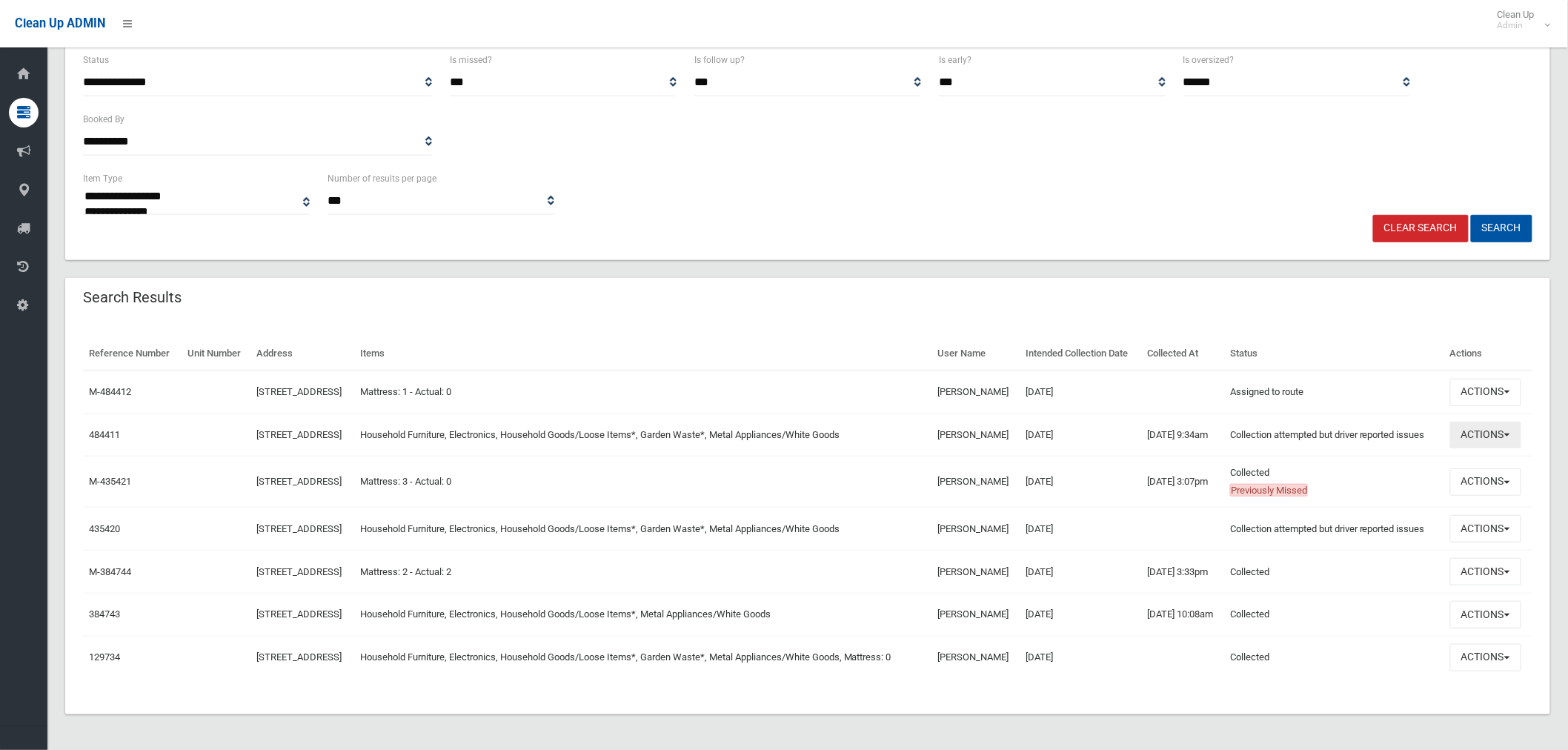
click at [1497, 422] on button "Actions" at bounding box center [1486, 435] width 71 height 27
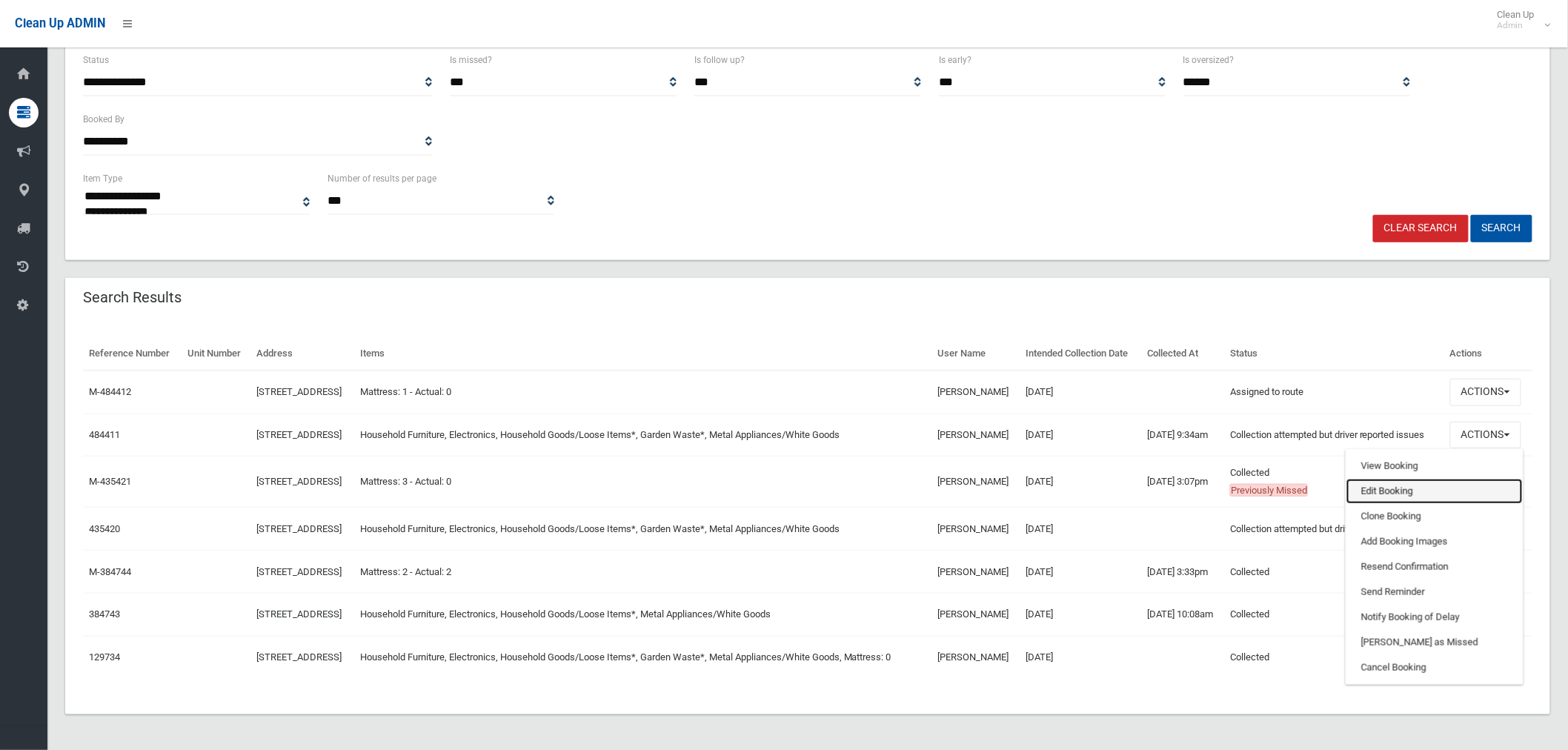
click at [1419, 478] on link "Edit Booking" at bounding box center [1435, 491] width 177 height 26
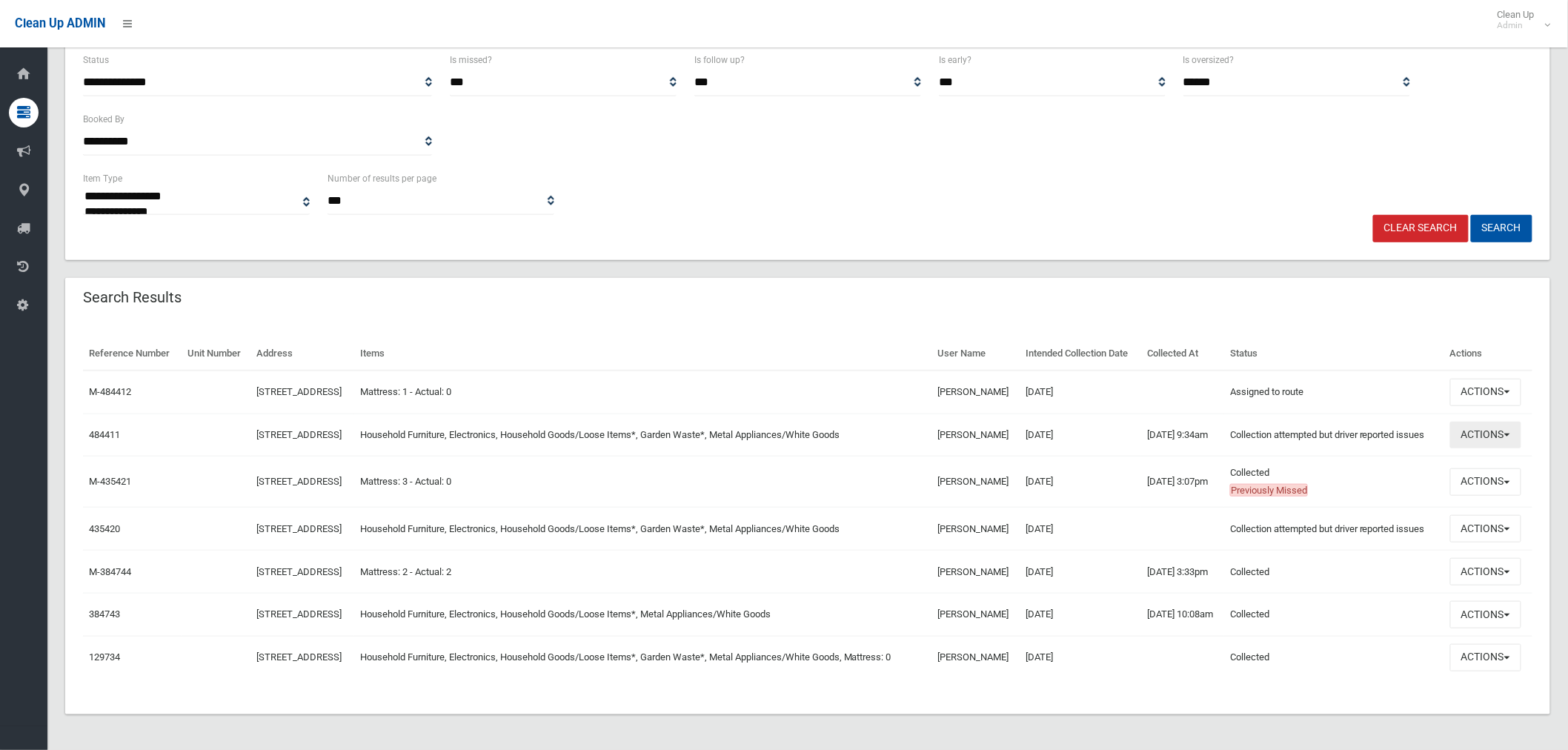
click at [1472, 422] on button "Actions" at bounding box center [1486, 435] width 71 height 27
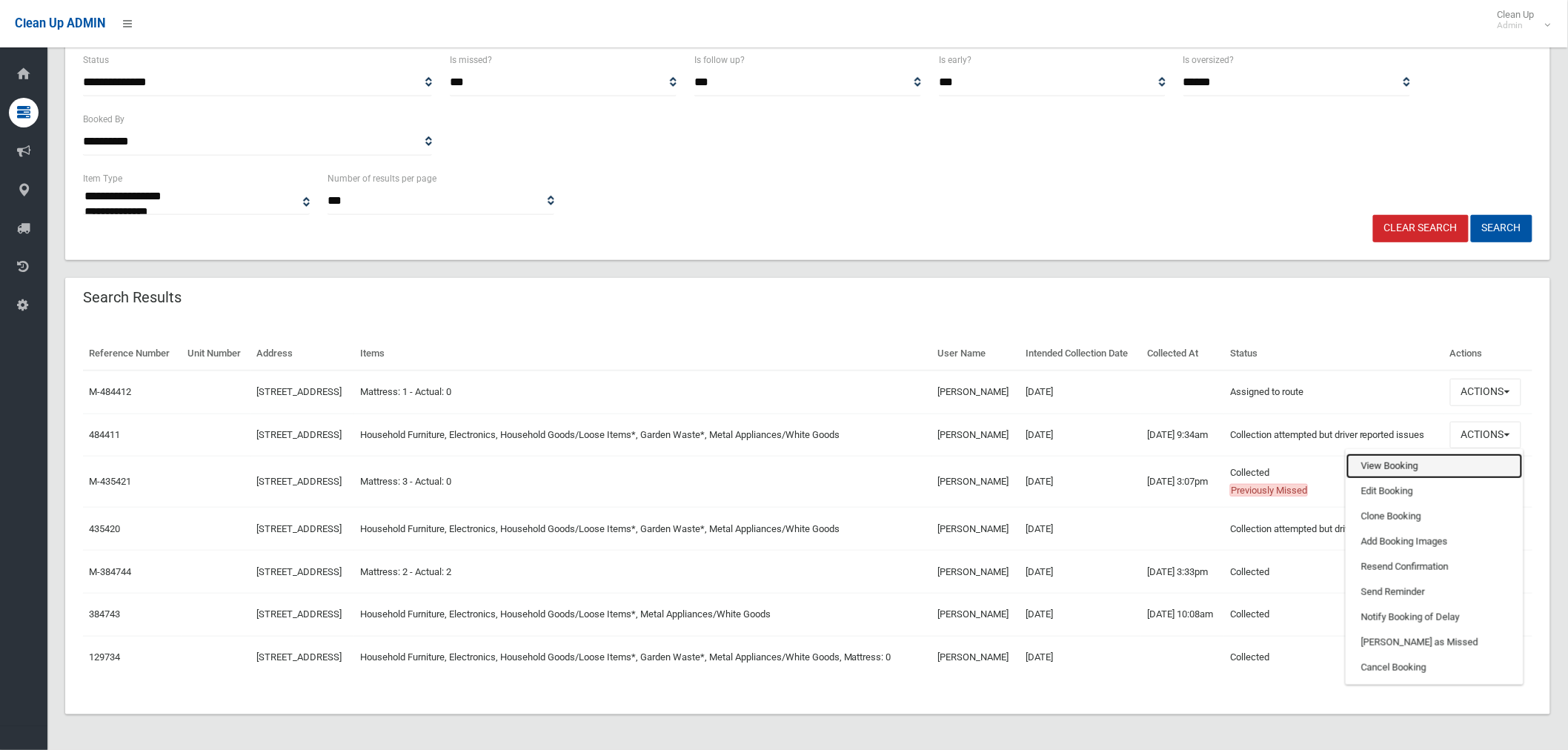
click at [1405, 454] on link "View Booking" at bounding box center [1435, 466] width 177 height 26
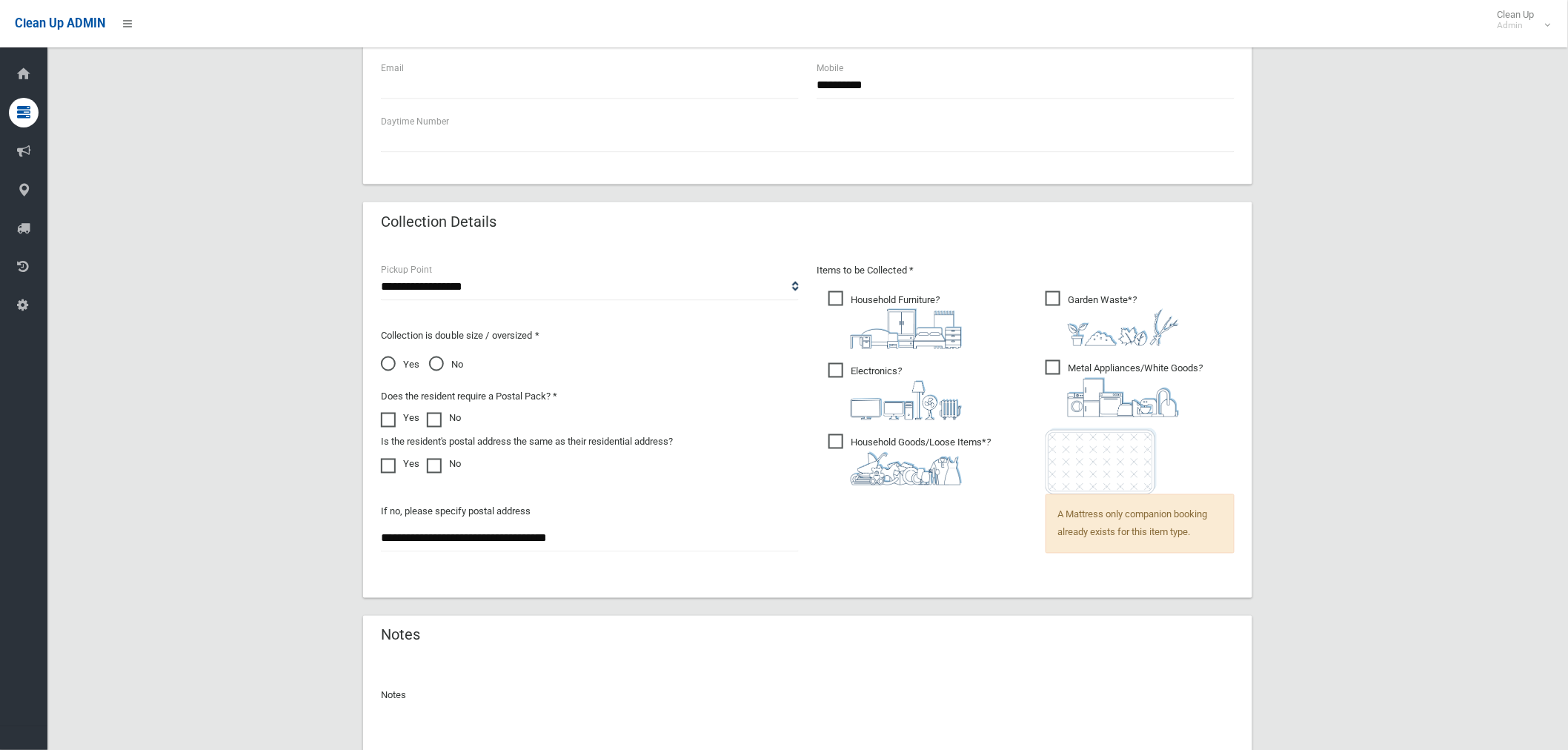
scroll to position [954, 0]
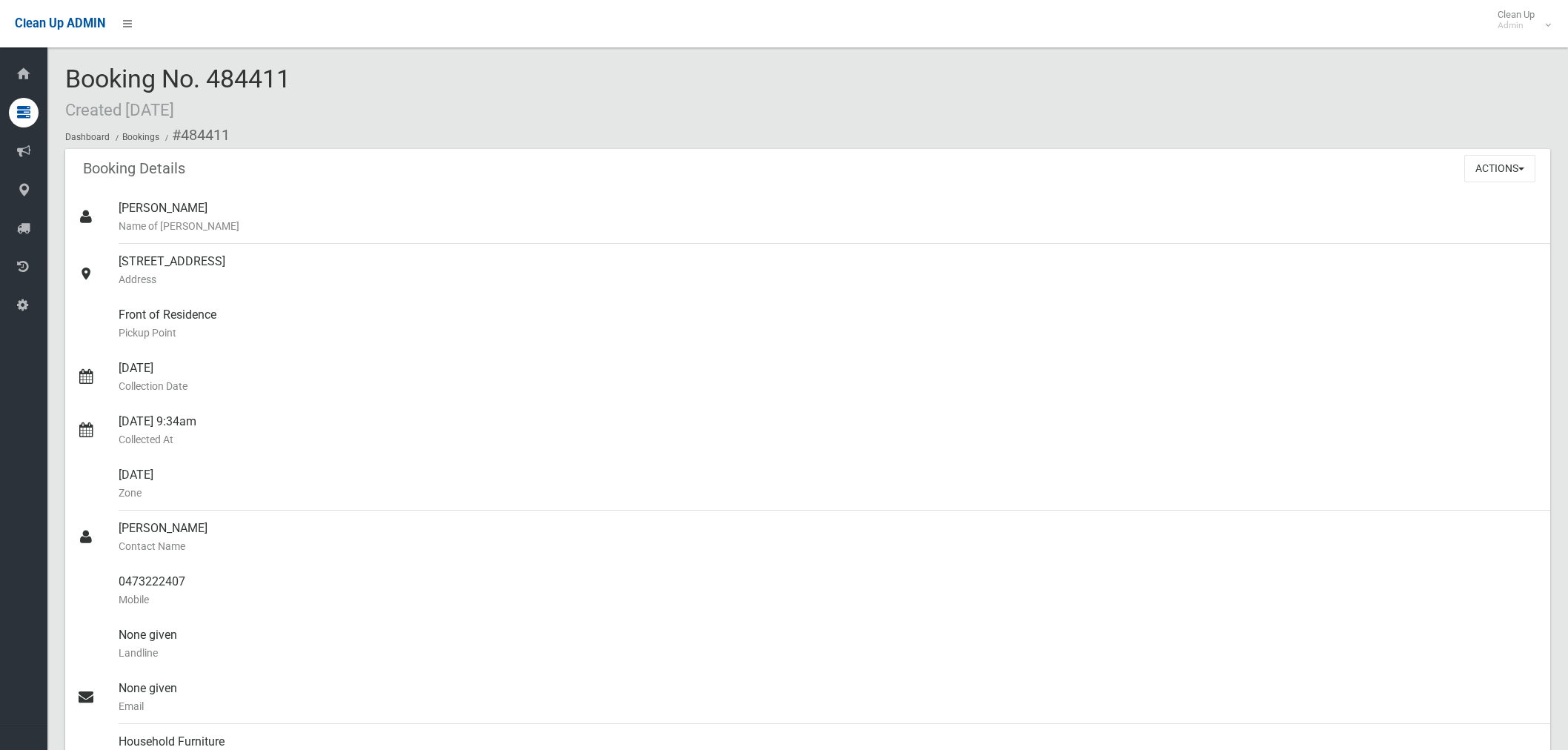
scroll to position [871, 0]
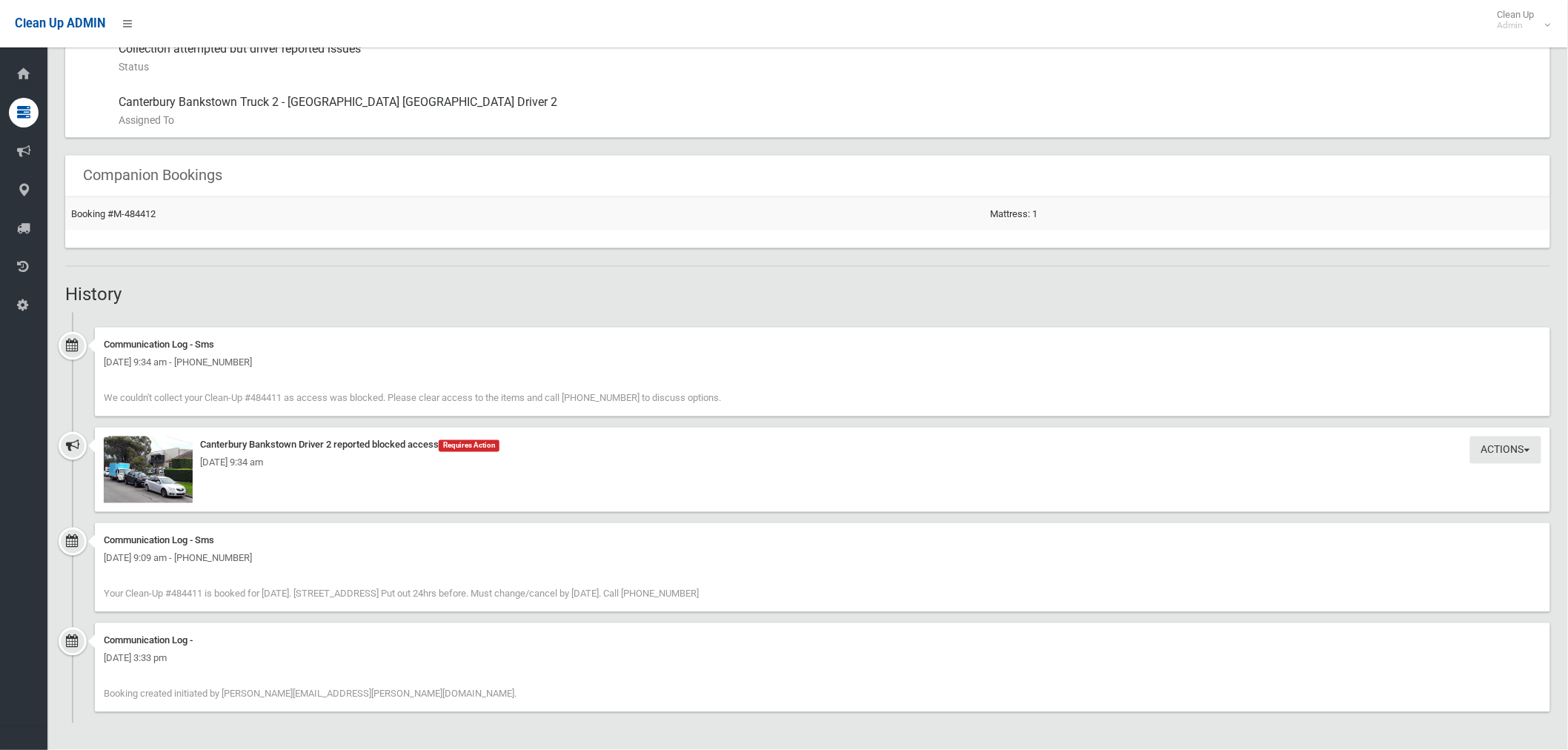
click at [149, 463] on div "[DATE] 9:34 am" at bounding box center [823, 463] width 1438 height 18
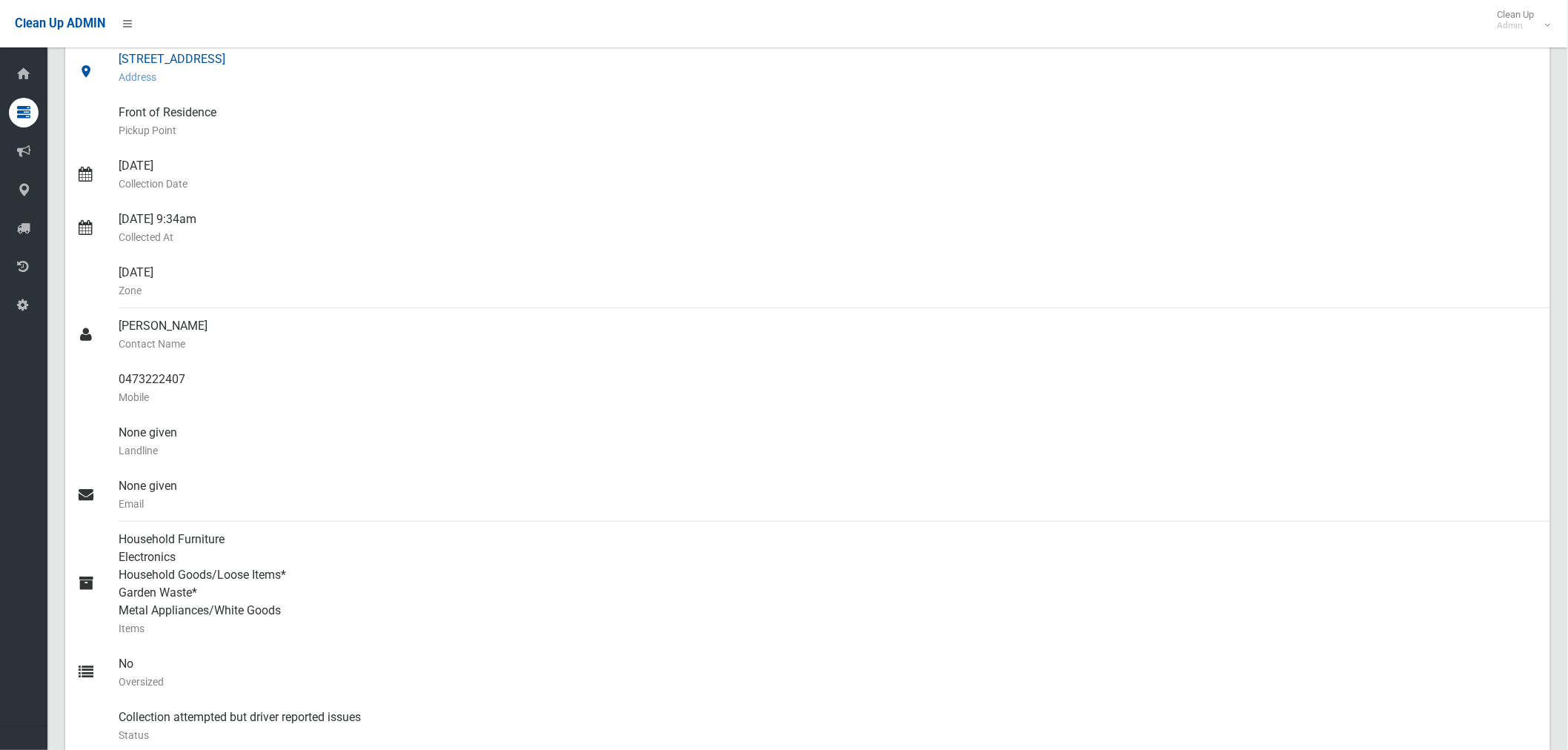
scroll to position [82, 0]
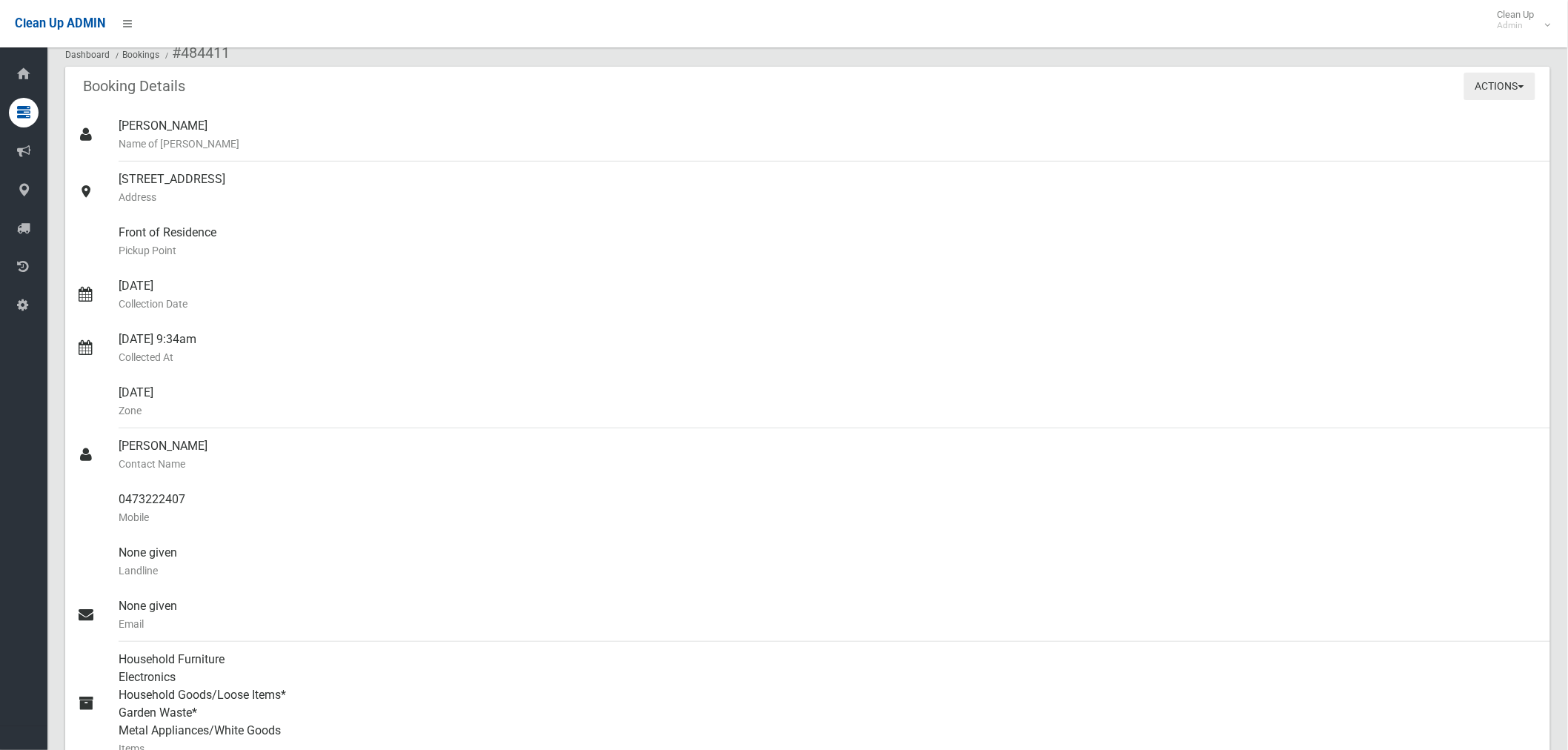
click at [1506, 94] on button "Actions" at bounding box center [1500, 86] width 71 height 27
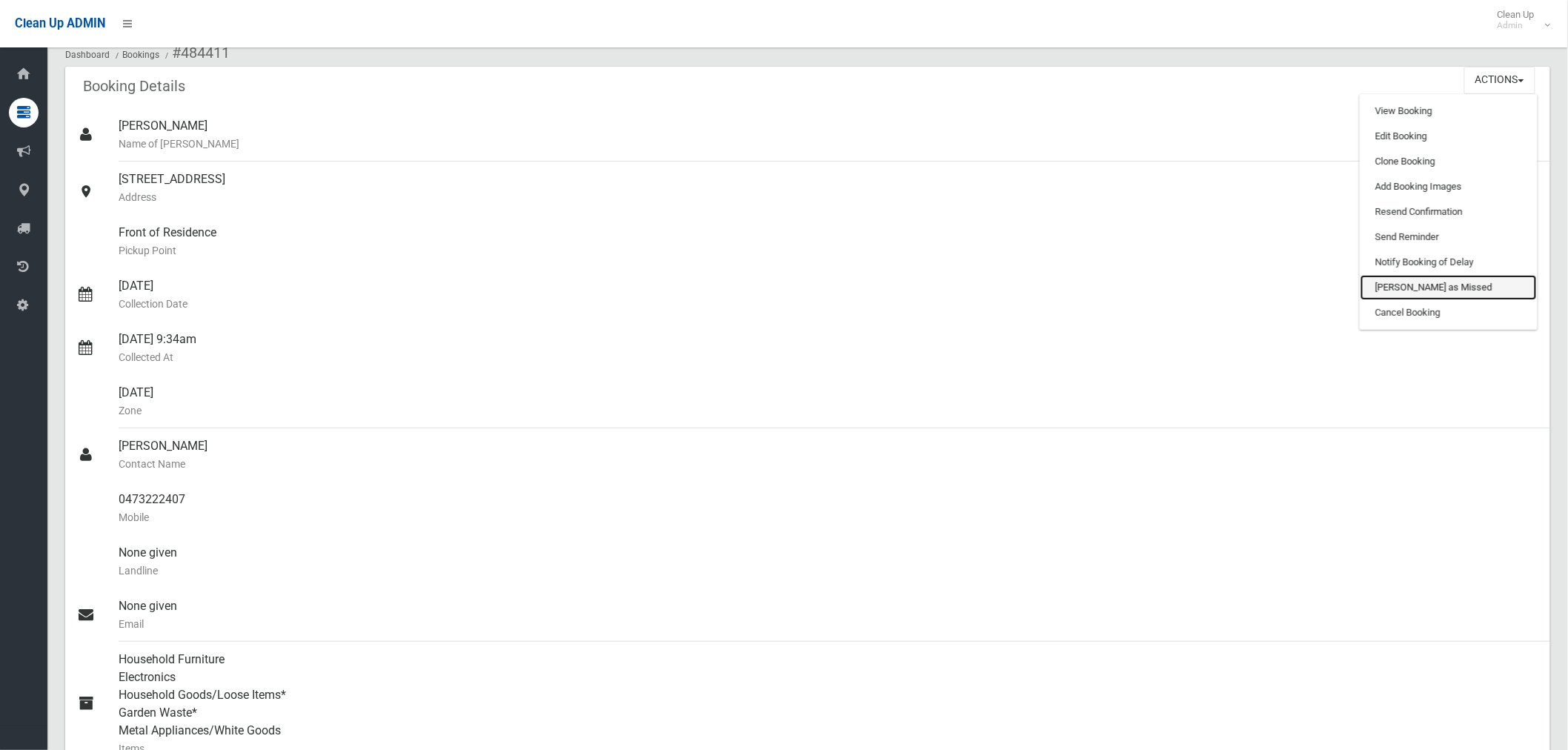
click at [1451, 288] on link "[PERSON_NAME] as Missed" at bounding box center [1449, 288] width 177 height 26
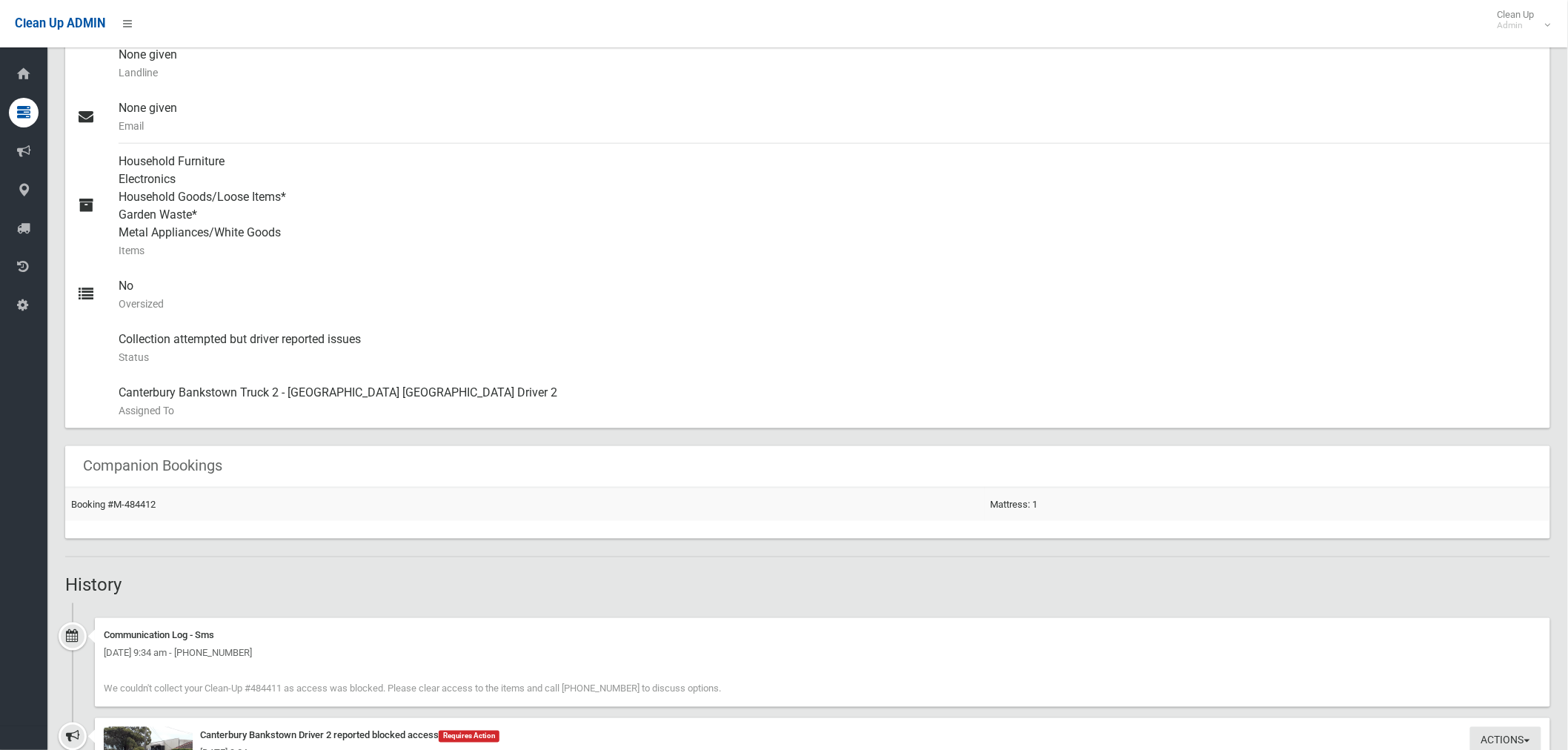
scroll to position [658, 0]
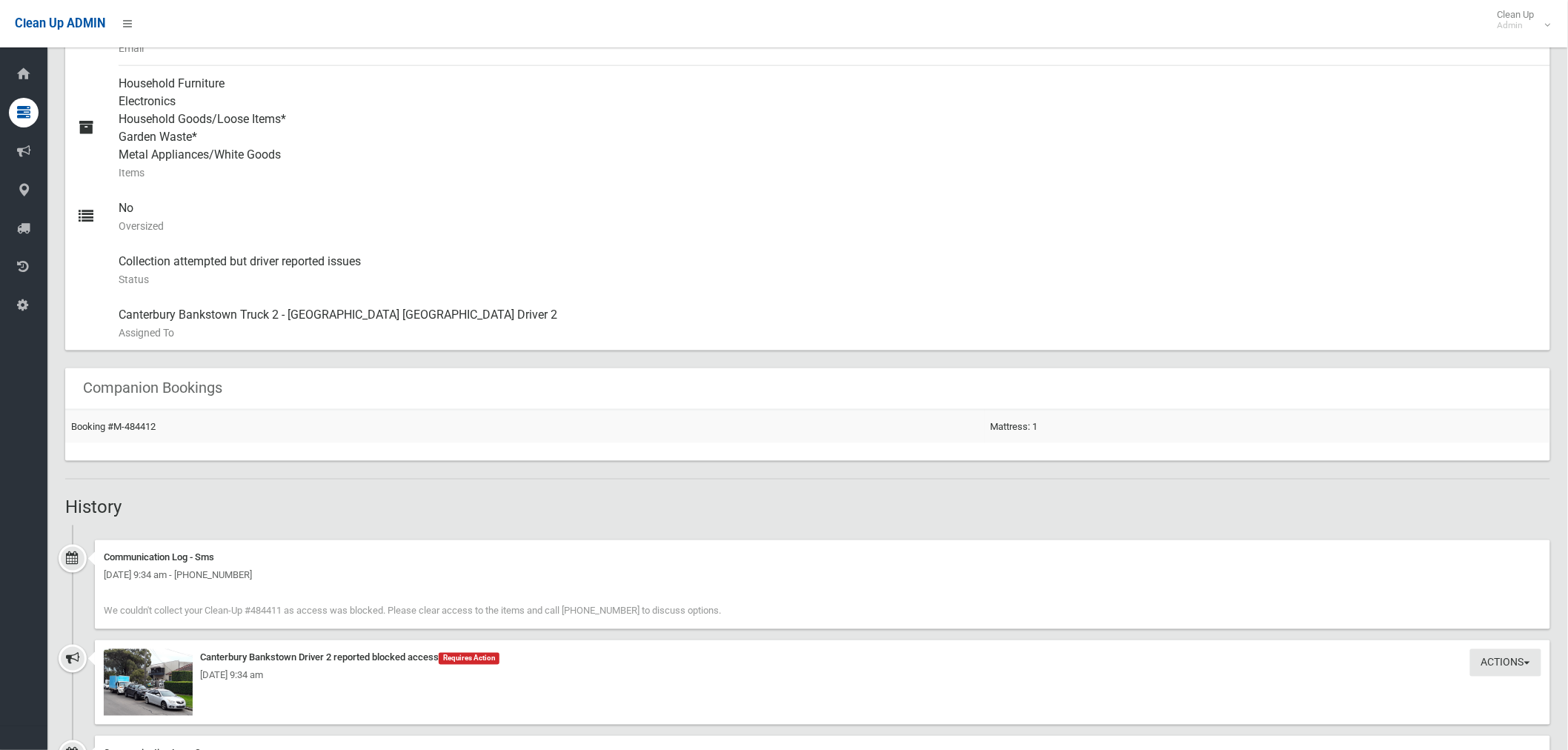
click at [163, 680] on div "[DATE] 9:34 am" at bounding box center [823, 676] width 1438 height 18
click at [182, 679] on div "[DATE] 9:34 am" at bounding box center [823, 676] width 1438 height 18
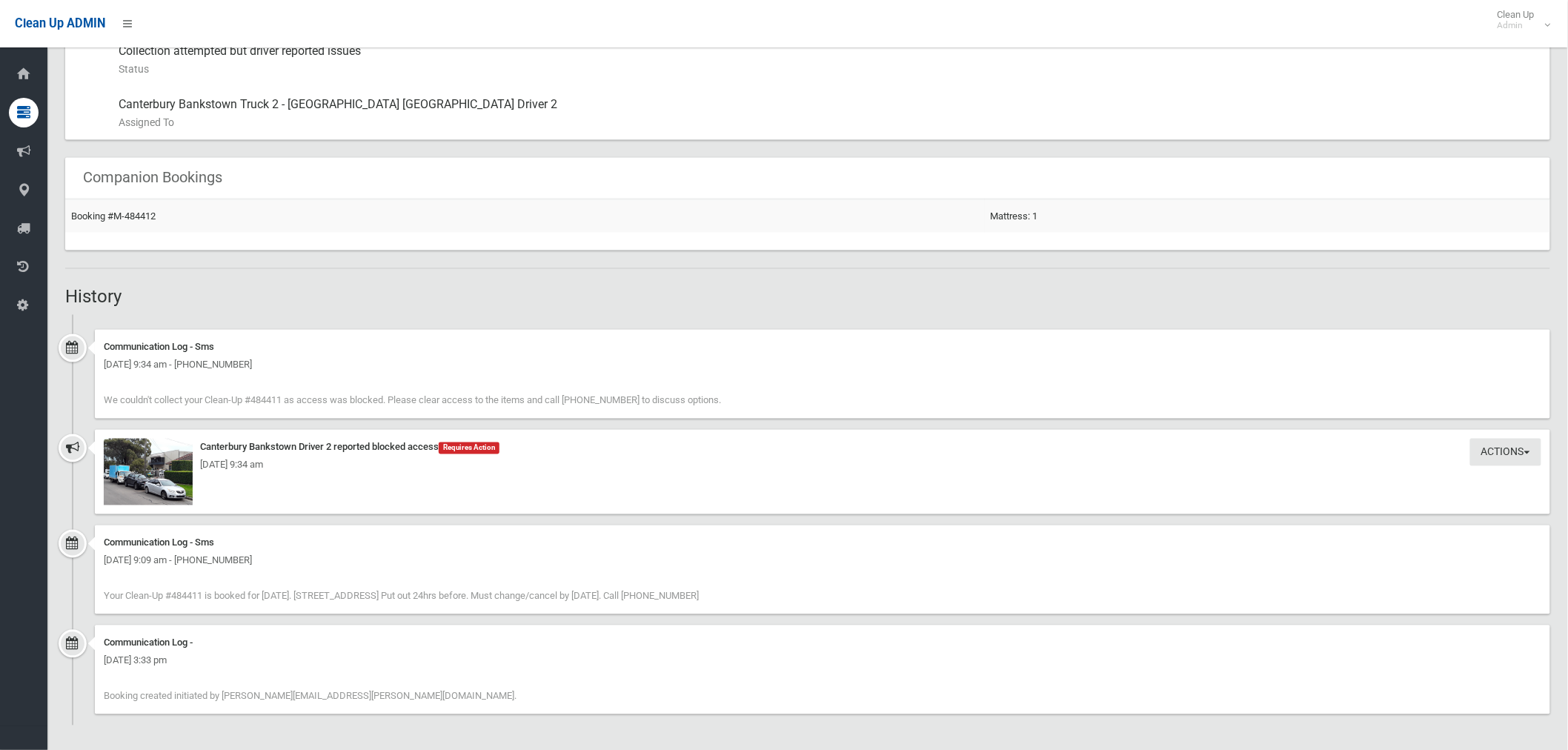
scroll to position [871, 0]
click at [158, 455] on div "Tuesday 16th September 2025 - 9:34 am" at bounding box center [823, 463] width 1438 height 18
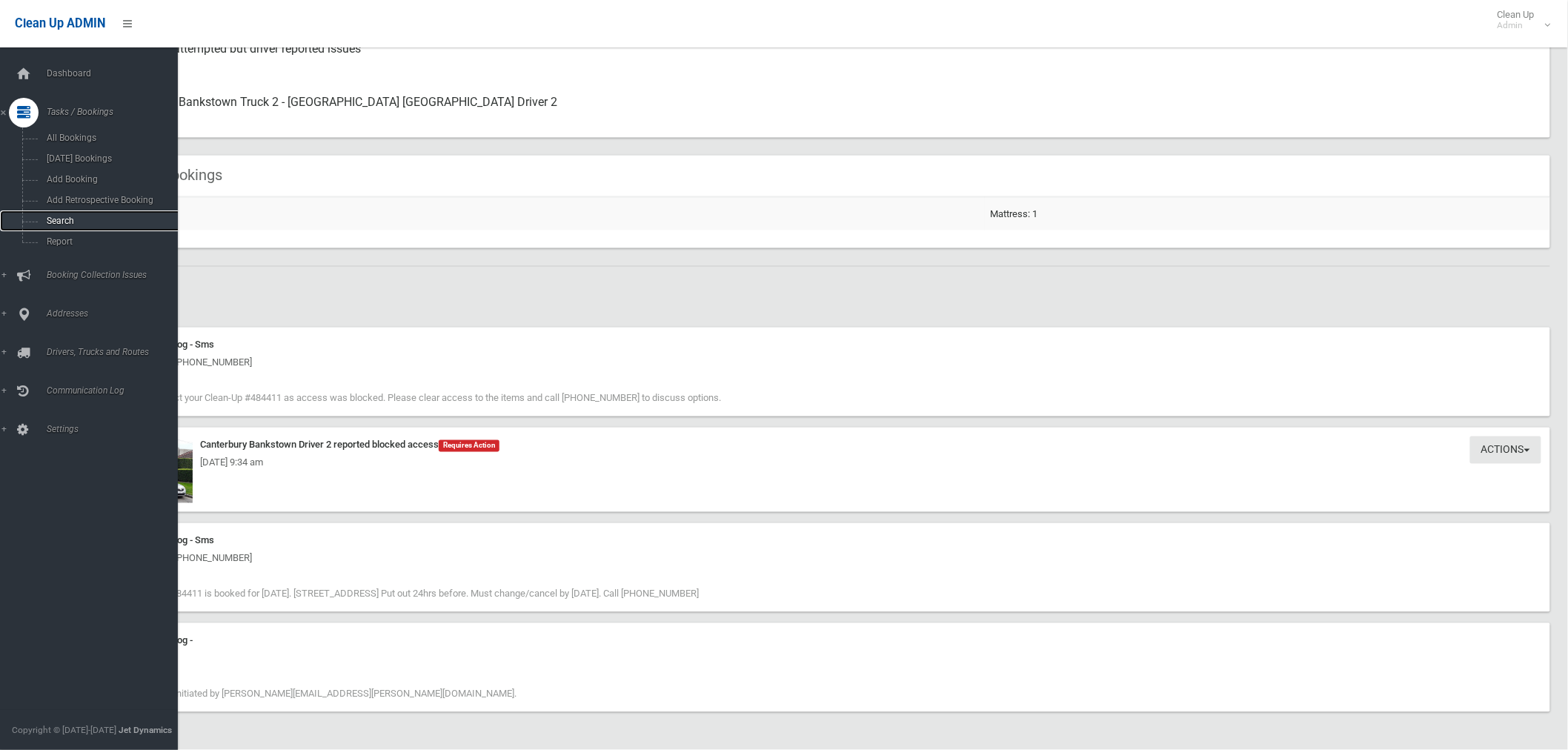
click at [65, 225] on span "Search" at bounding box center [110, 220] width 136 height 10
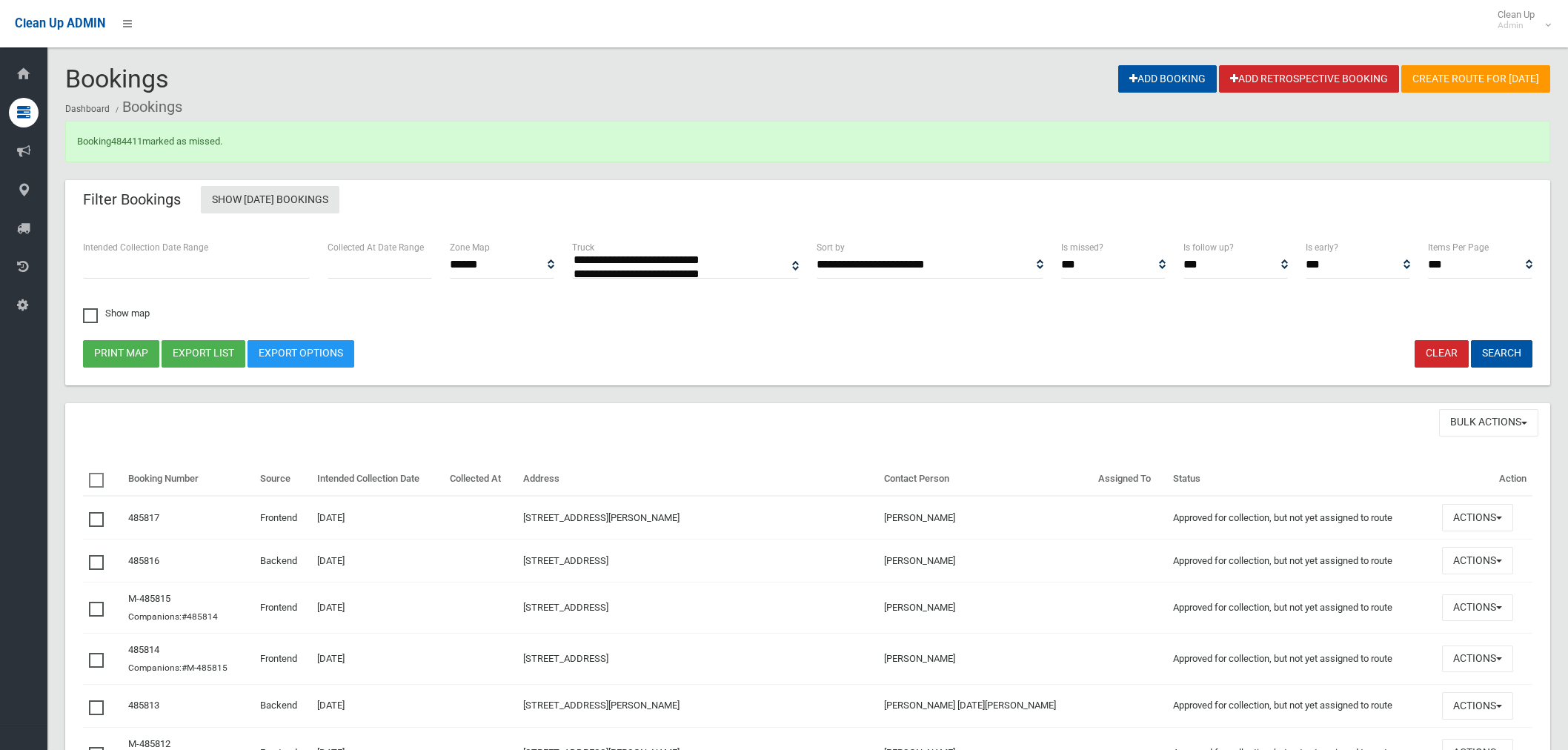
select select
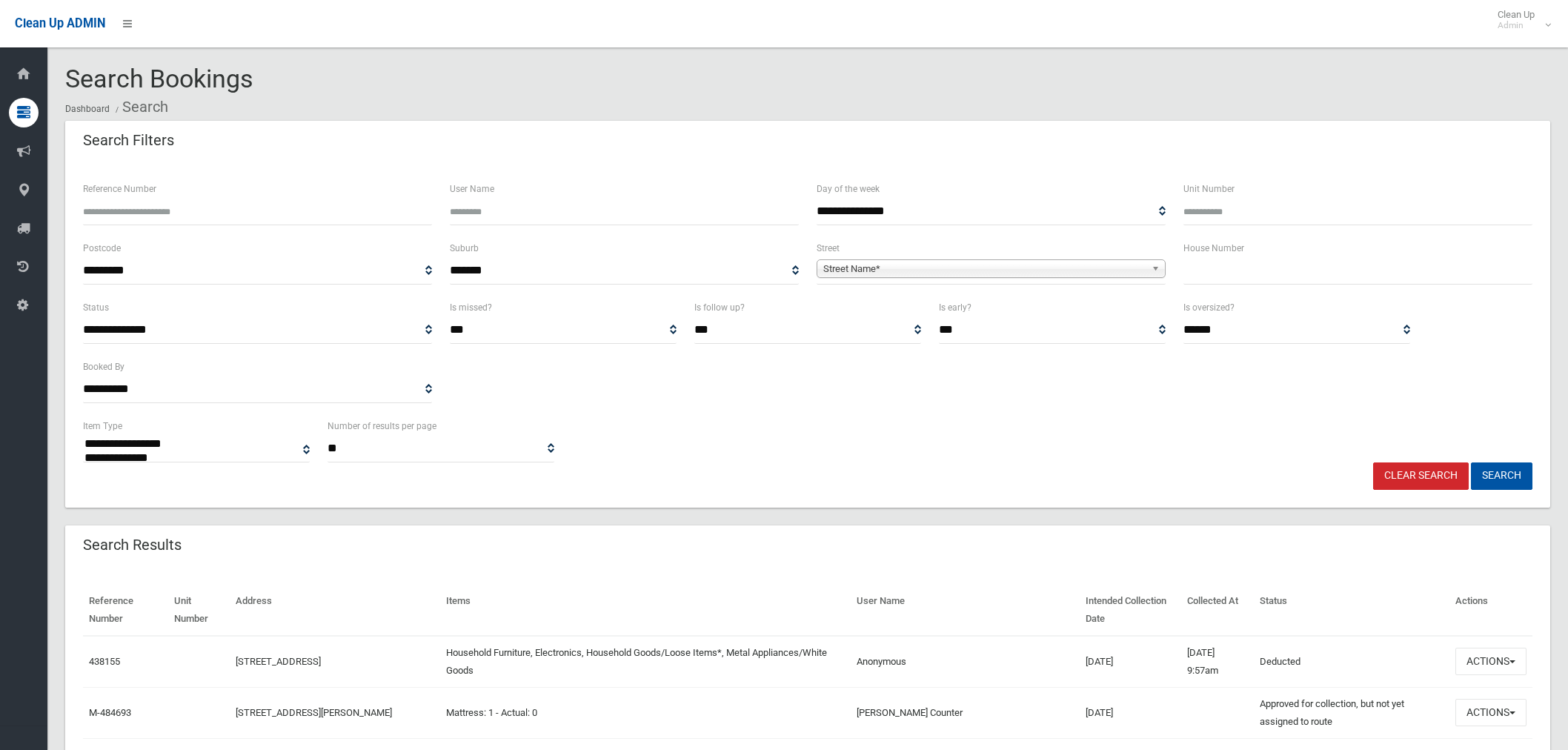
select select
click at [1203, 272] on input "text" at bounding box center [1358, 271] width 349 height 27
type input "**"
click at [181, 206] on input "Reference Number" at bounding box center [257, 212] width 349 height 27
type input "******"
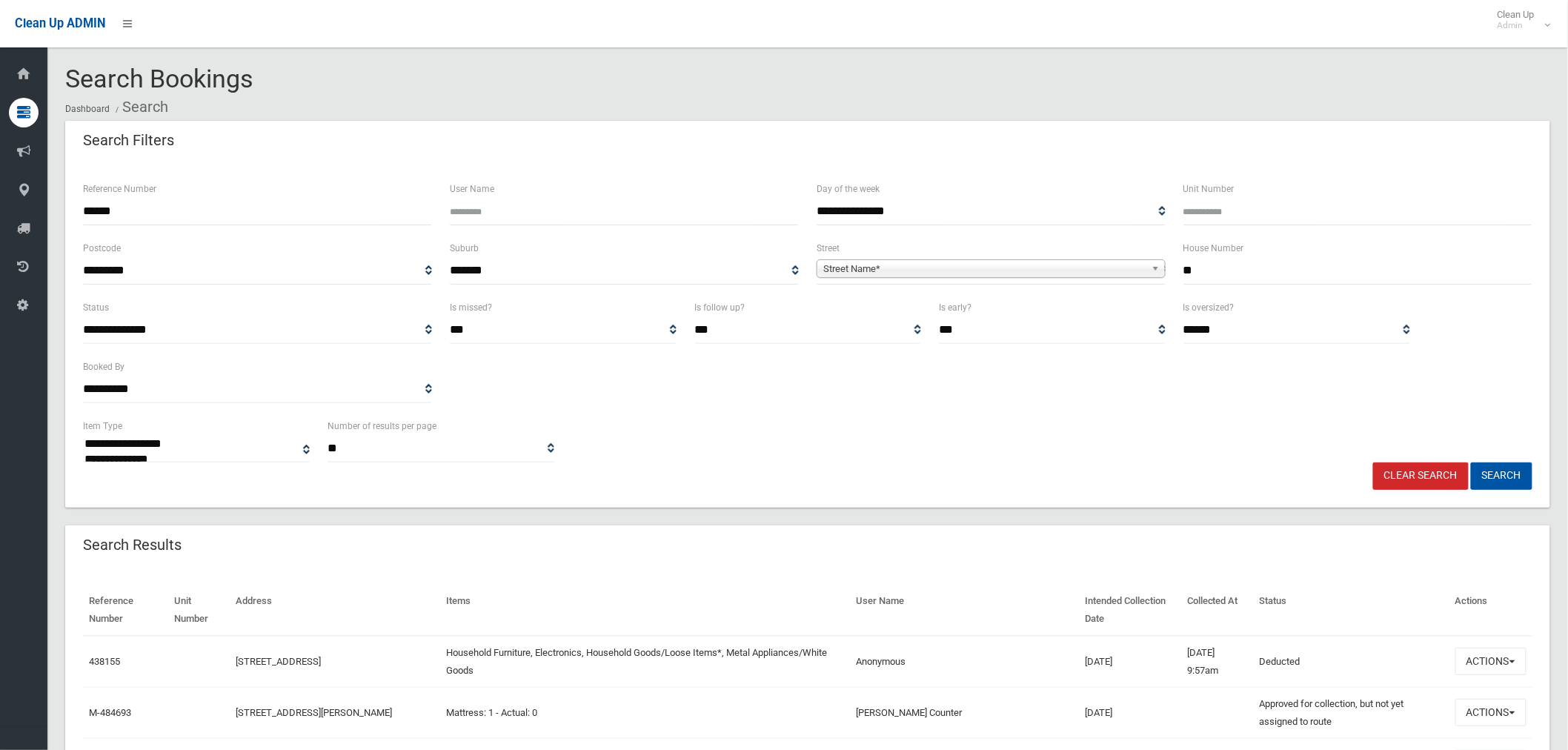
click at [1220, 276] on input "**" at bounding box center [1358, 271] width 349 height 27
type input "*"
click at [1471, 462] on button "Search" at bounding box center [1502, 476] width 62 height 27
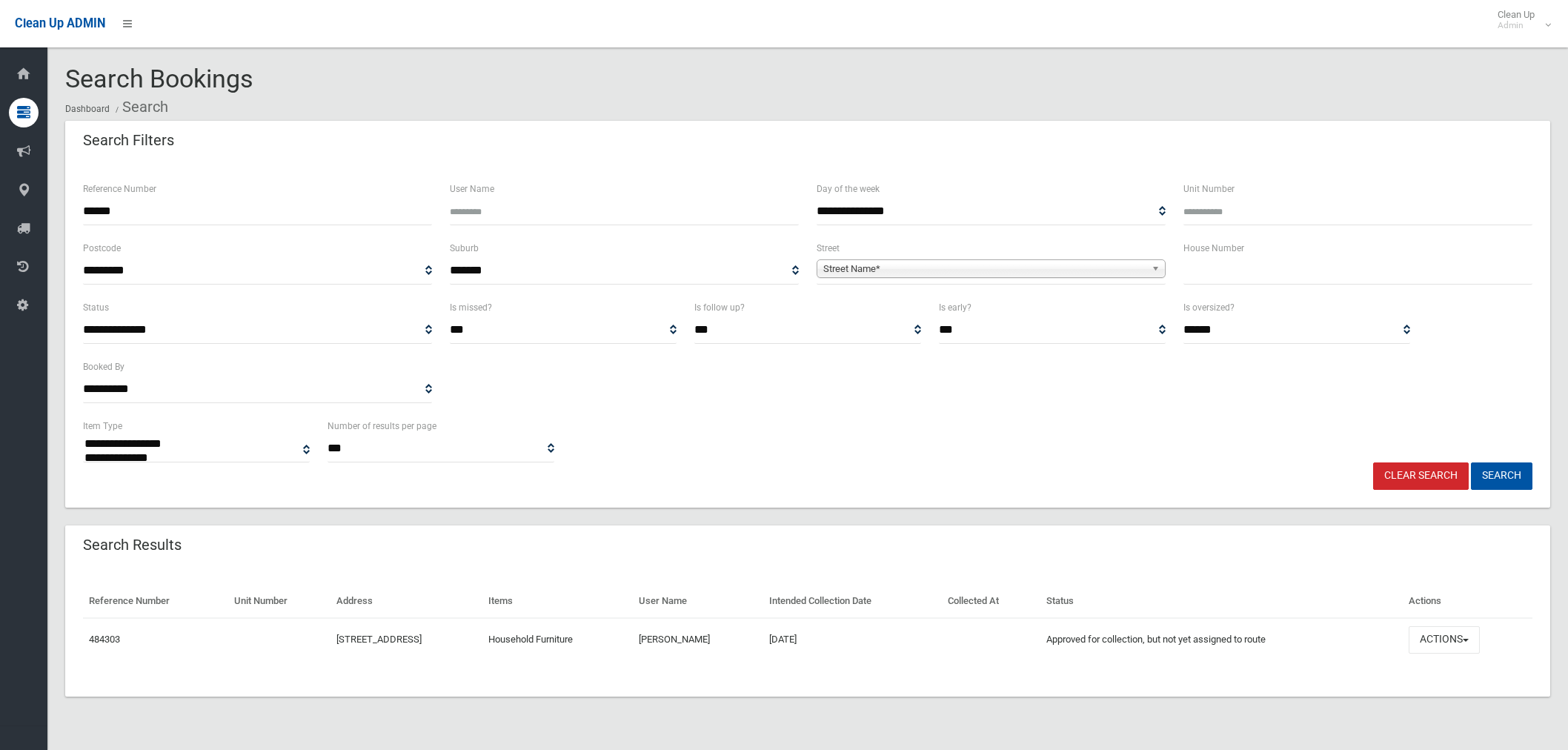
select select
click at [1447, 638] on button "Actions" at bounding box center [1444, 640] width 71 height 27
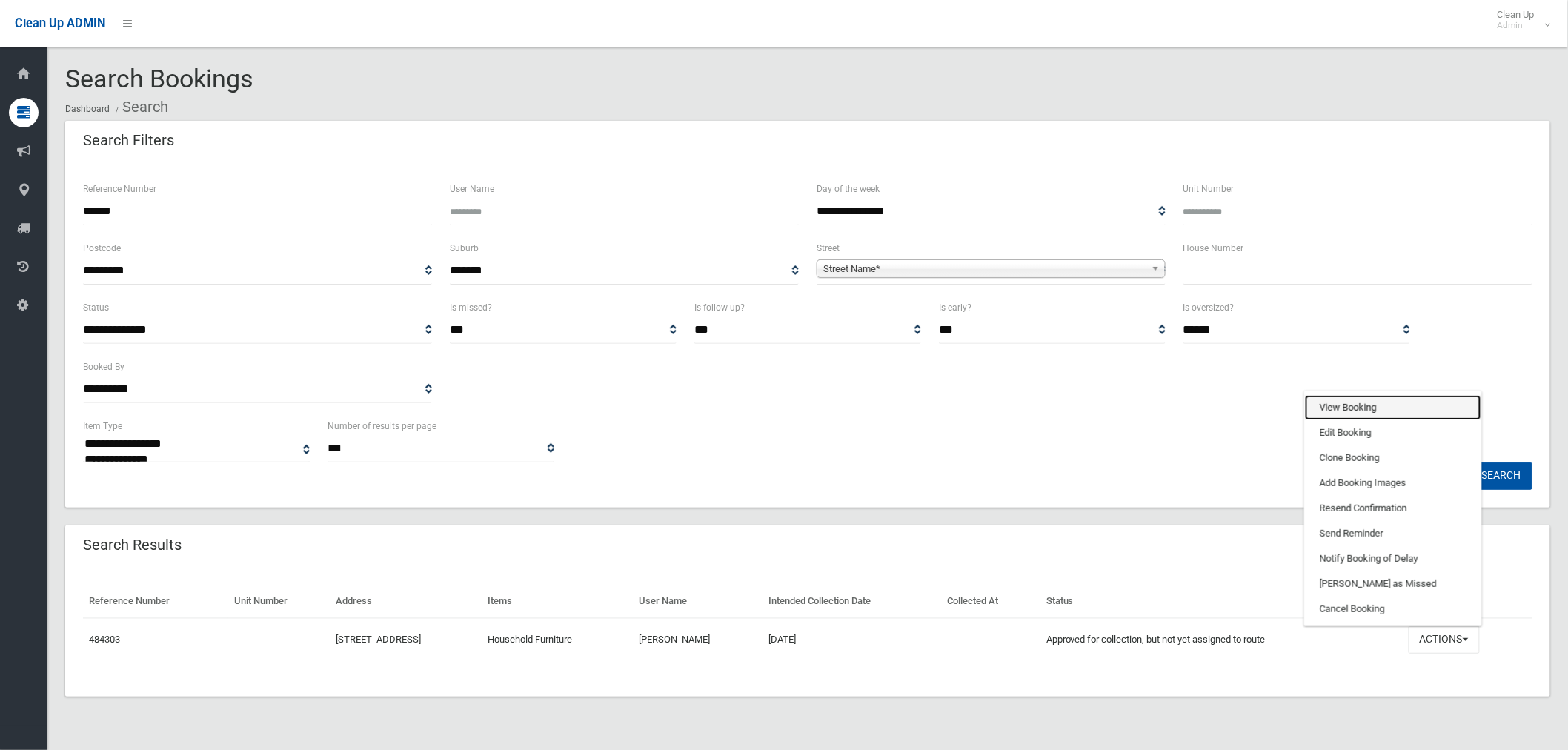
click at [1357, 406] on link "View Booking" at bounding box center [1393, 408] width 177 height 26
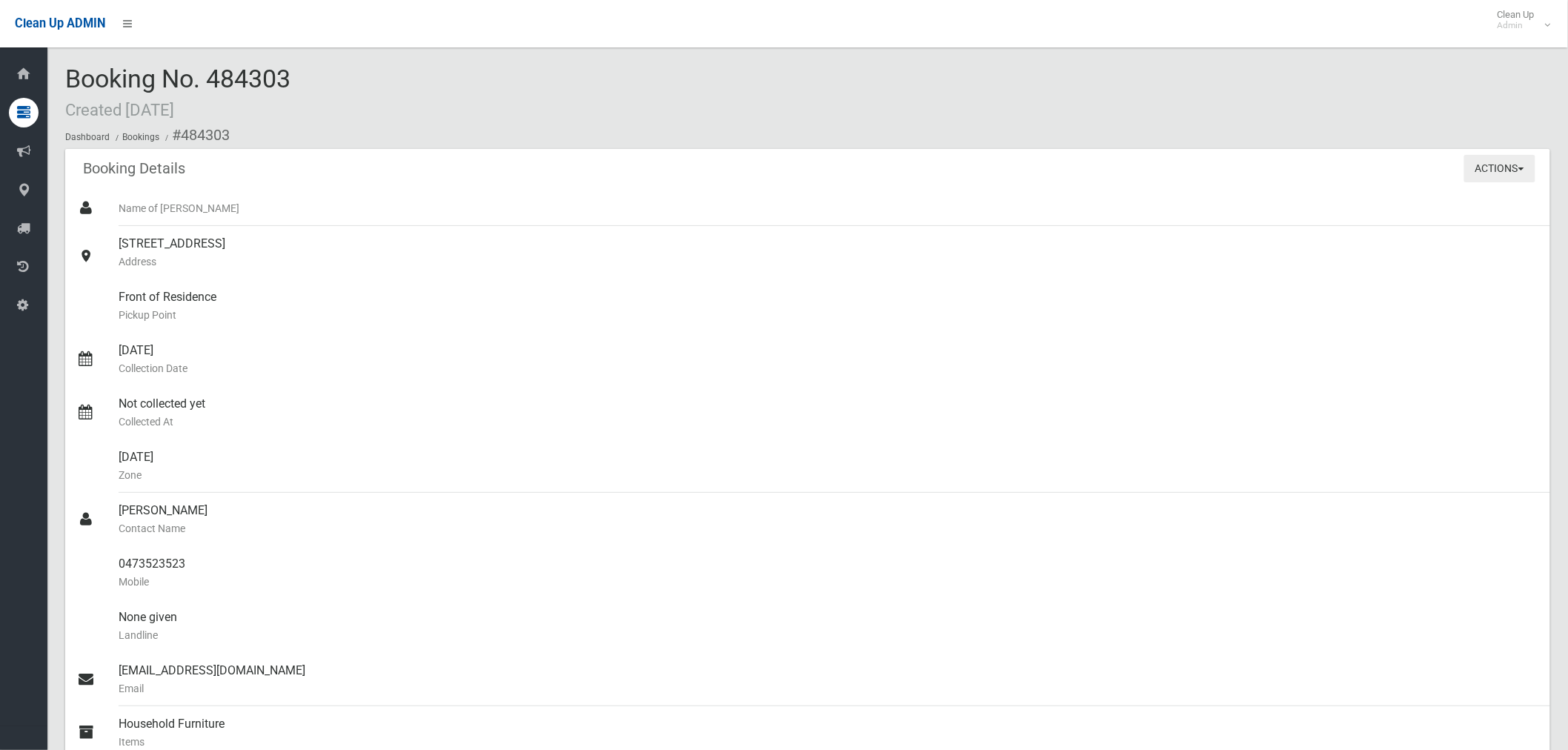
click at [1522, 180] on button "Actions" at bounding box center [1500, 169] width 71 height 27
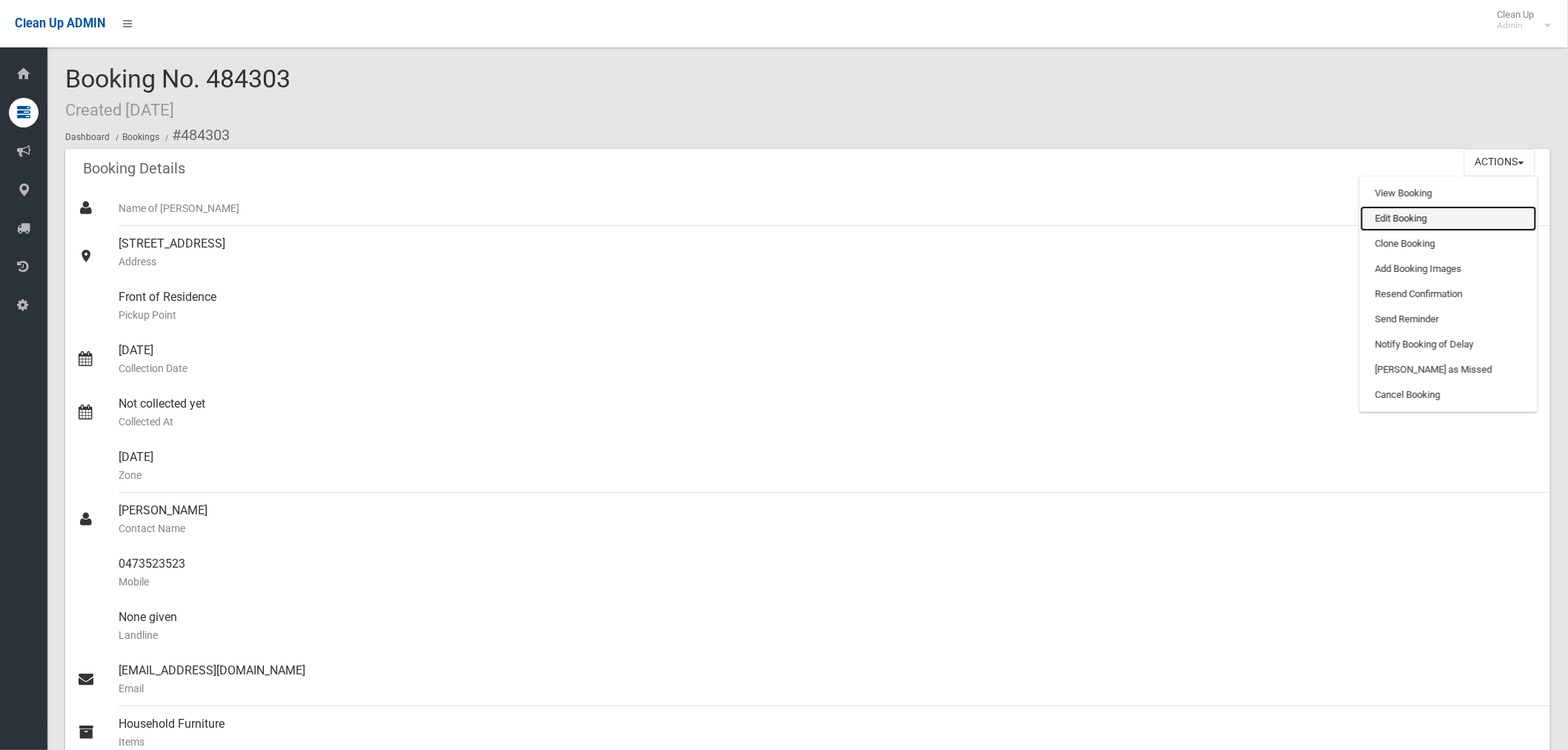
click at [1413, 223] on link "Edit Booking" at bounding box center [1449, 219] width 177 height 26
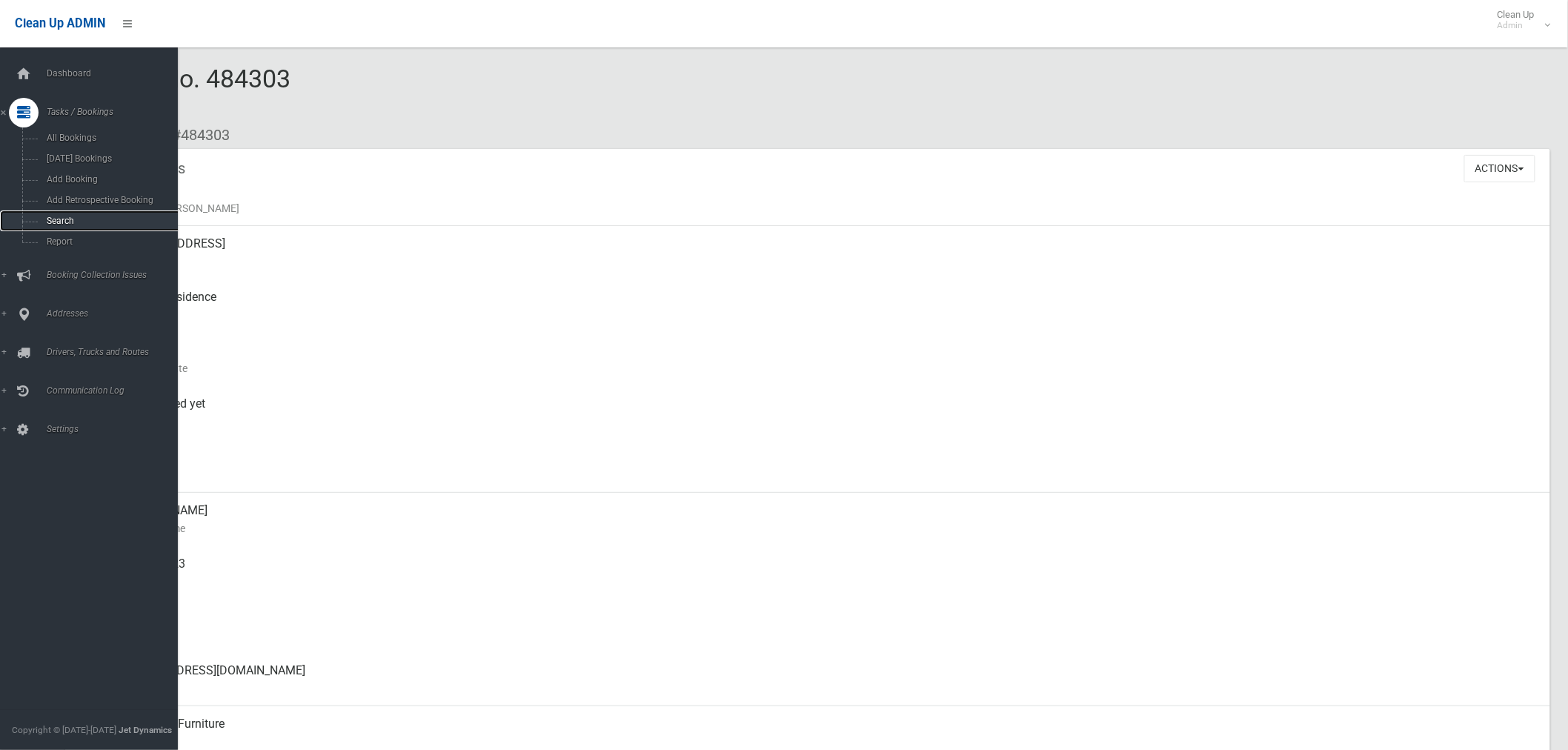
click at [69, 216] on span "Search" at bounding box center [110, 220] width 136 height 10
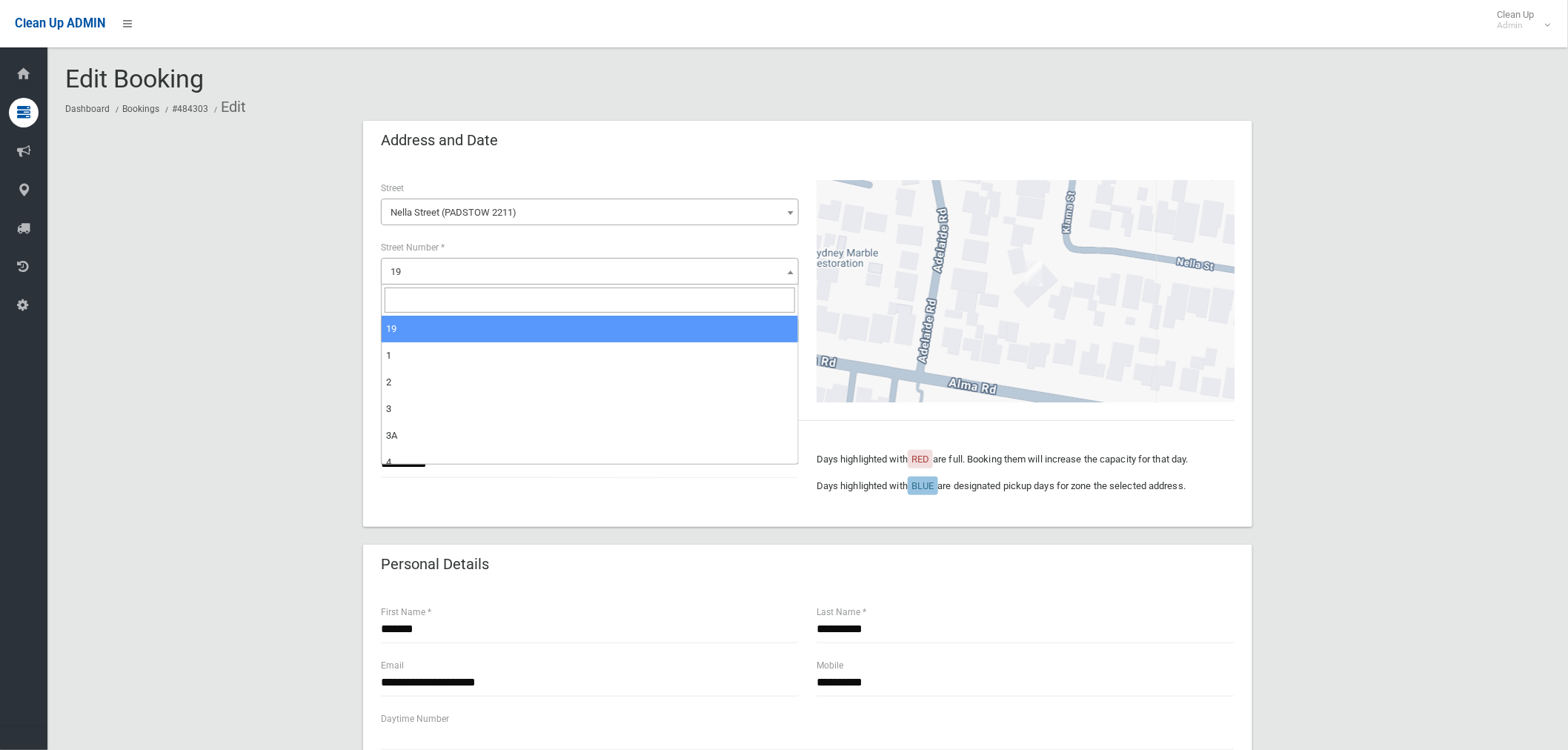
click at [440, 269] on span "19" at bounding box center [590, 272] width 411 height 21
click at [450, 303] on input "search" at bounding box center [590, 300] width 411 height 26
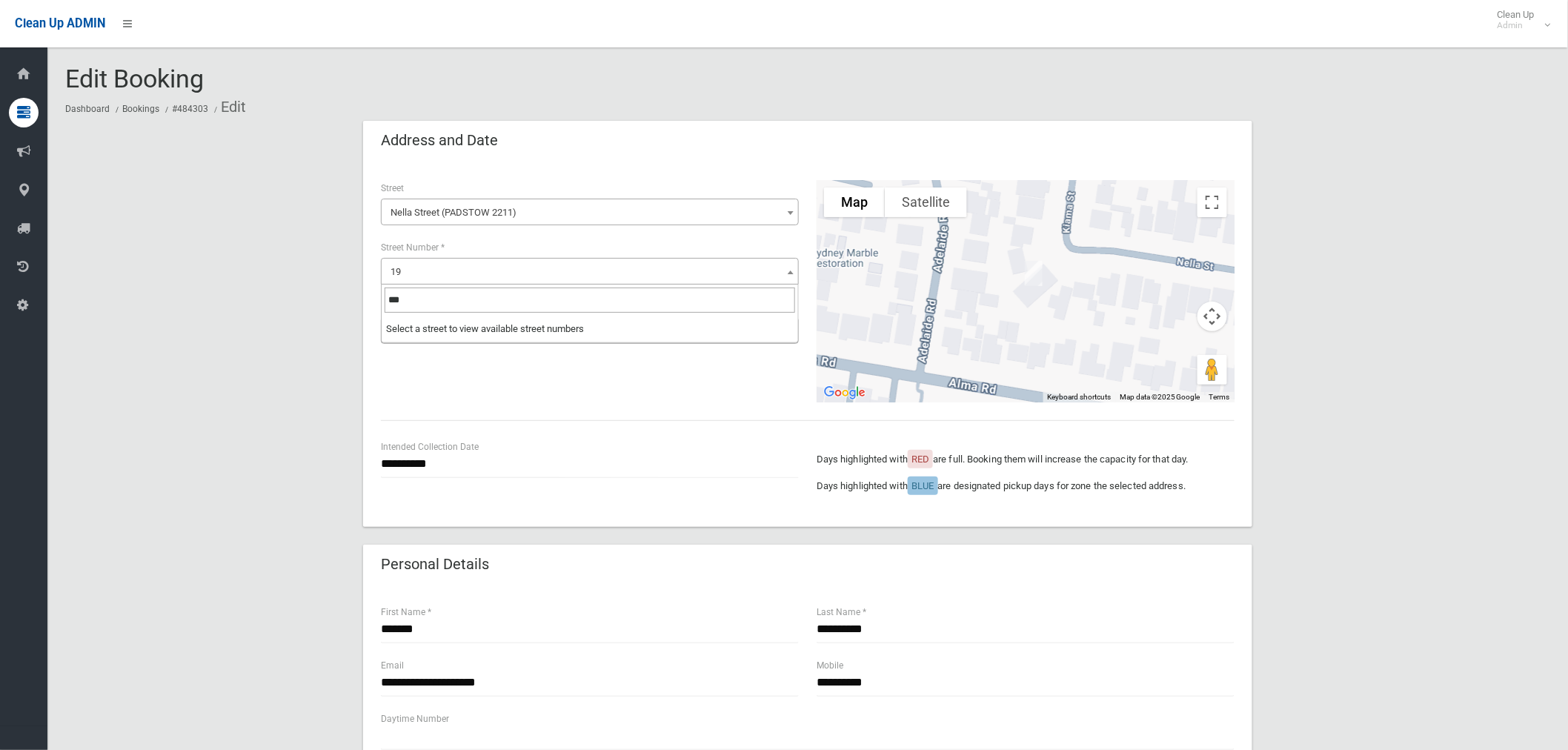
type input "**"
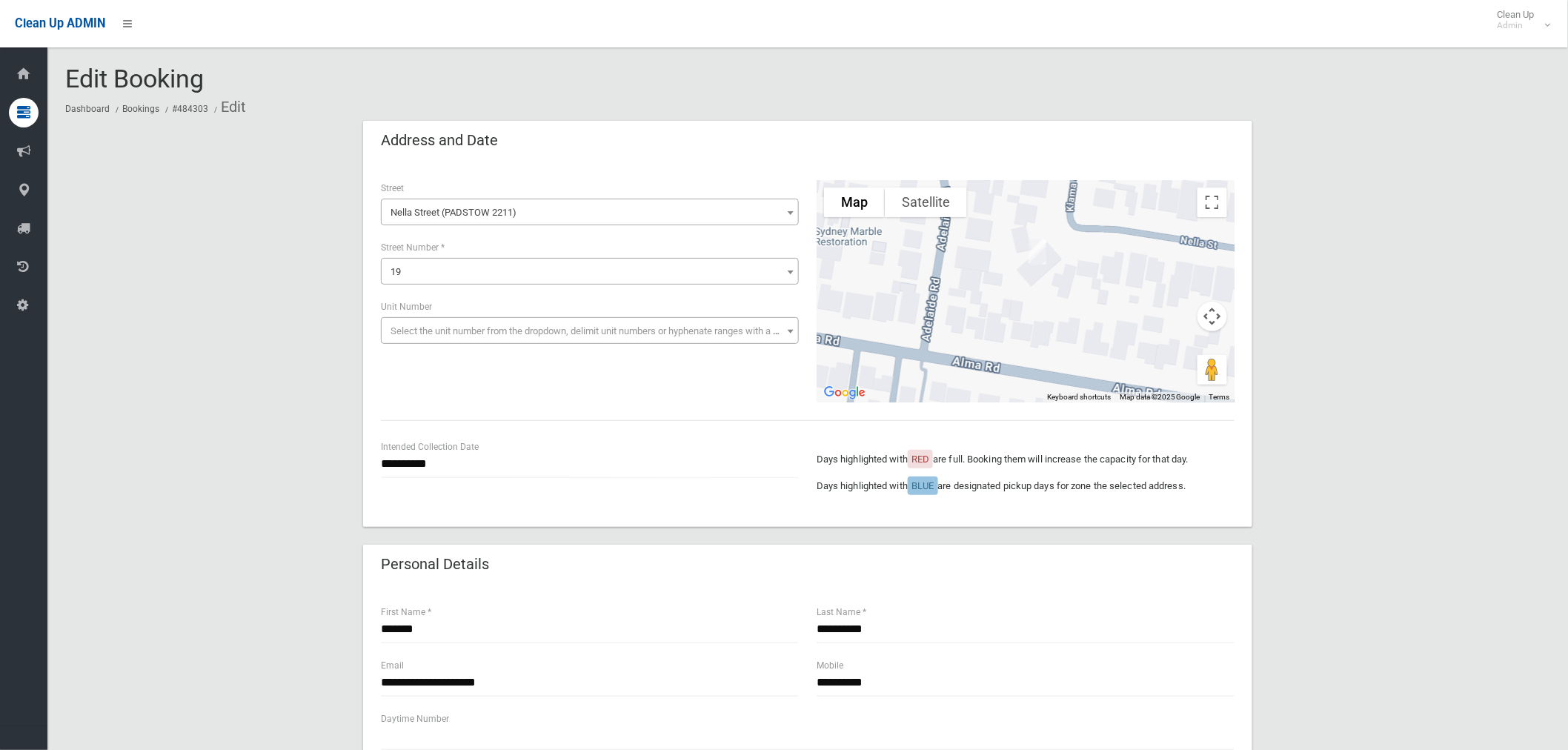
drag, startPoint x: 1033, startPoint y: 276, endPoint x: 1038, endPoint y: 260, distance: 16.8
click at [1038, 260] on img "19 Nella Street, PADSTOW NSW 2211" at bounding box center [1037, 252] width 30 height 37
click at [1043, 280] on div at bounding box center [1026, 291] width 418 height 222
click at [454, 268] on span "19" at bounding box center [590, 272] width 411 height 21
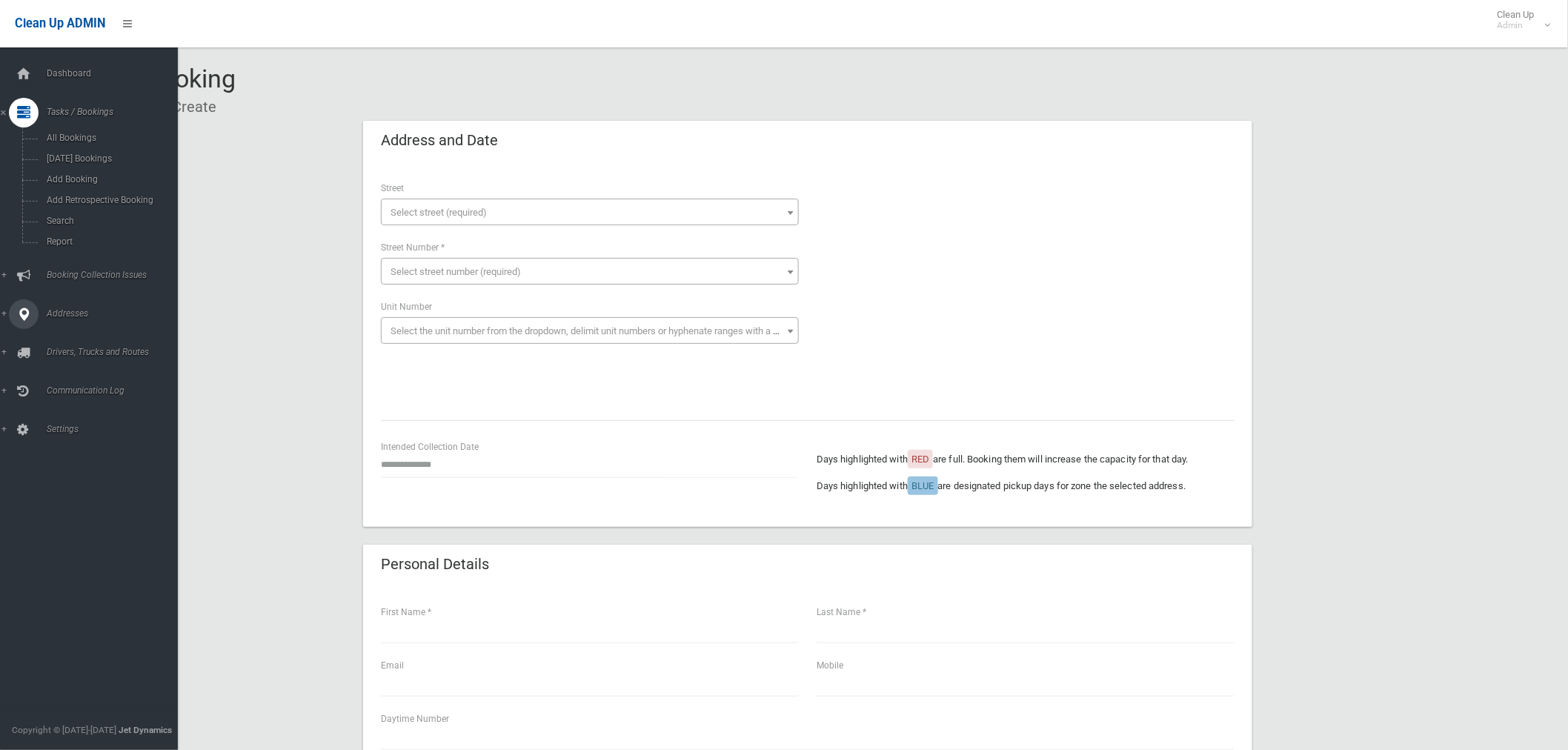
click at [5, 315] on link "Addresses" at bounding box center [95, 314] width 190 height 30
click at [64, 216] on span "All Addresses" at bounding box center [110, 215] width 136 height 10
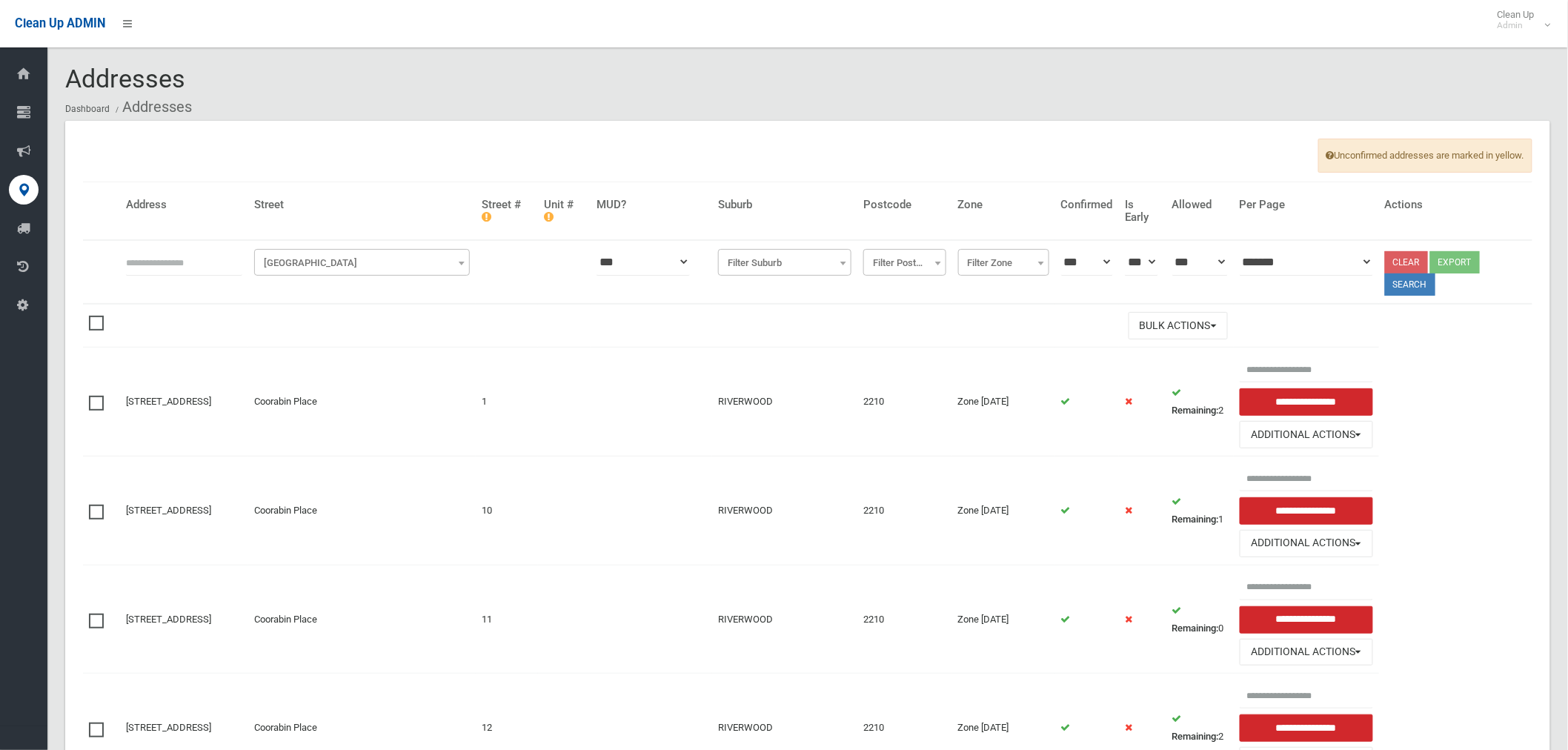
click at [173, 258] on input "text" at bounding box center [185, 262] width 117 height 27
type input "***"
click at [366, 265] on span "Filter Street" at bounding box center [362, 263] width 208 height 21
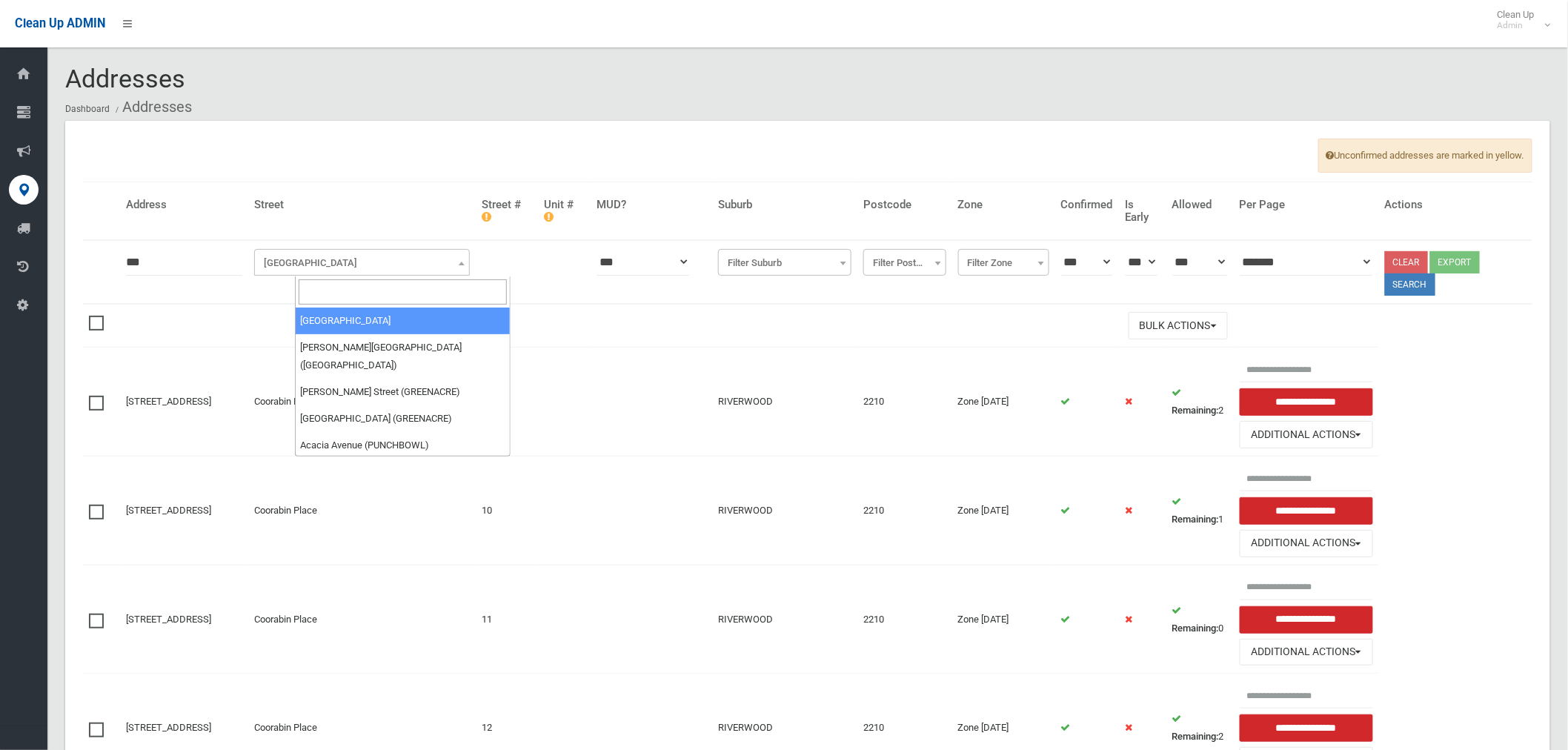
click at [335, 288] on input "search" at bounding box center [403, 292] width 208 height 26
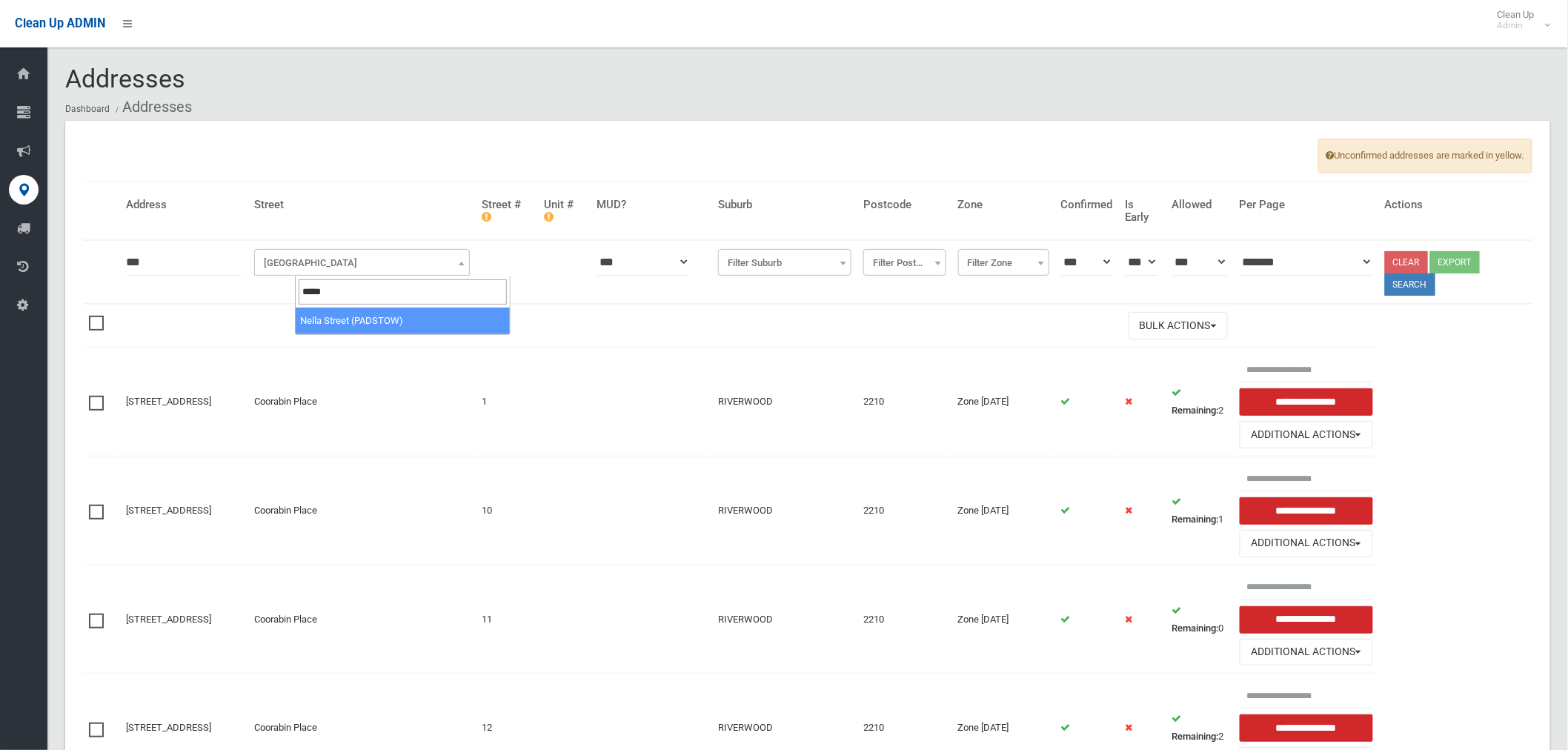
type input "*****"
select select "****"
click at [1432, 283] on button "Search" at bounding box center [1410, 284] width 50 height 22
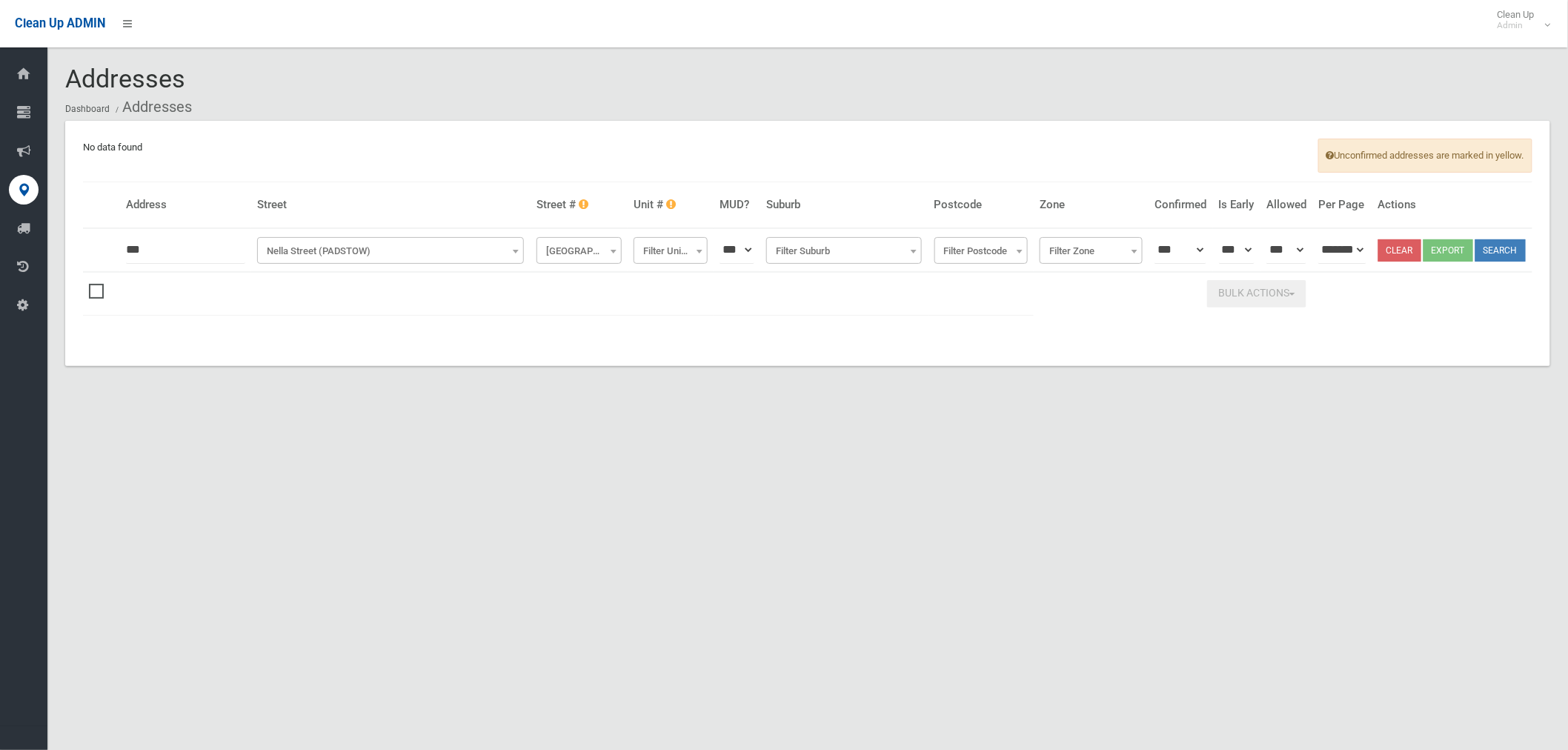
click at [174, 264] on input "***" at bounding box center [185, 250] width 119 height 27
type input "**"
click button at bounding box center [0, 0] width 0 height 0
click at [1475, 262] on button "Search" at bounding box center [1500, 251] width 50 height 22
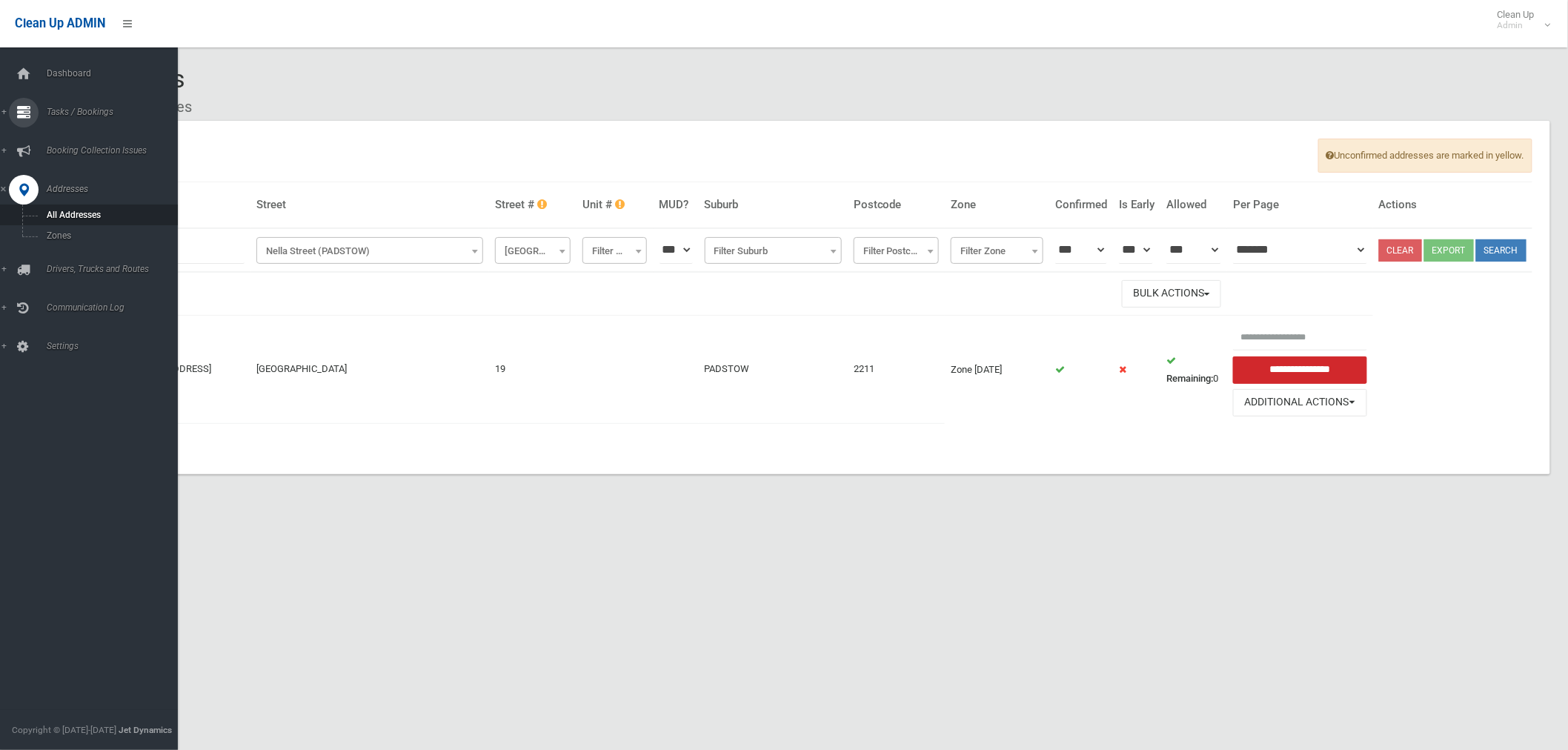
drag, startPoint x: 57, startPoint y: 210, endPoint x: 5, endPoint y: 112, distance: 110.9
click at [5, 112] on link "Tasks / Bookings" at bounding box center [95, 112] width 190 height 30
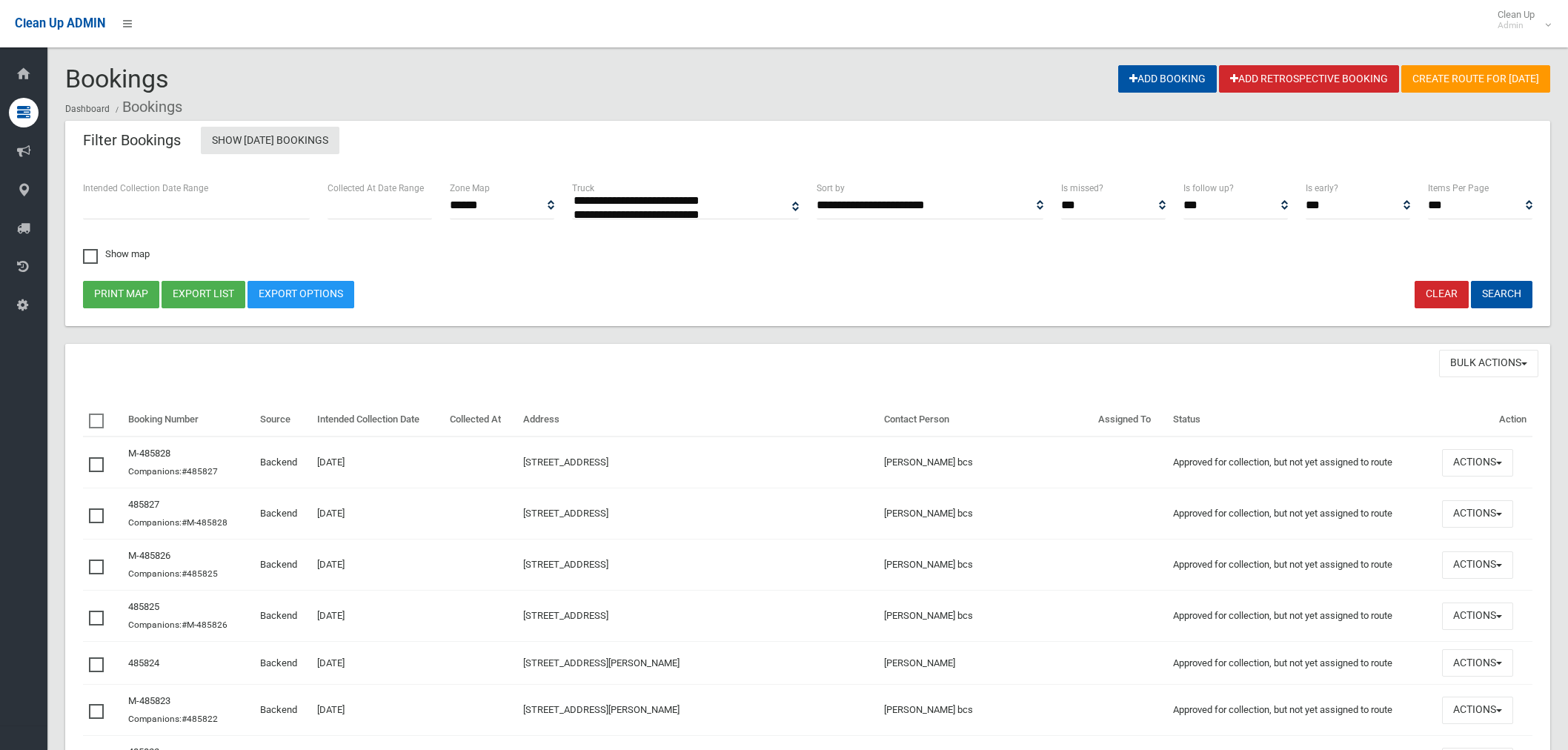
select select
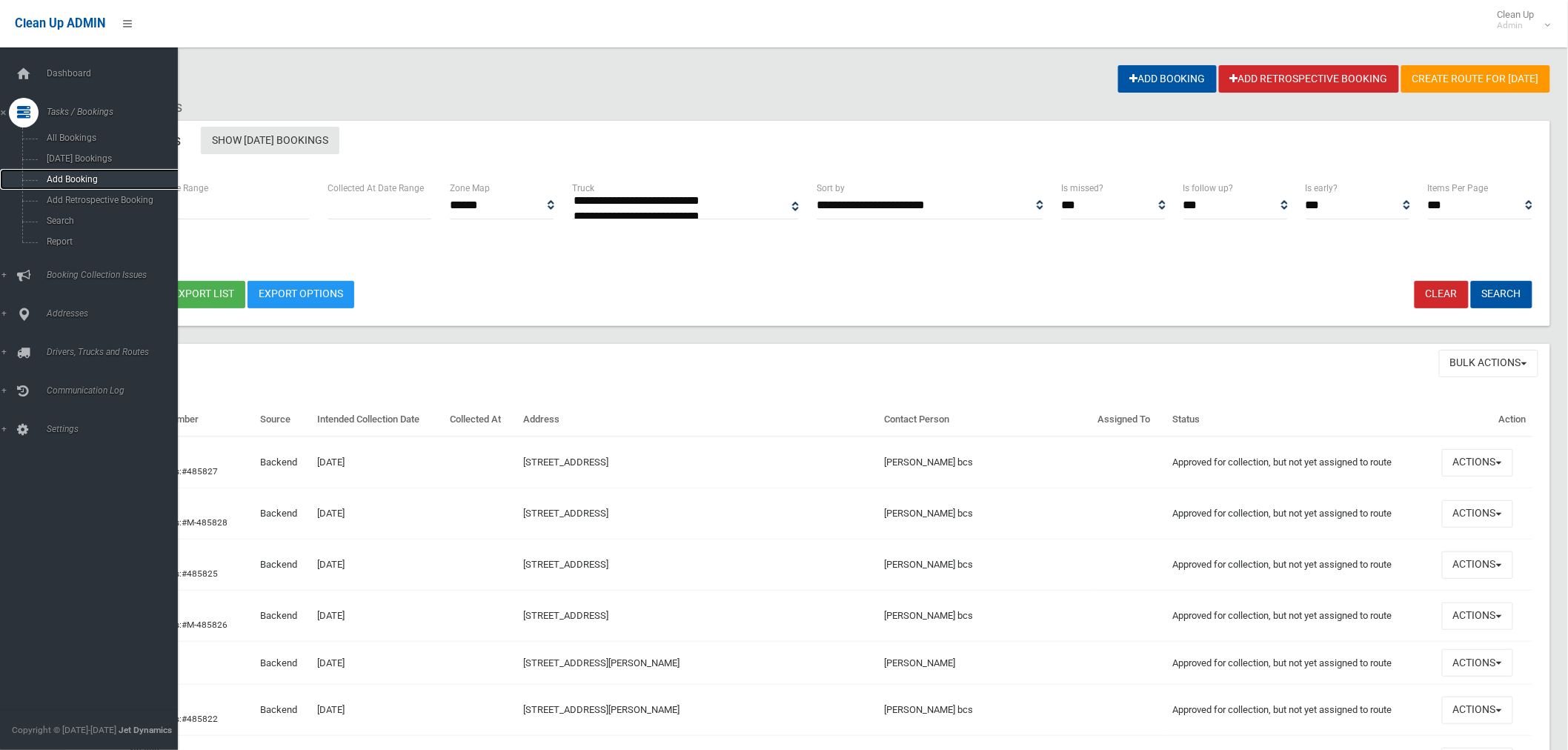
click at [84, 173] on link "Add Booking" at bounding box center [95, 180] width 190 height 21
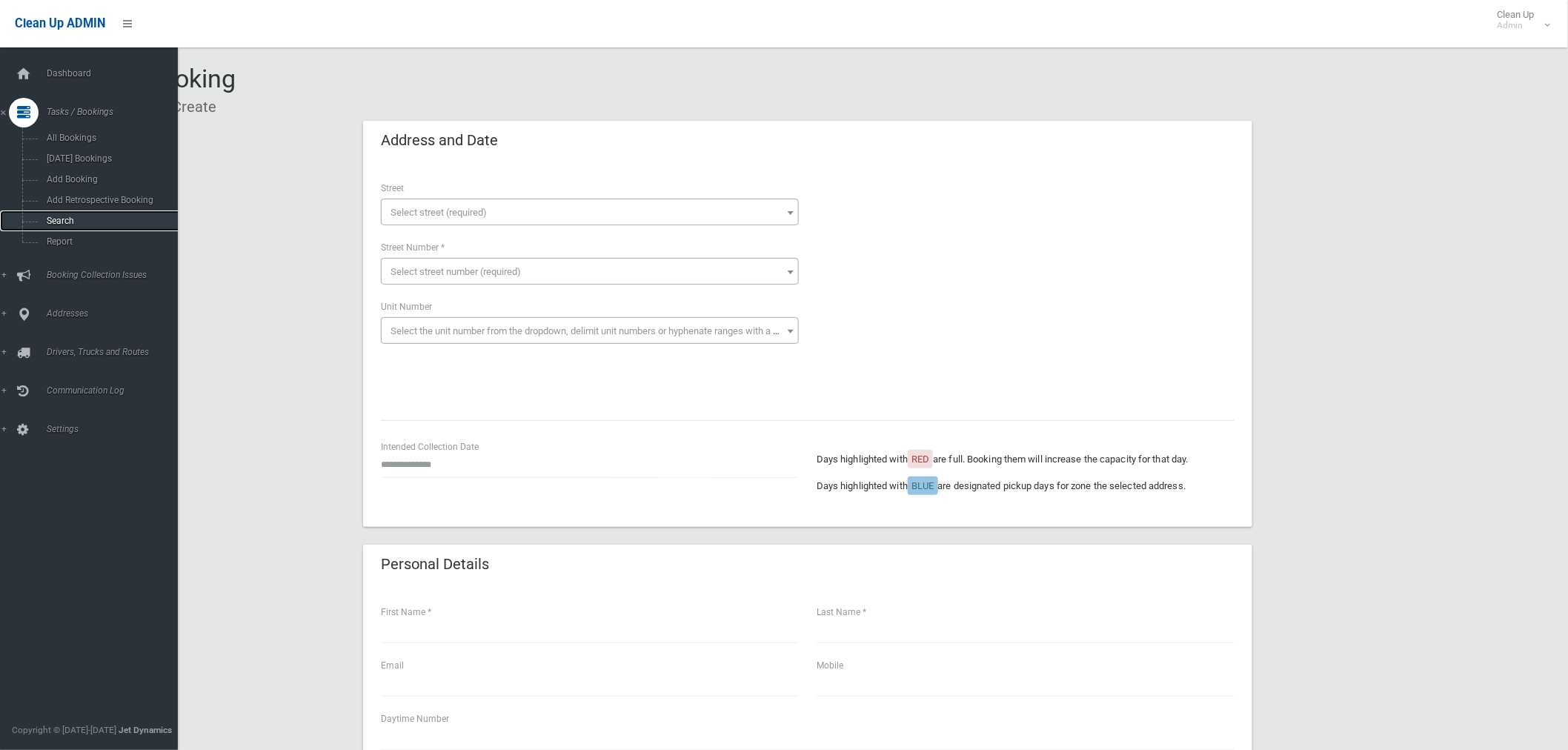
click at [68, 216] on span "Search" at bounding box center [110, 220] width 136 height 10
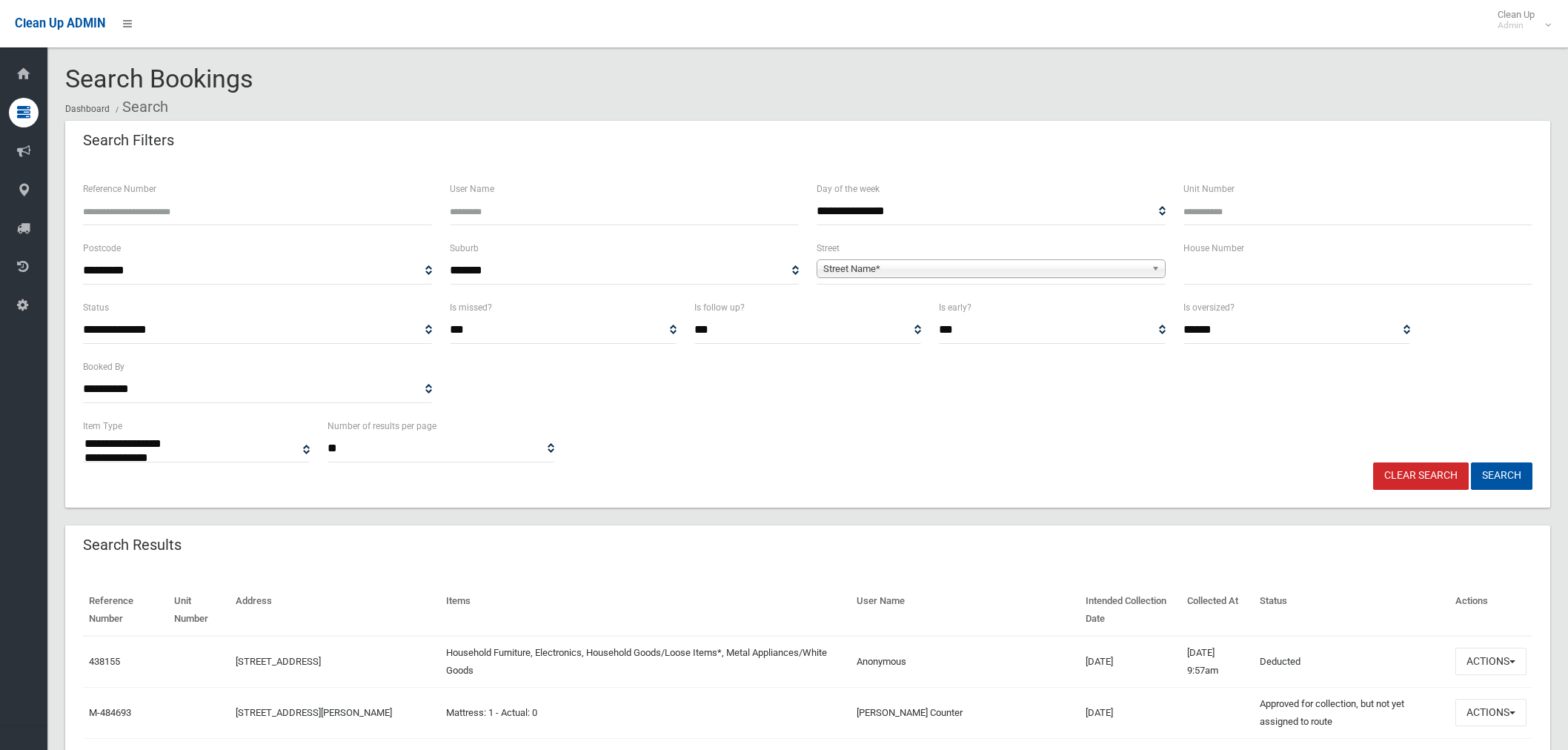
select select
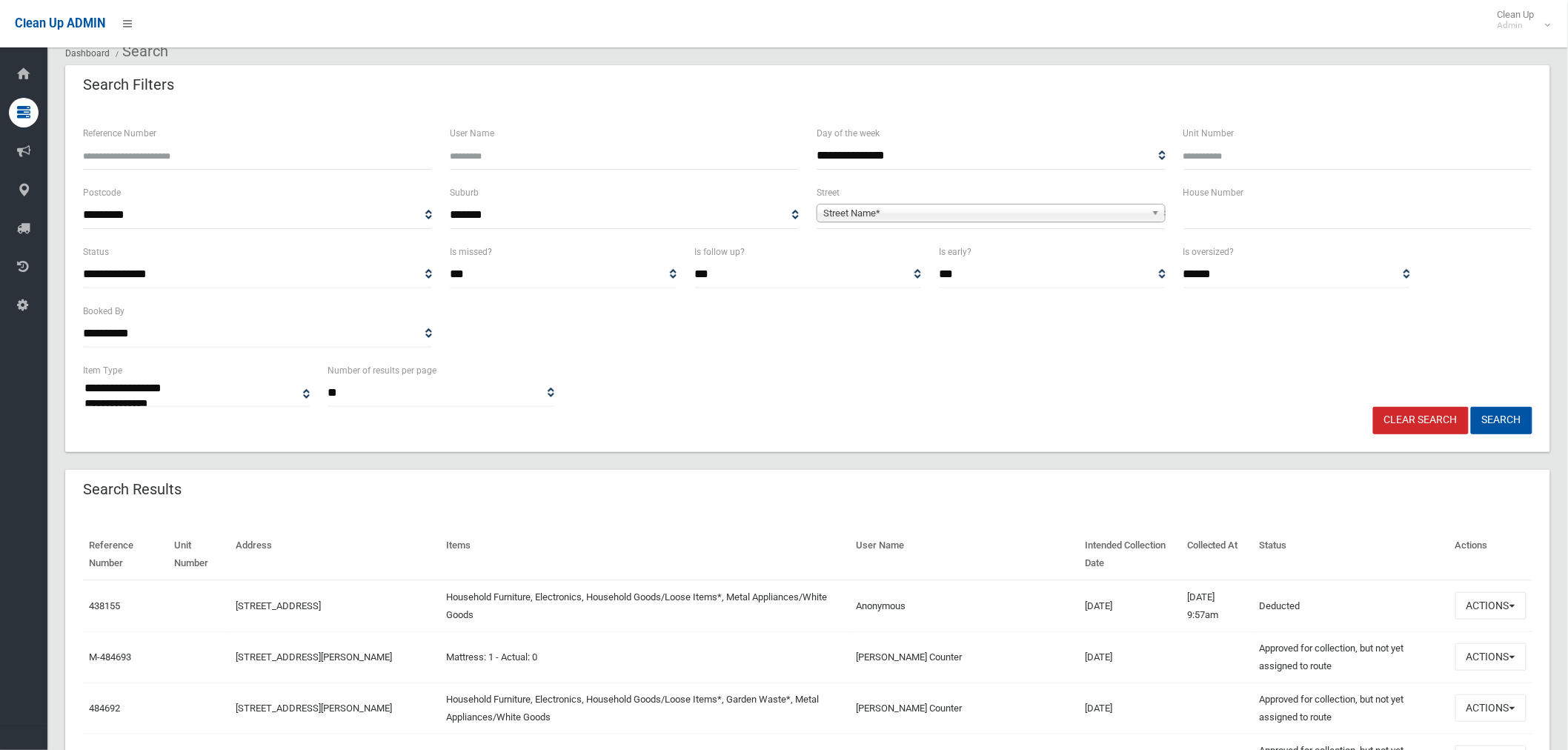
scroll to position [165, 0]
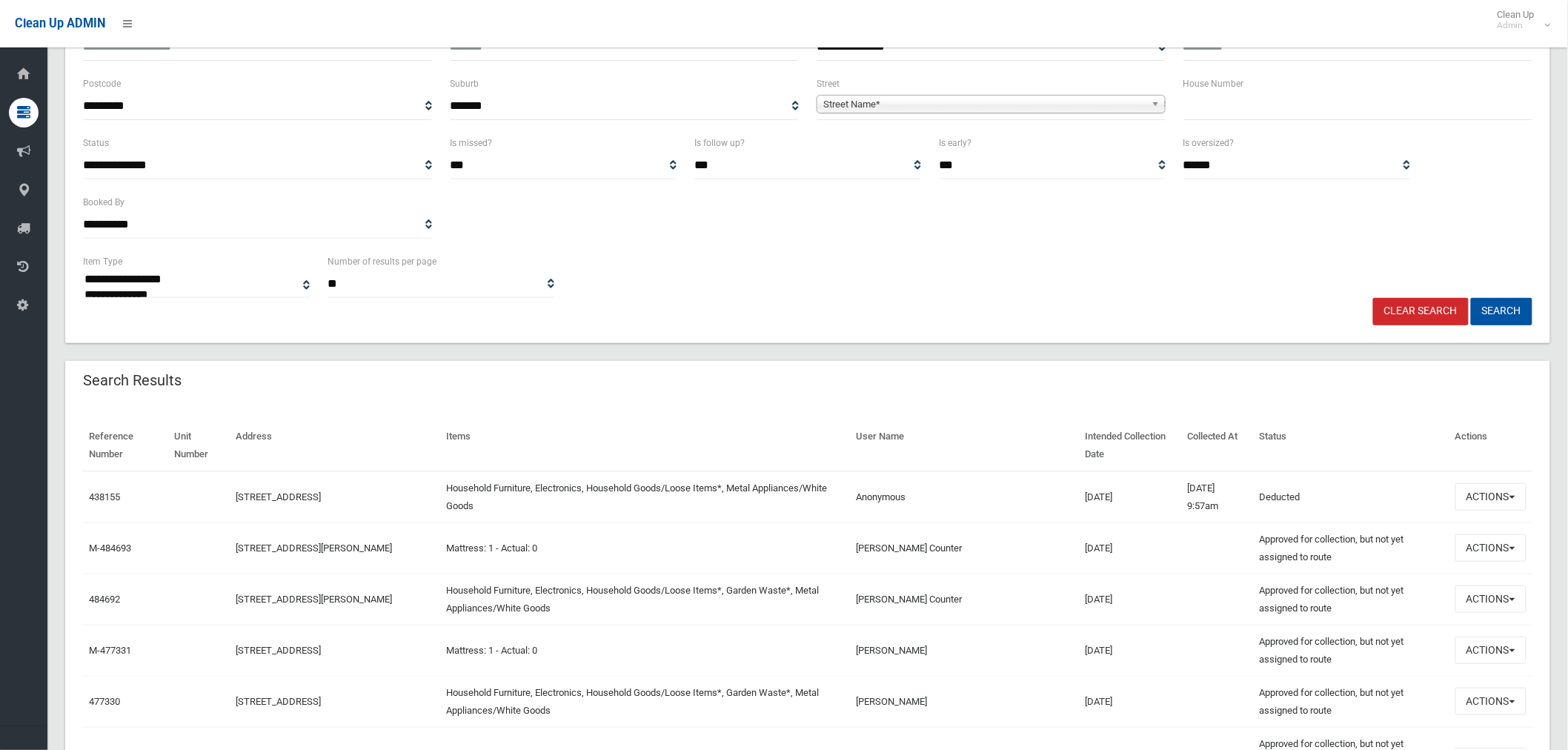
click at [1271, 109] on input "text" at bounding box center [1358, 106] width 349 height 27
type input "**"
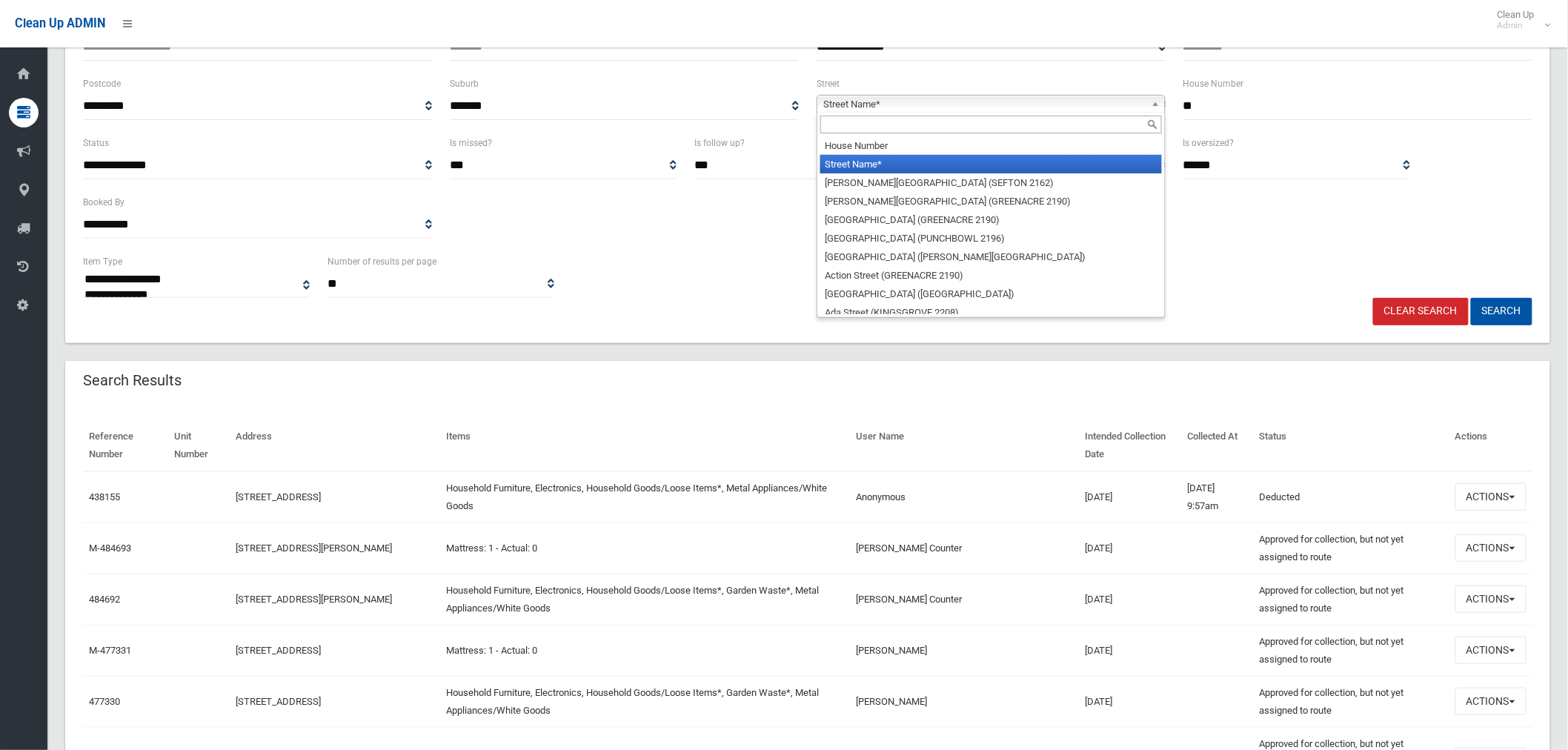
click at [1074, 105] on span "Street Name*" at bounding box center [985, 105] width 323 height 18
click at [855, 129] on input "text" at bounding box center [991, 125] width 342 height 18
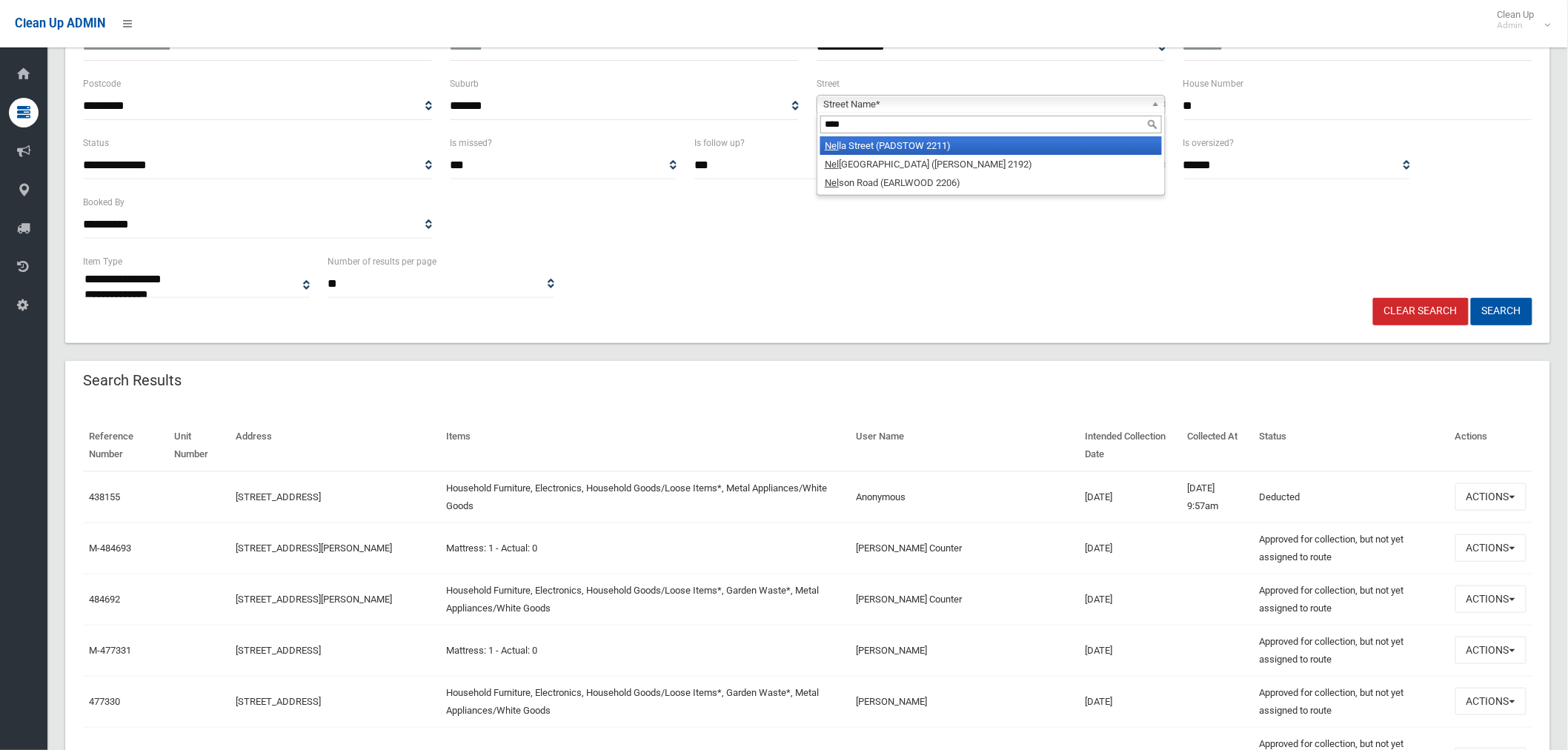
type input "*****"
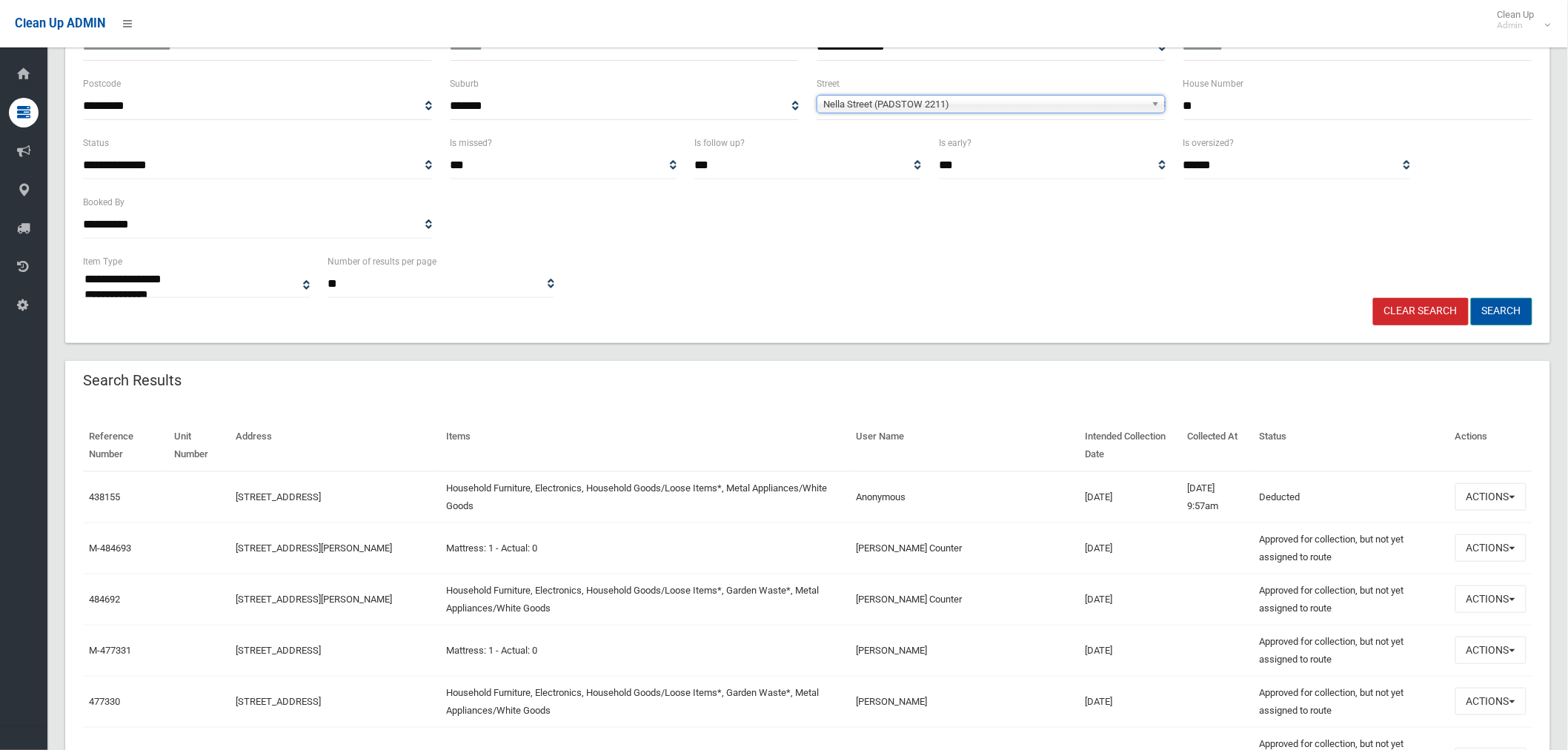
click at [1517, 315] on button "Search" at bounding box center [1502, 312] width 62 height 27
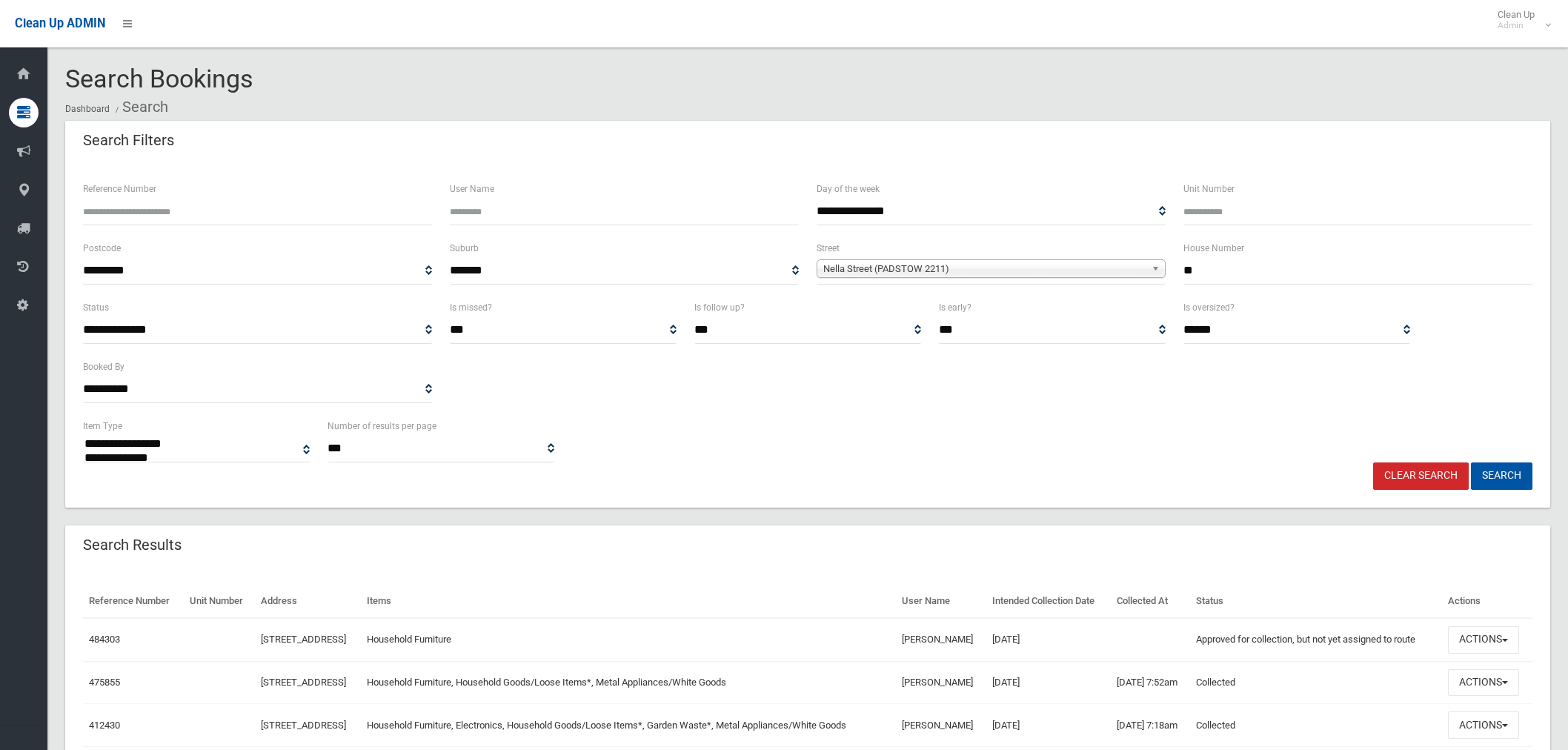
select select
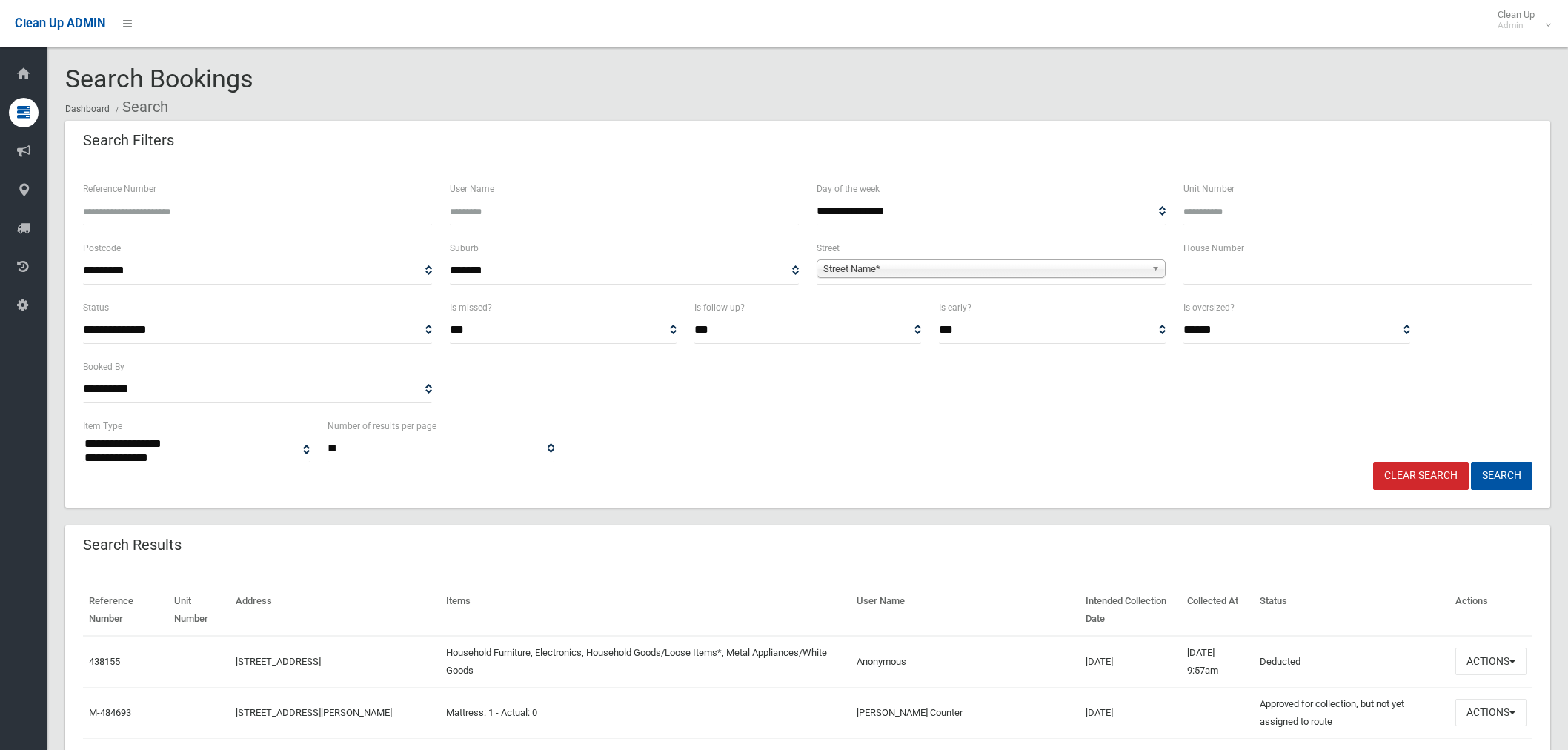
select select
